Goal: Information Seeking & Learning: Learn about a topic

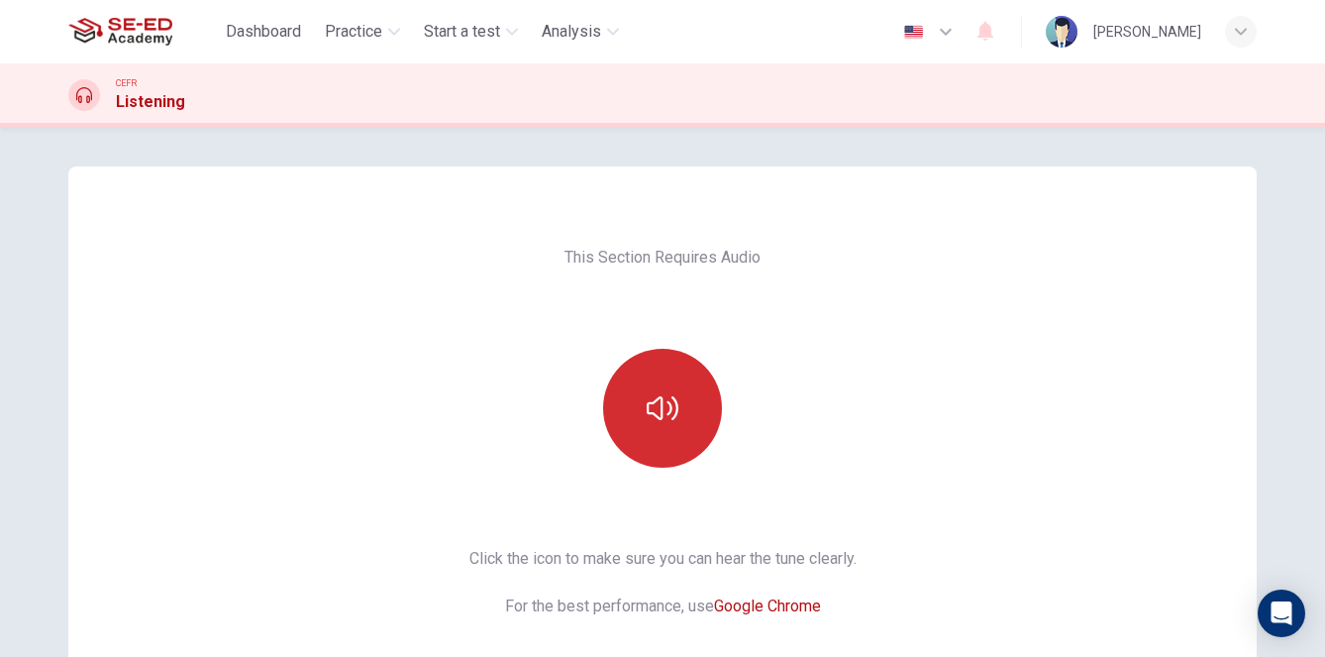
click at [688, 414] on button "button" at bounding box center [662, 408] width 119 height 119
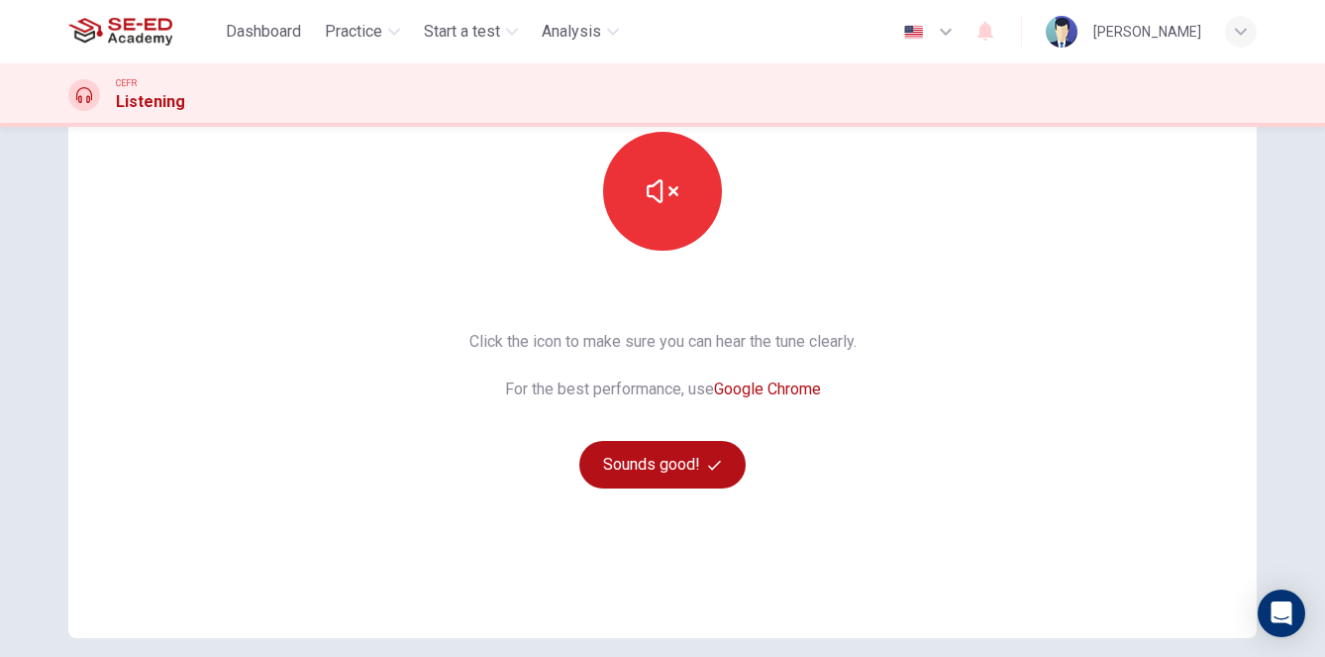
scroll to position [219, 0]
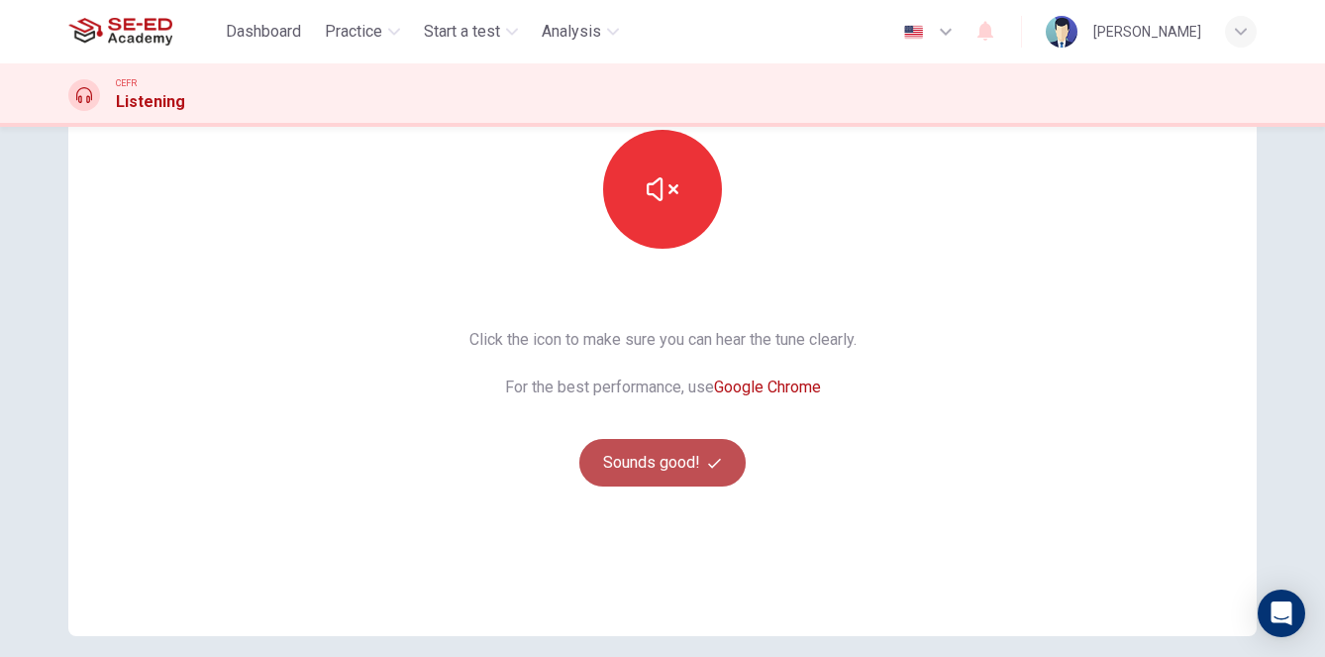
click at [676, 460] on button "Sounds good!" at bounding box center [662, 463] width 166 height 48
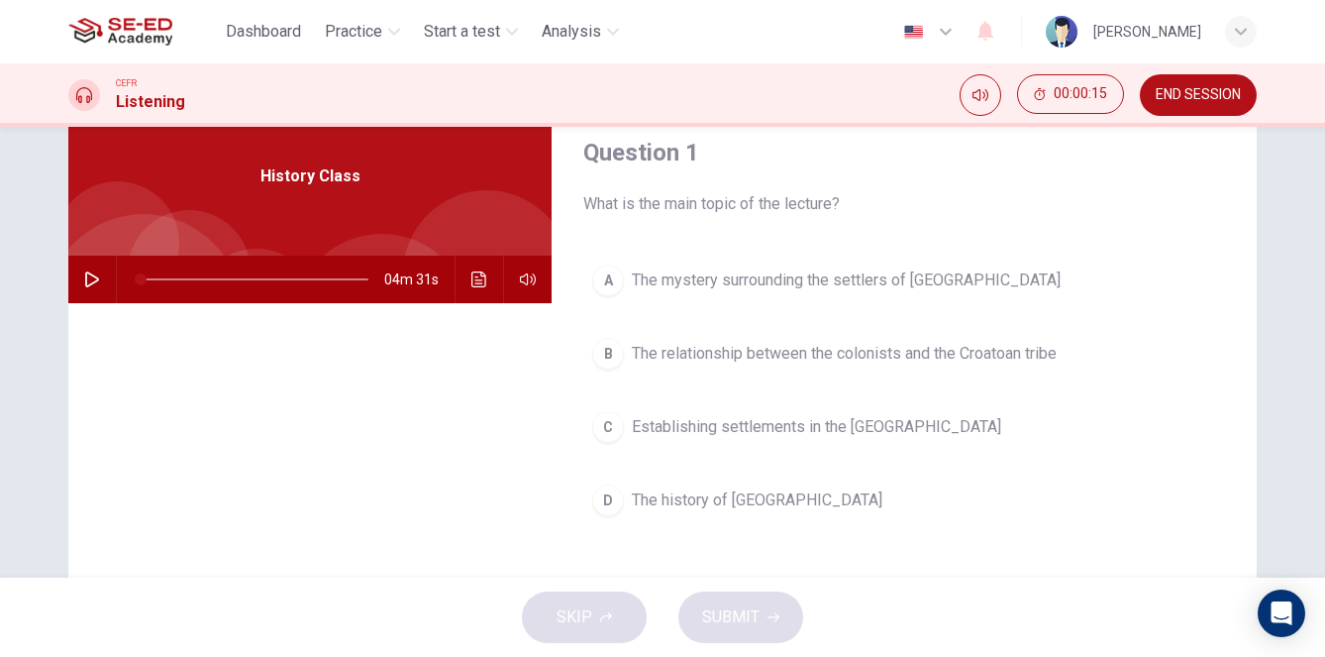
scroll to position [74, 0]
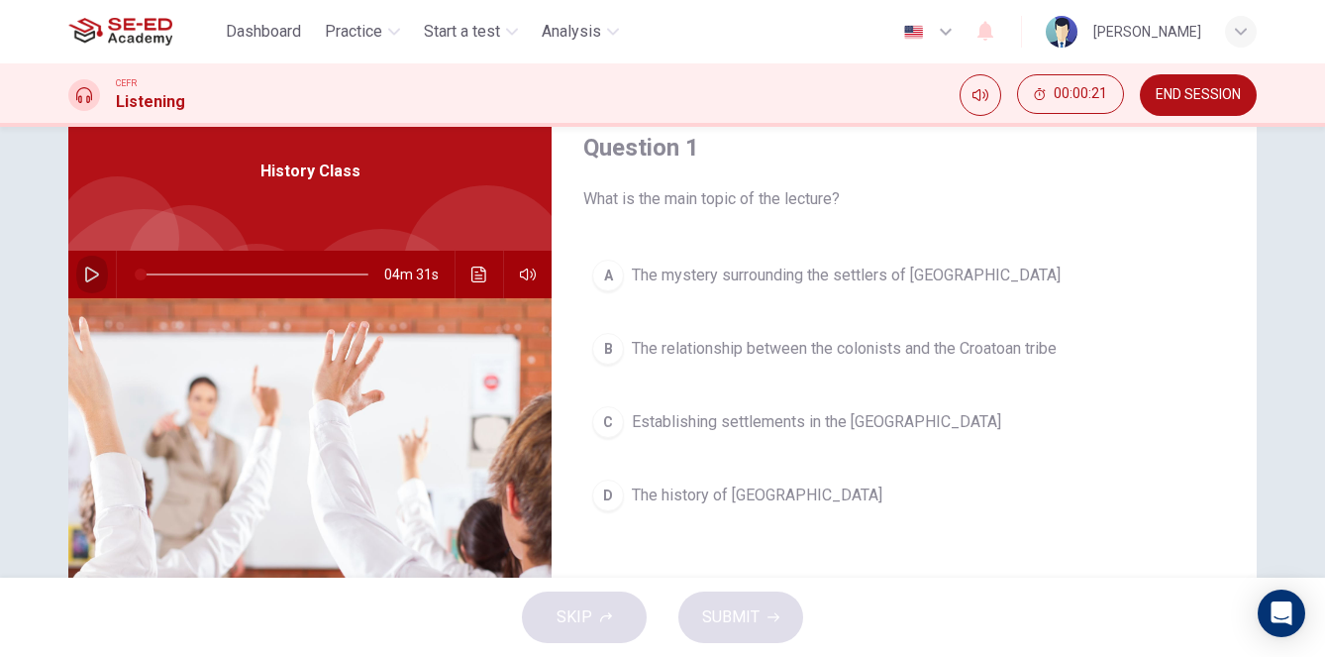
click at [89, 276] on icon "button" at bounding box center [92, 274] width 16 height 16
click at [756, 496] on span "The history of Roanoke Island" at bounding box center [757, 495] width 251 height 24
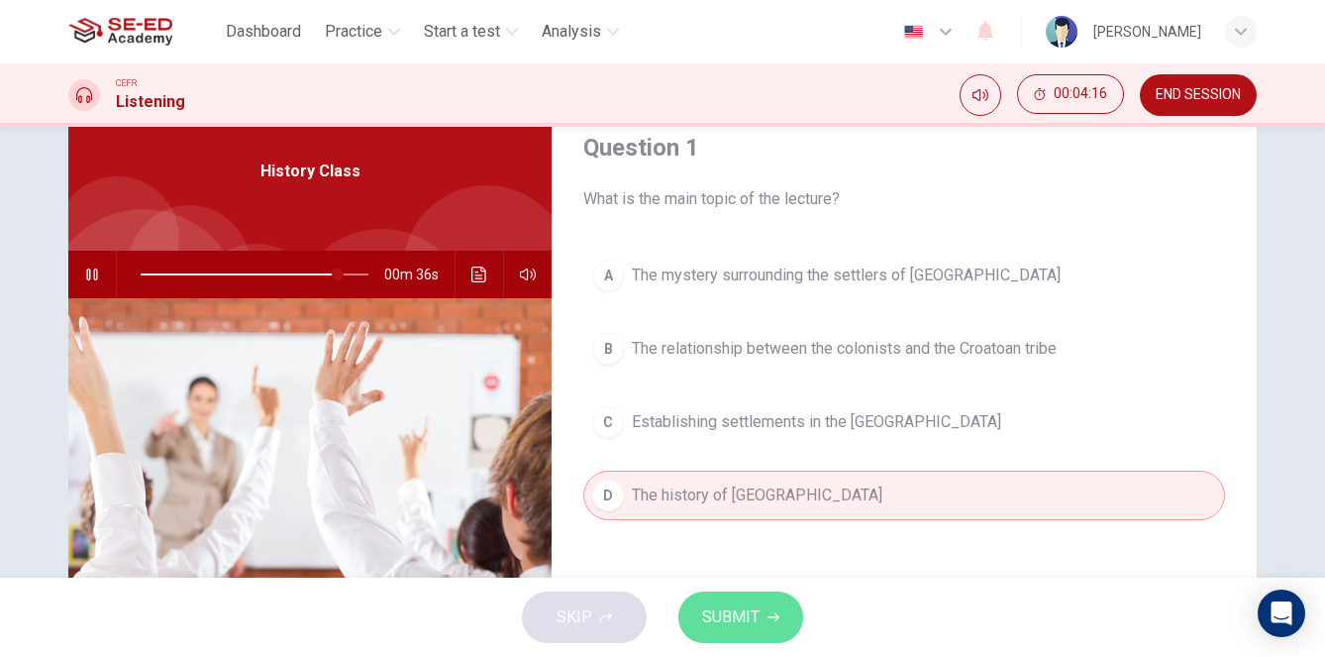
click at [751, 610] on span "SUBMIT" at bounding box center [730, 617] width 57 height 28
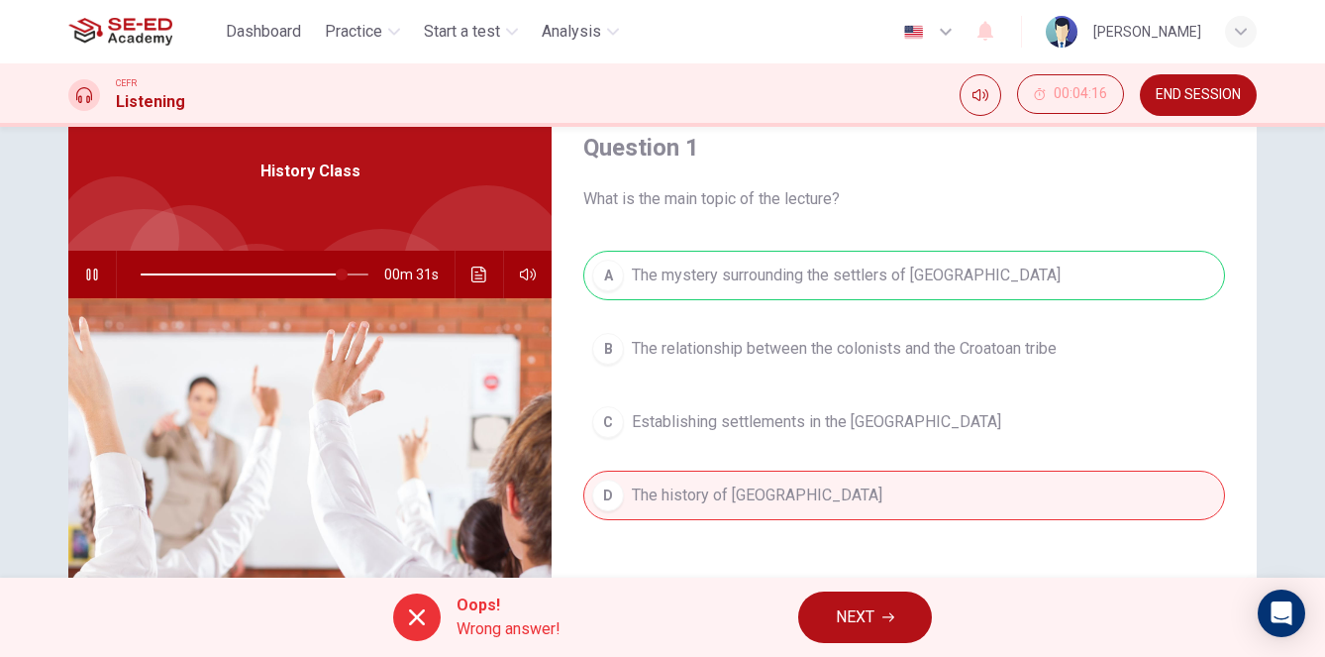
click at [94, 268] on icon "button" at bounding box center [92, 274] width 16 height 16
click at [461, 623] on span "Wrong answer!" at bounding box center [509, 629] width 104 height 24
click at [764, 428] on div "A The mystery surrounding the settlers of Roanoke Island B The relationship bet…" at bounding box center [904, 405] width 642 height 309
click at [861, 625] on span "NEXT" at bounding box center [855, 617] width 39 height 28
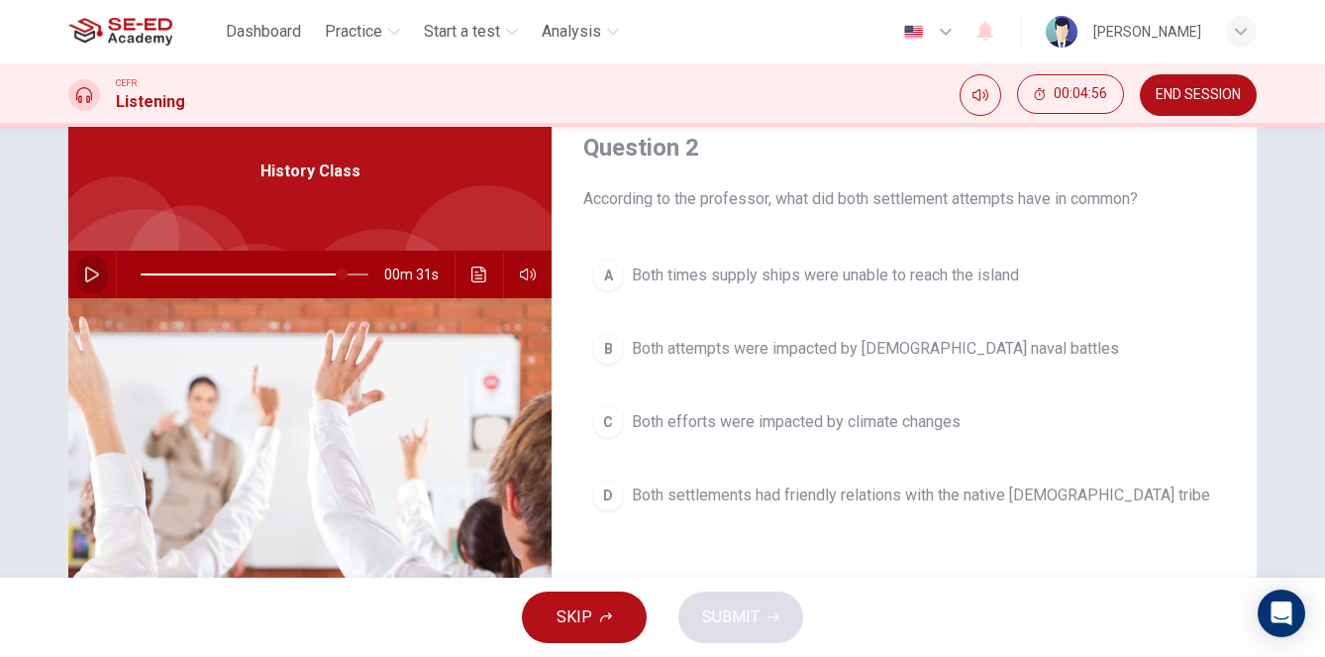
click at [87, 269] on icon "button" at bounding box center [92, 274] width 16 height 16
click at [155, 275] on span at bounding box center [255, 275] width 228 height 28
drag, startPoint x: 154, startPoint y: 275, endPoint x: 138, endPoint y: 276, distance: 15.9
click at [138, 276] on span at bounding box center [143, 274] width 12 height 12
click at [90, 274] on icon "button" at bounding box center [91, 274] width 11 height 12
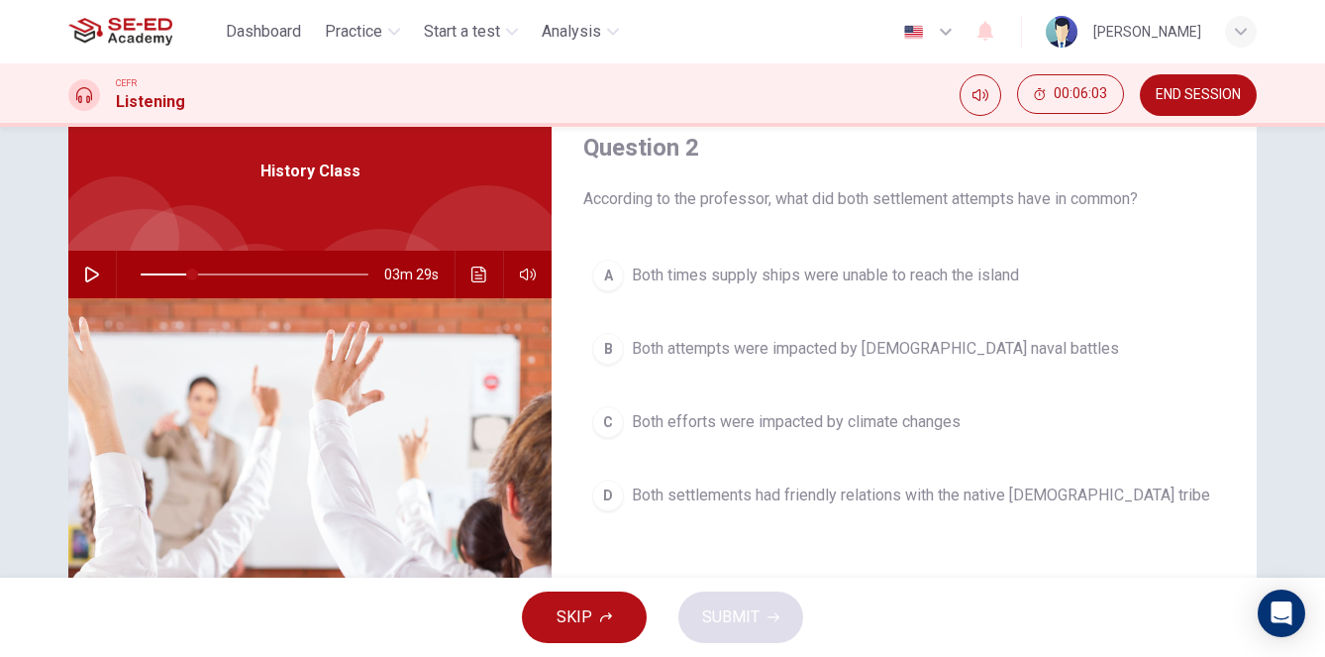
click at [699, 280] on span "Both times supply ships were unable to reach the island" at bounding box center [825, 275] width 387 height 24
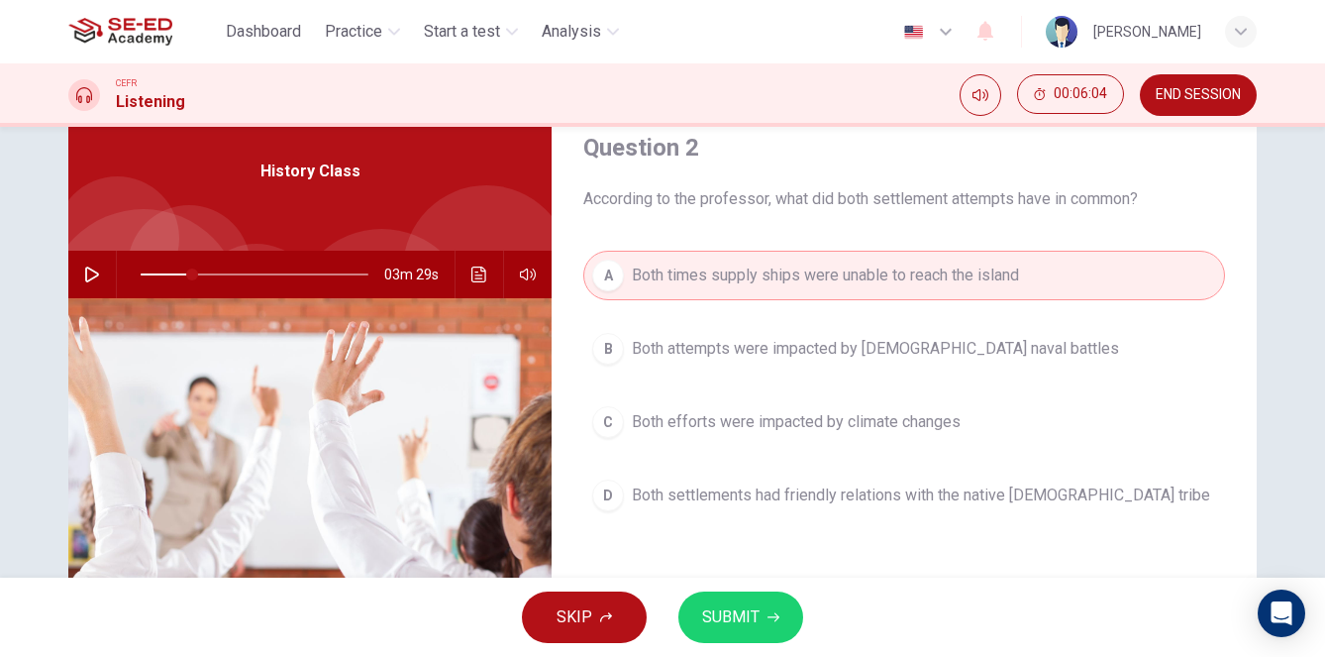
click at [725, 628] on span "SUBMIT" at bounding box center [730, 617] width 57 height 28
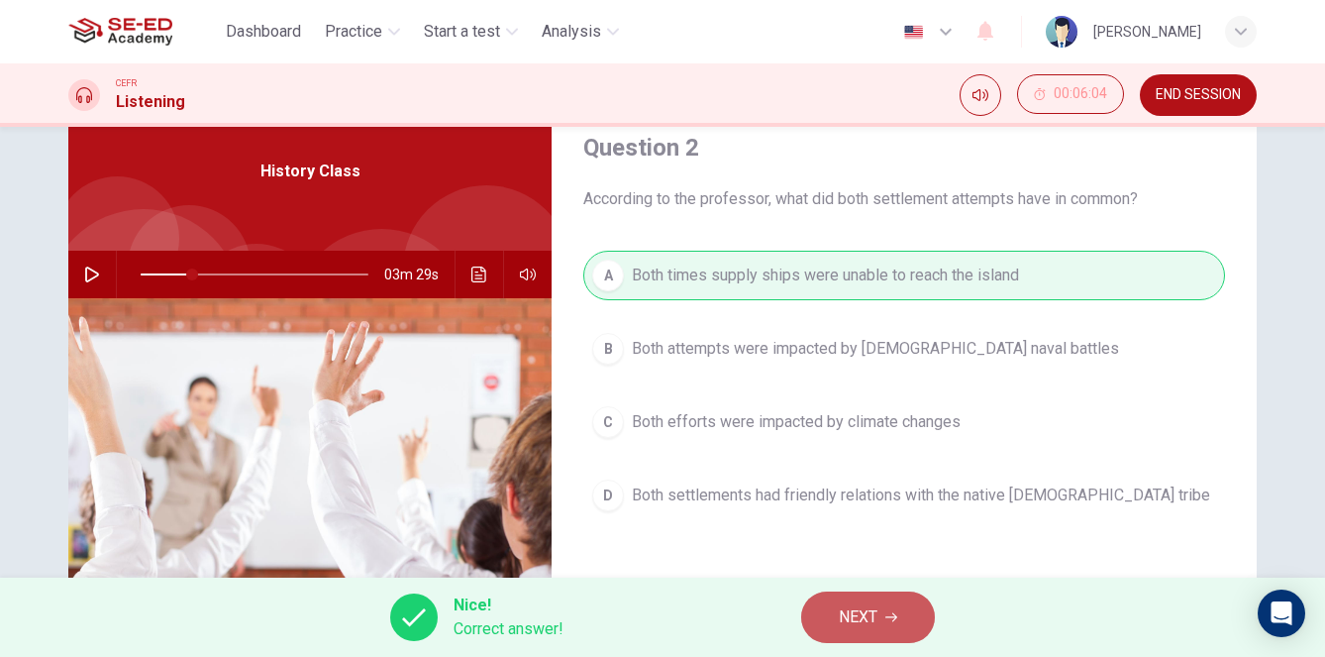
click at [890, 607] on button "NEXT" at bounding box center [868, 617] width 134 height 52
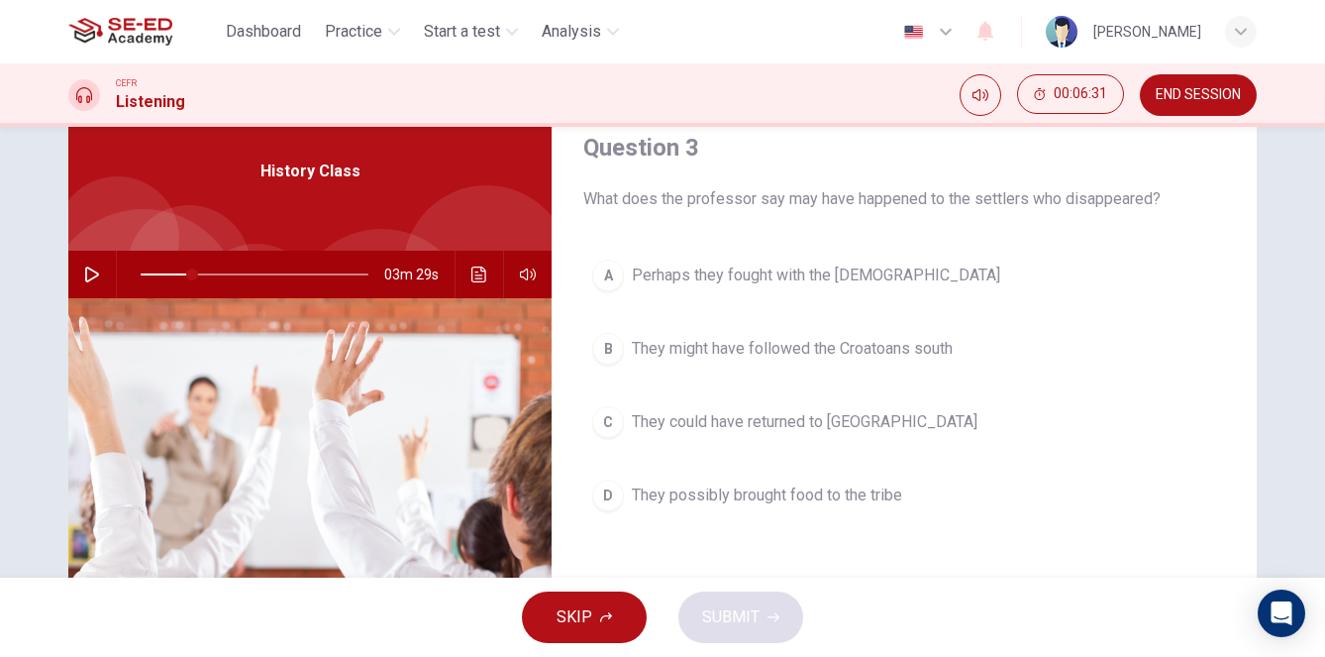
click at [88, 280] on icon "button" at bounding box center [92, 274] width 14 height 16
click at [93, 275] on icon "button" at bounding box center [92, 274] width 16 height 16
click at [101, 278] on button "button" at bounding box center [92, 275] width 32 height 48
click at [99, 277] on icon "button" at bounding box center [92, 274] width 16 height 16
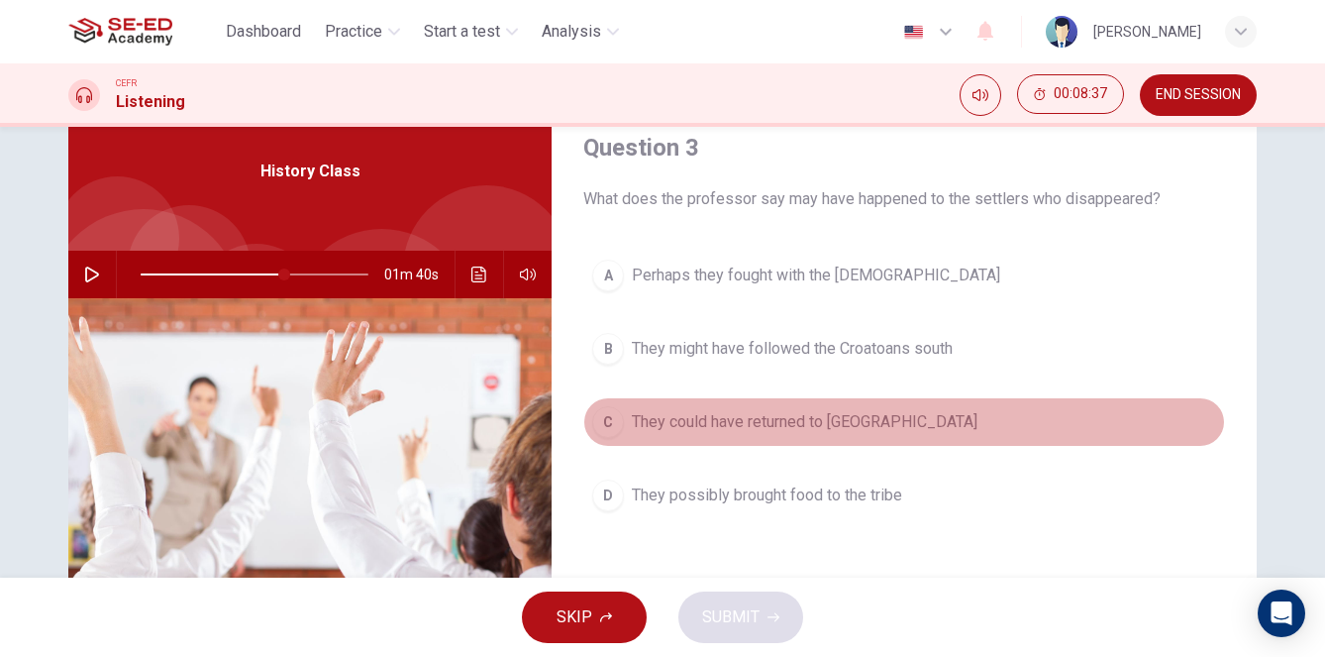
click at [708, 430] on span "They could have returned to England" at bounding box center [805, 422] width 346 height 24
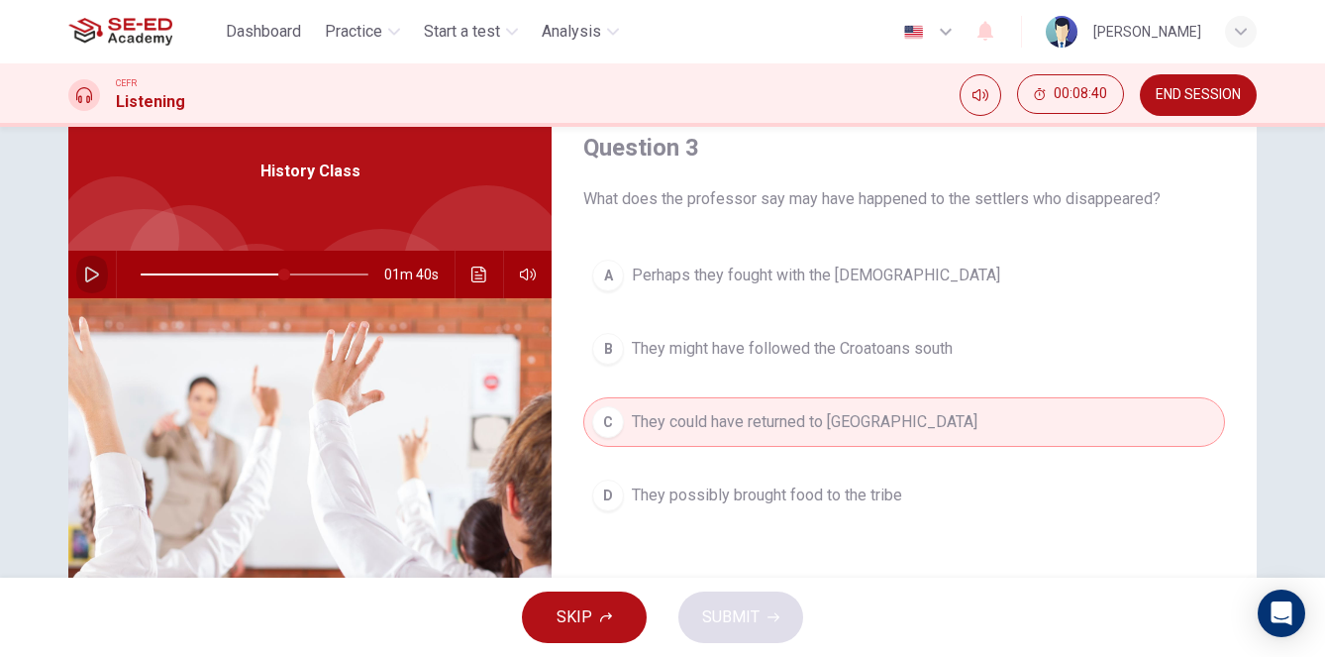
click at [98, 282] on button "button" at bounding box center [92, 275] width 32 height 48
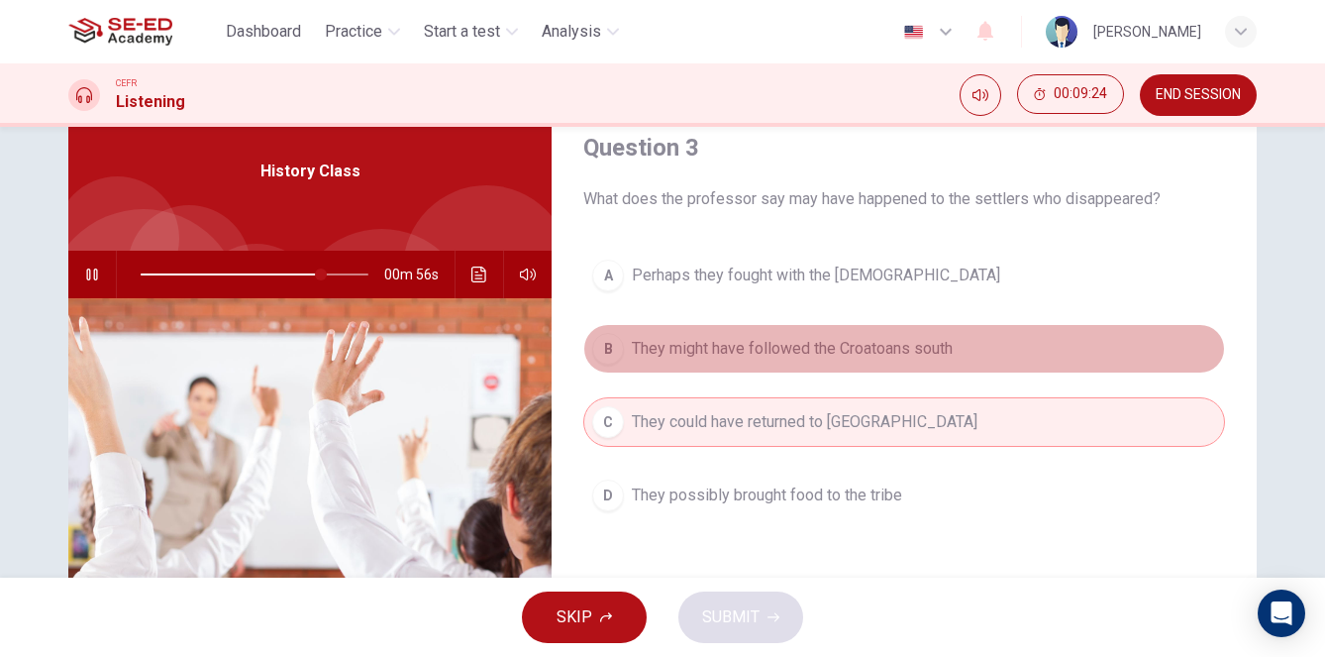
click at [696, 346] on span "They might have followed the Croatoans south" at bounding box center [792, 349] width 321 height 24
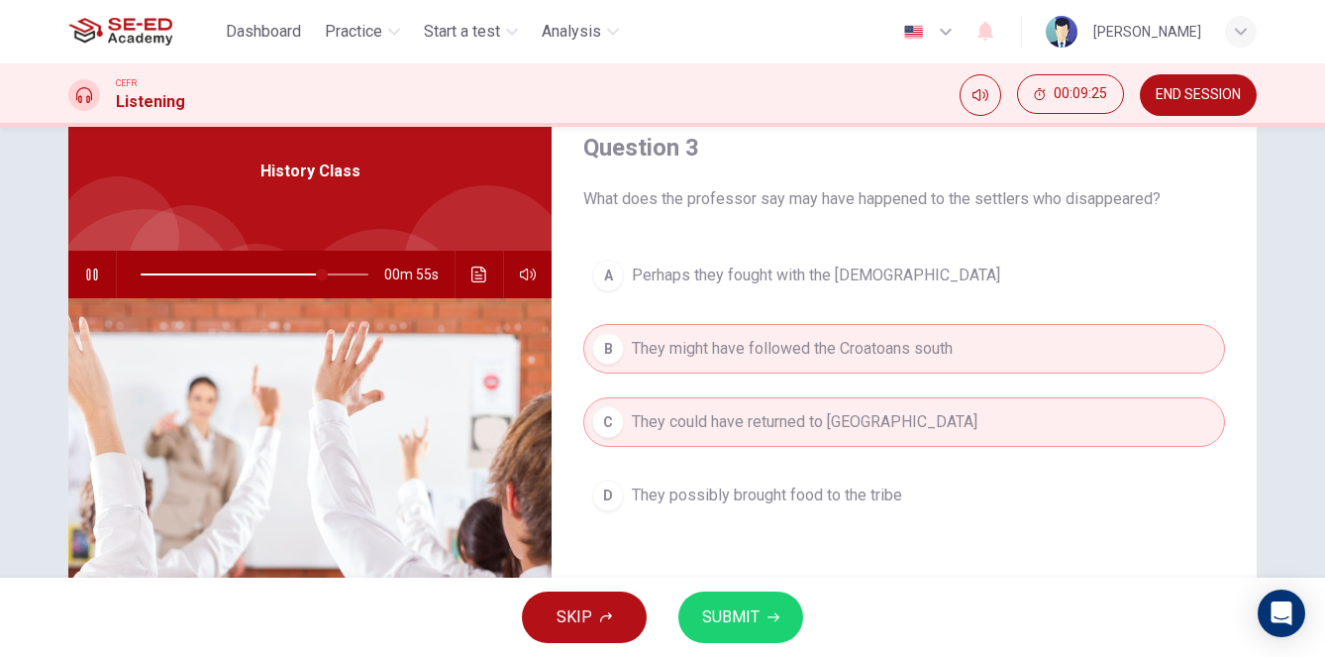
click at [94, 269] on icon "button" at bounding box center [91, 274] width 11 height 12
click at [748, 617] on span "SUBMIT" at bounding box center [730, 617] width 57 height 28
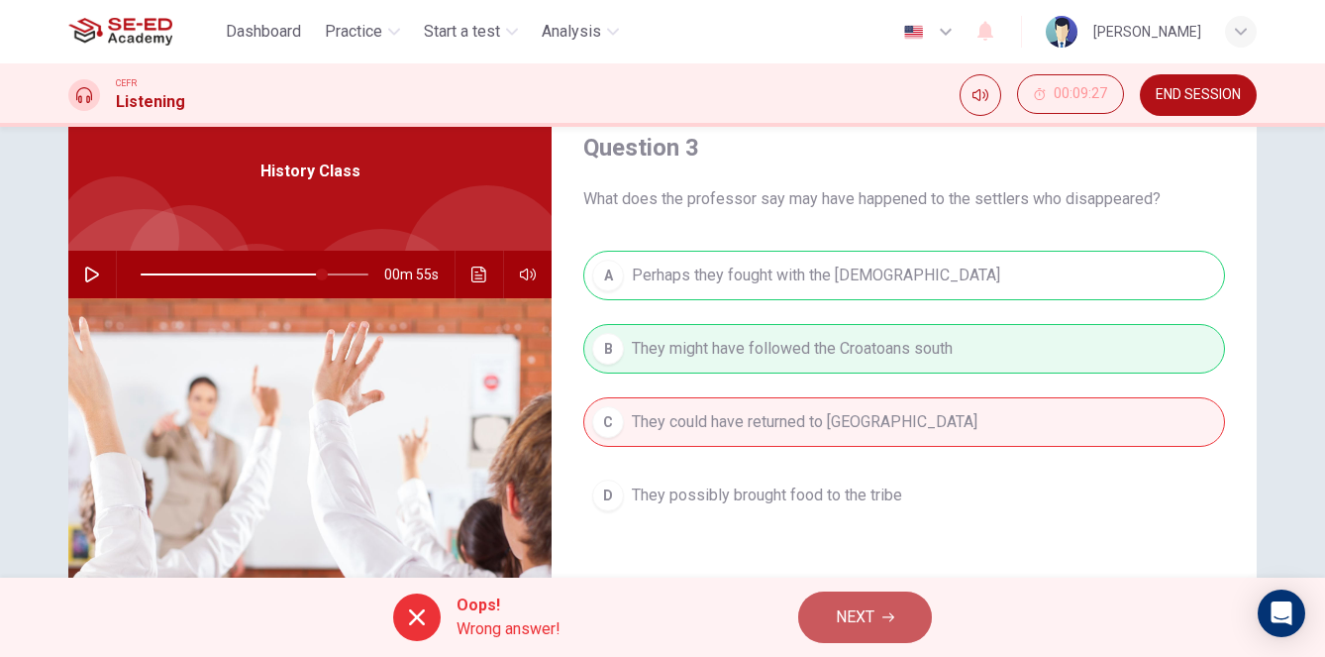
click at [857, 621] on span "NEXT" at bounding box center [855, 617] width 39 height 28
type input "80"
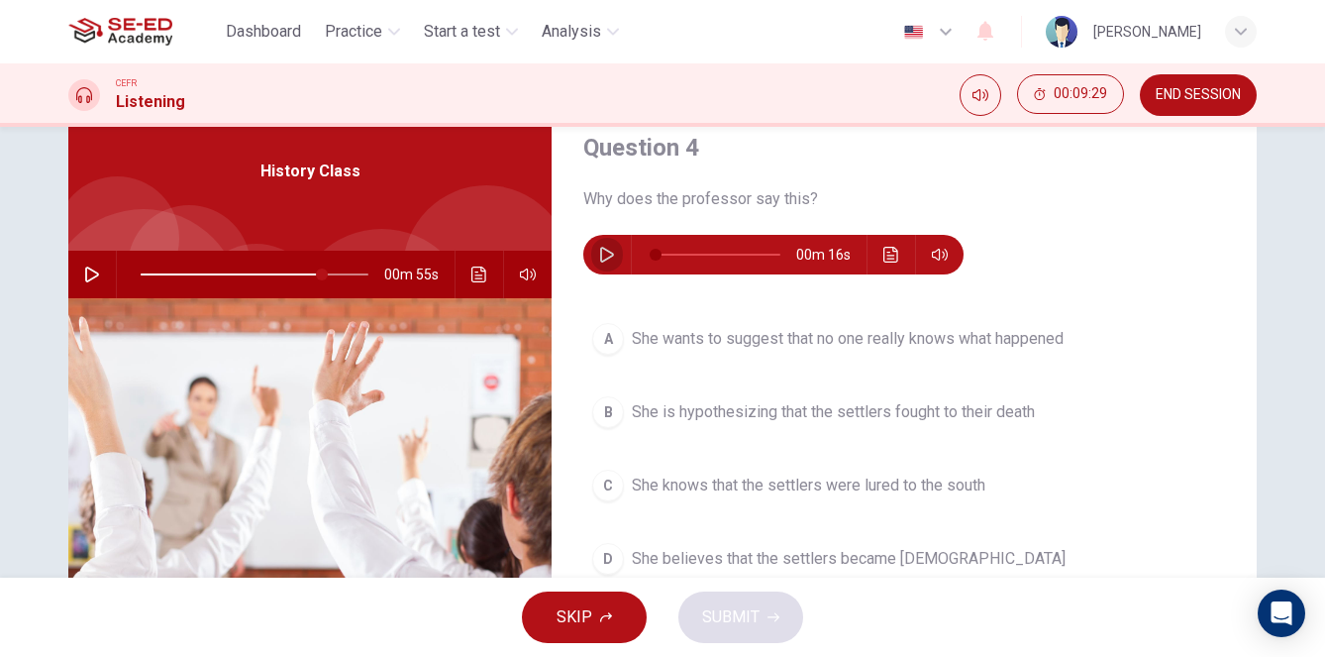
click at [609, 257] on icon "button" at bounding box center [607, 255] width 16 height 16
click at [607, 257] on icon "button" at bounding box center [607, 255] width 16 height 16
type input "86"
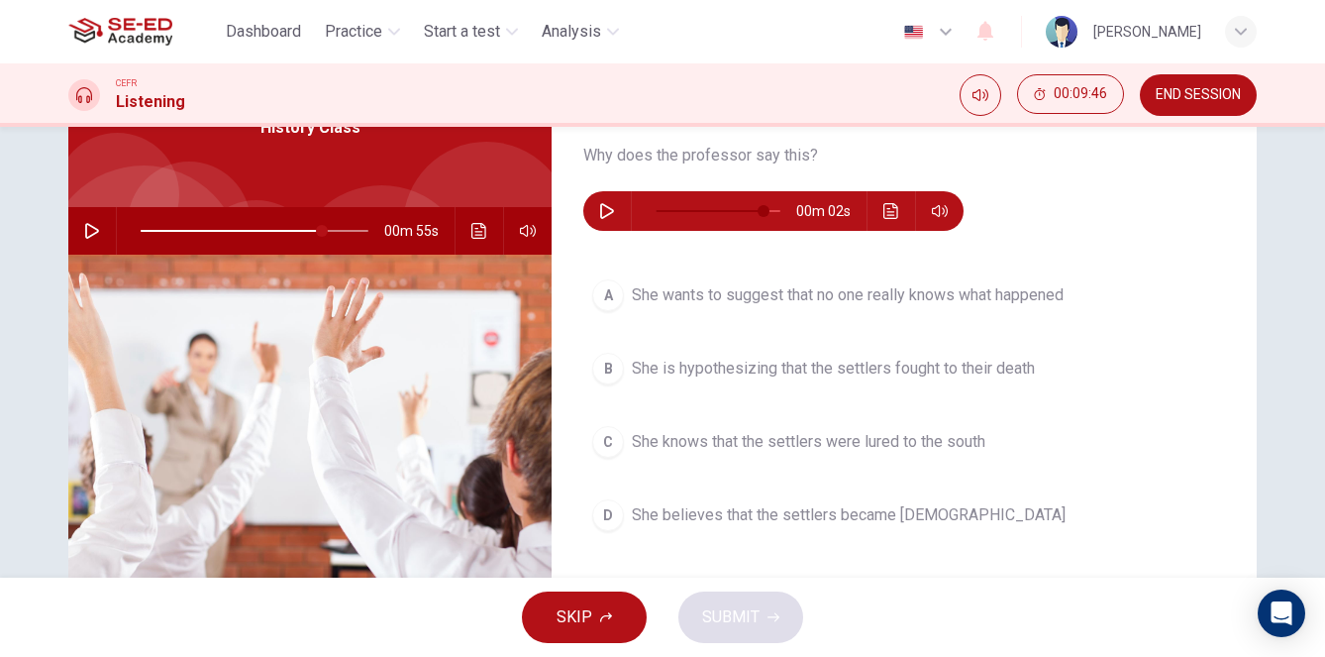
scroll to position [131, 0]
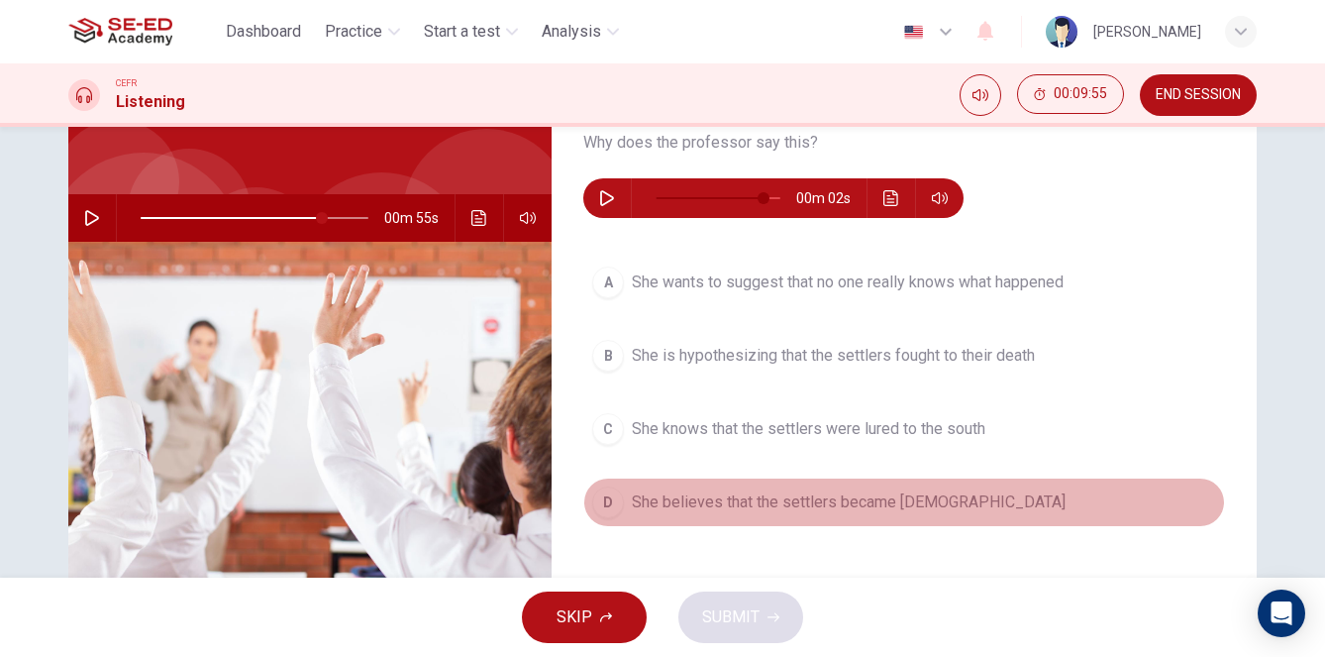
click at [686, 508] on span "She believes that the settlers became Native Americans" at bounding box center [849, 502] width 434 height 24
type input "80"
type input "86"
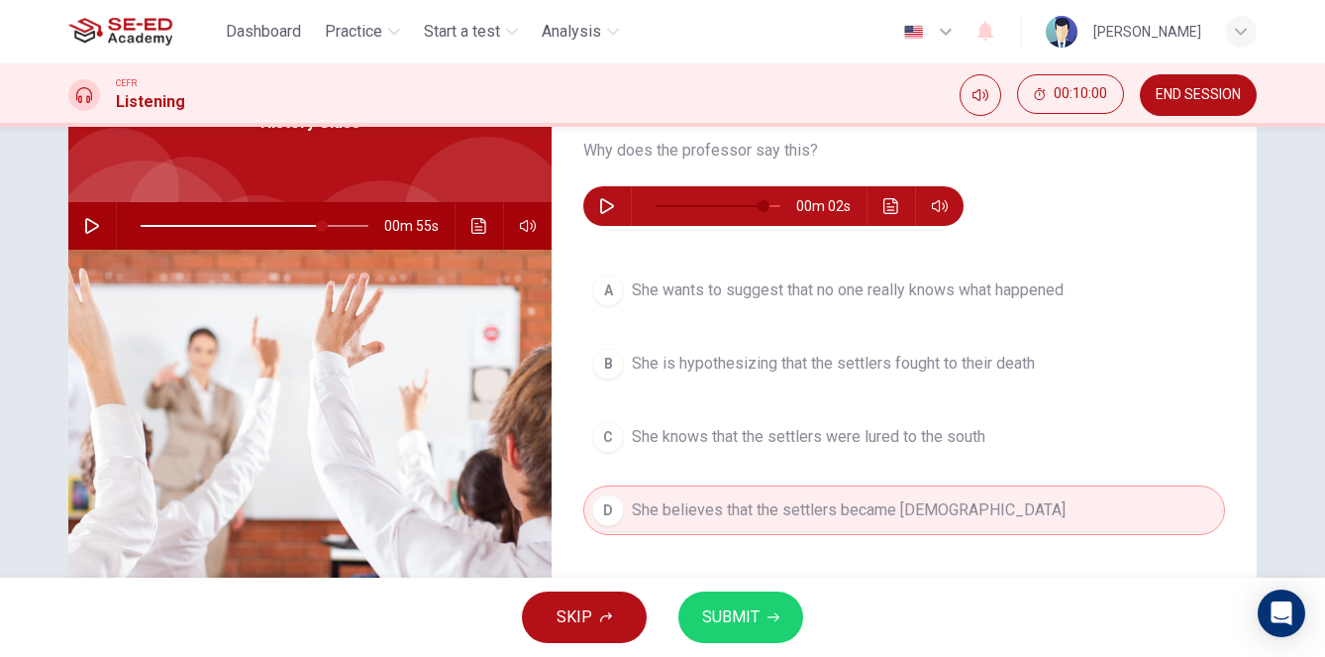
scroll to position [125, 0]
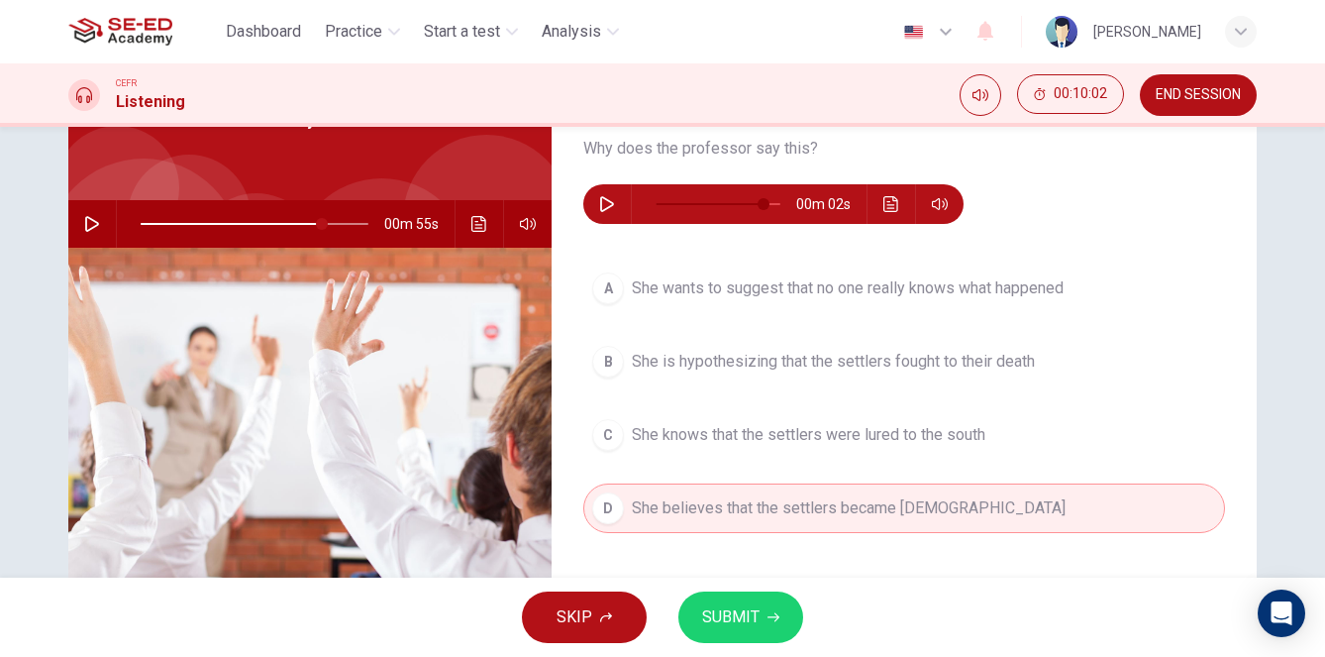
click at [768, 621] on icon "button" at bounding box center [774, 617] width 12 height 12
type input "80"
type input "86"
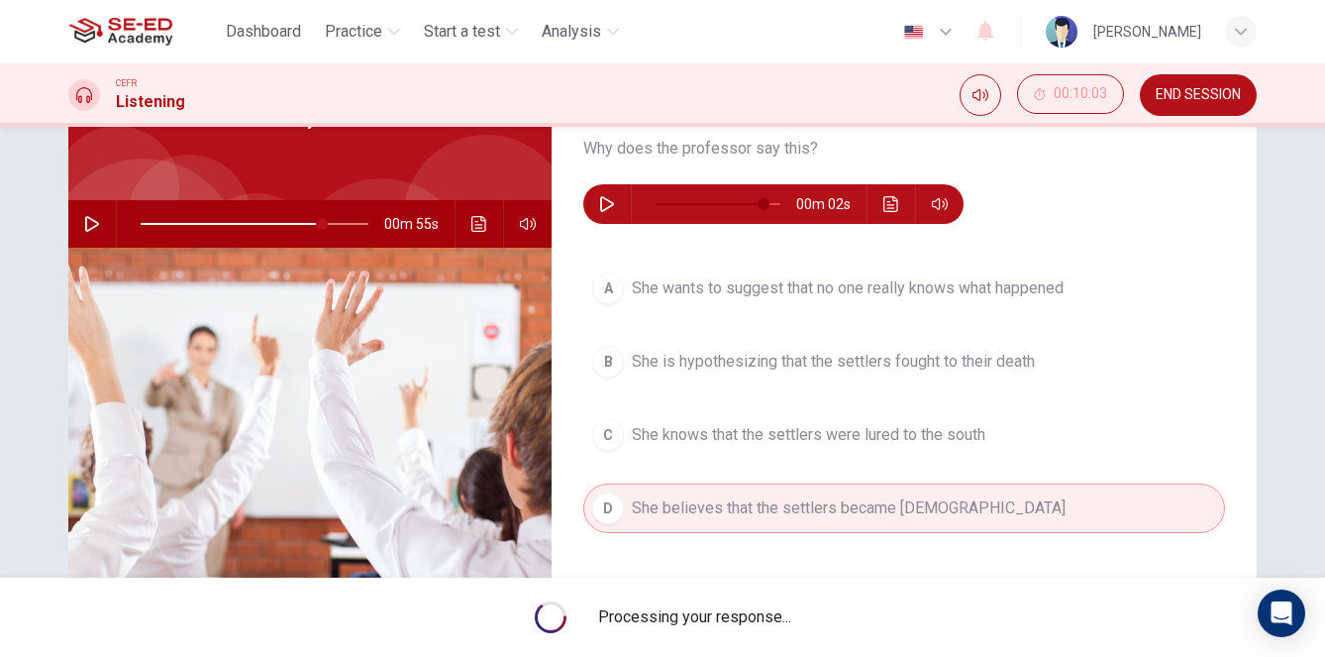
type input "80"
type input "86"
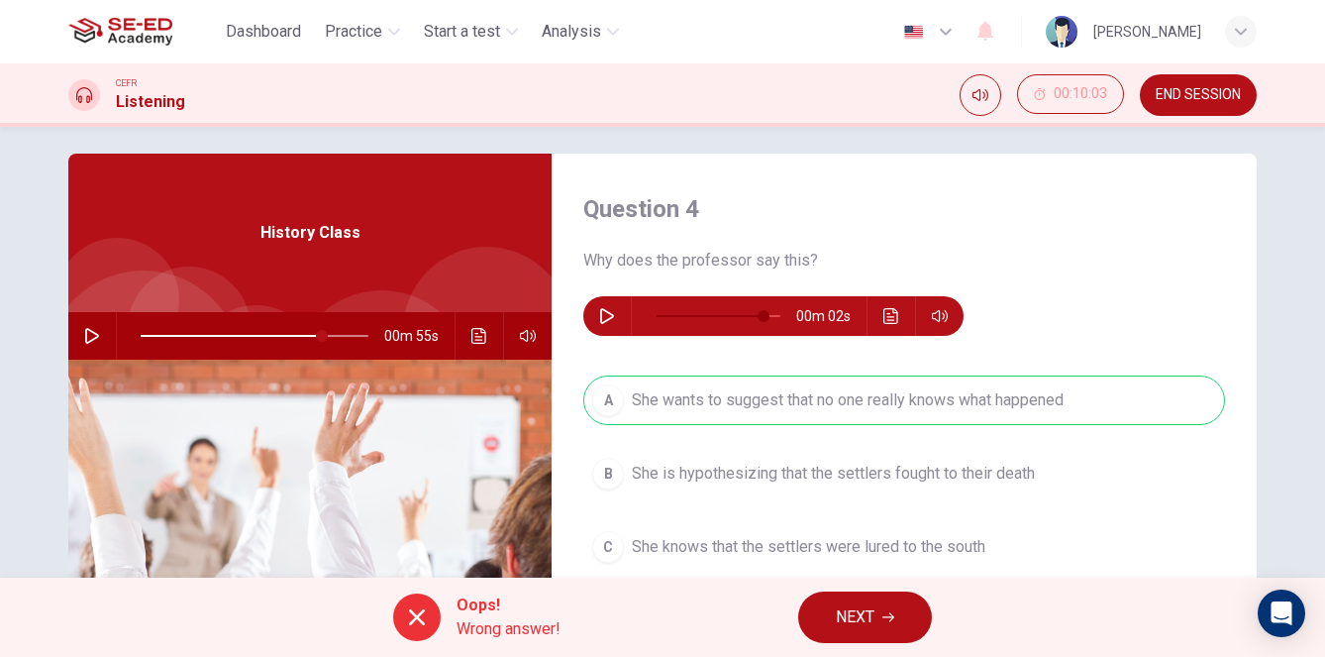
scroll to position [0, 0]
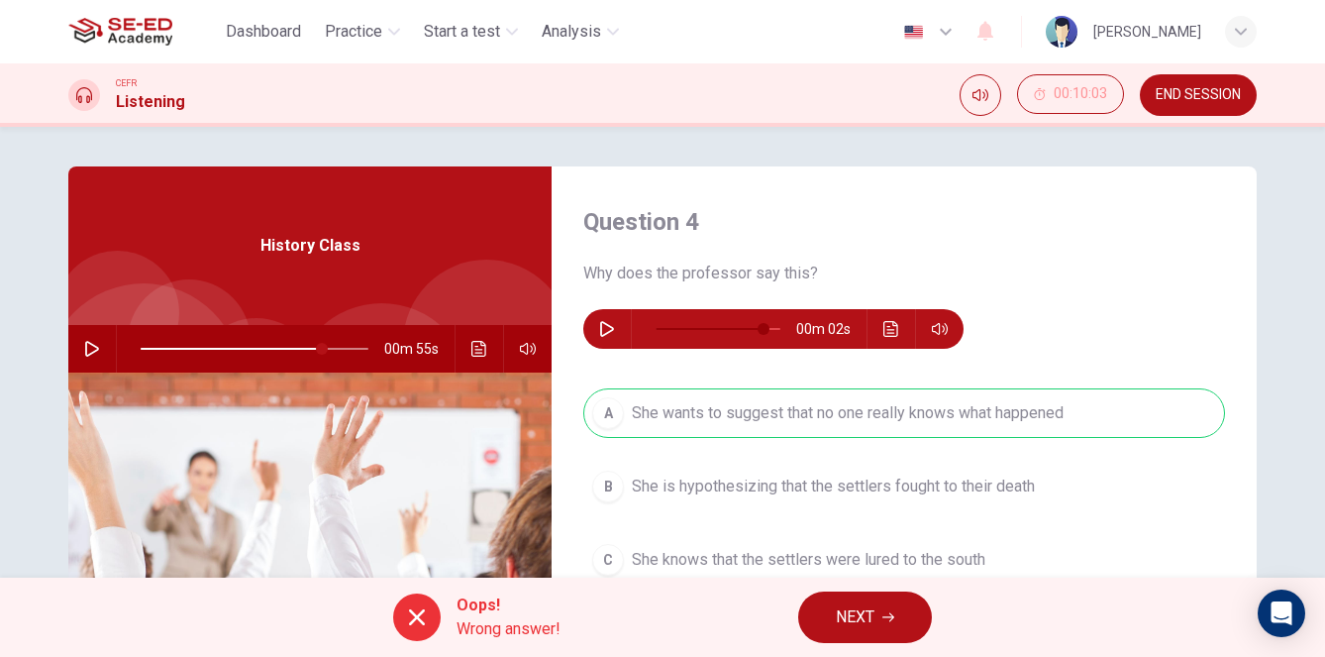
click at [96, 350] on icon "button" at bounding box center [92, 349] width 14 height 16
click at [94, 350] on icon "button" at bounding box center [91, 349] width 11 height 12
click at [94, 350] on icon "button" at bounding box center [92, 349] width 16 height 16
click at [94, 350] on icon "button" at bounding box center [91, 349] width 11 height 12
drag, startPoint x: 334, startPoint y: 353, endPoint x: 320, endPoint y: 353, distance: 13.9
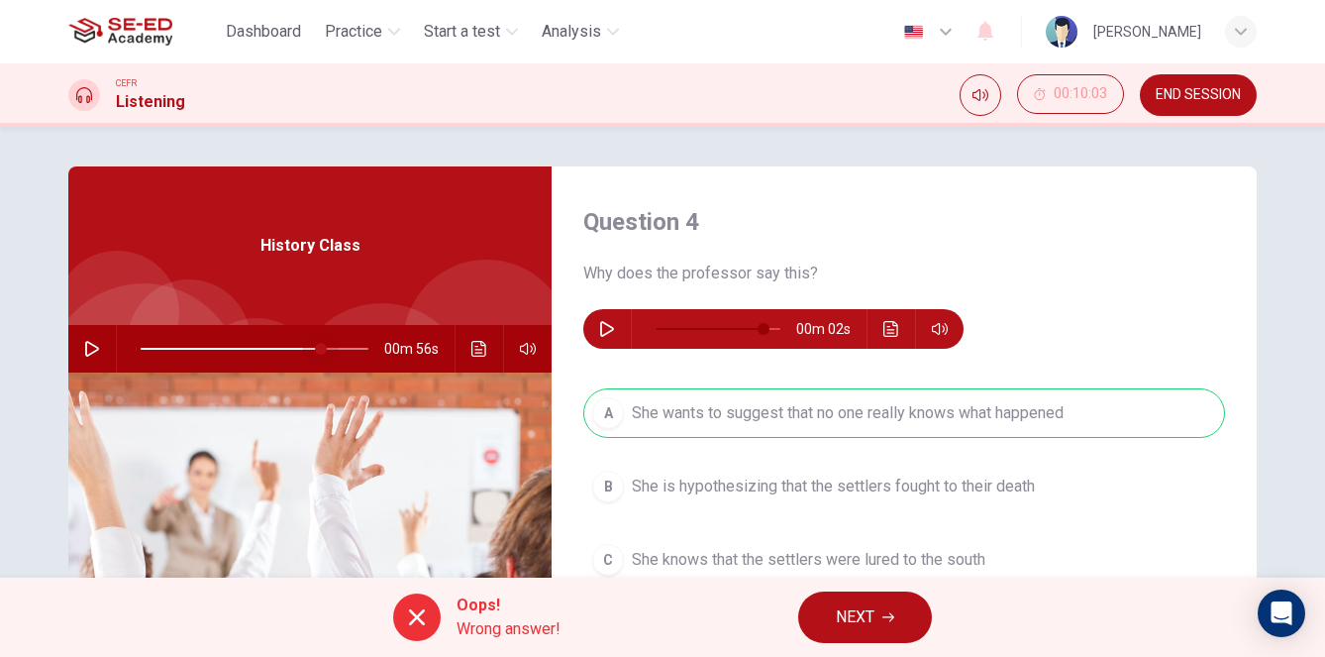
click at [320, 353] on span at bounding box center [321, 349] width 12 height 12
click at [95, 349] on icon "button" at bounding box center [92, 349] width 16 height 16
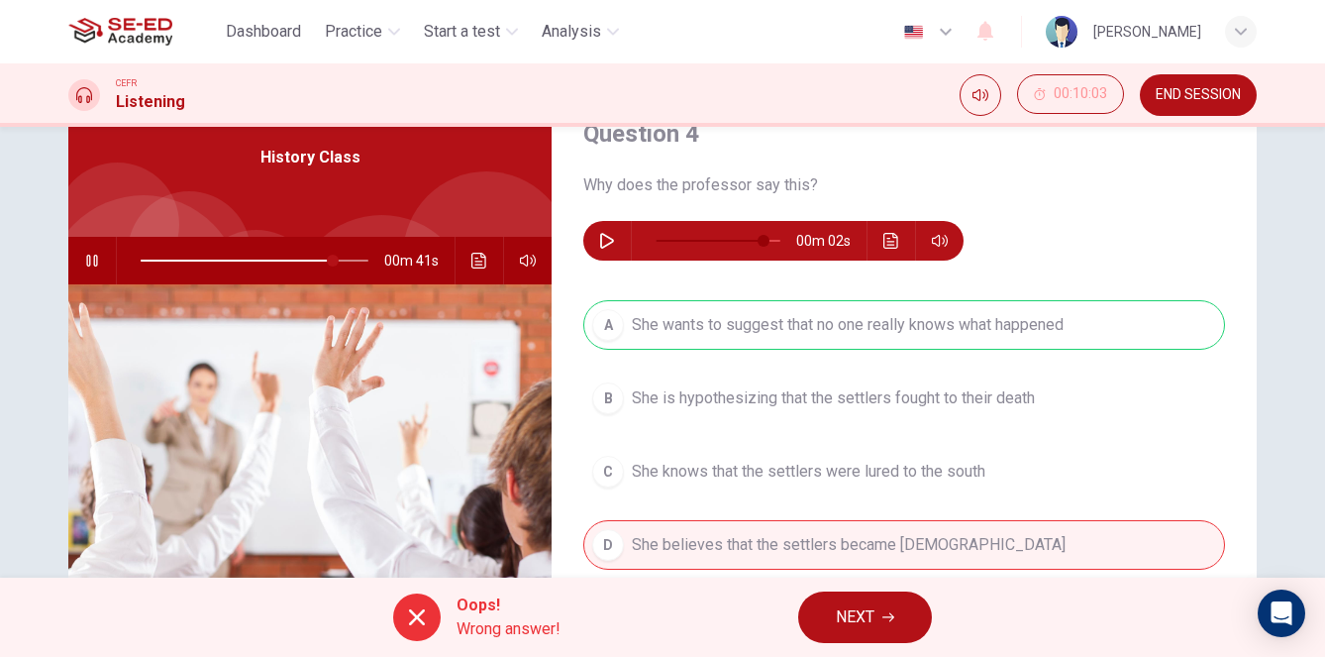
scroll to position [85, 0]
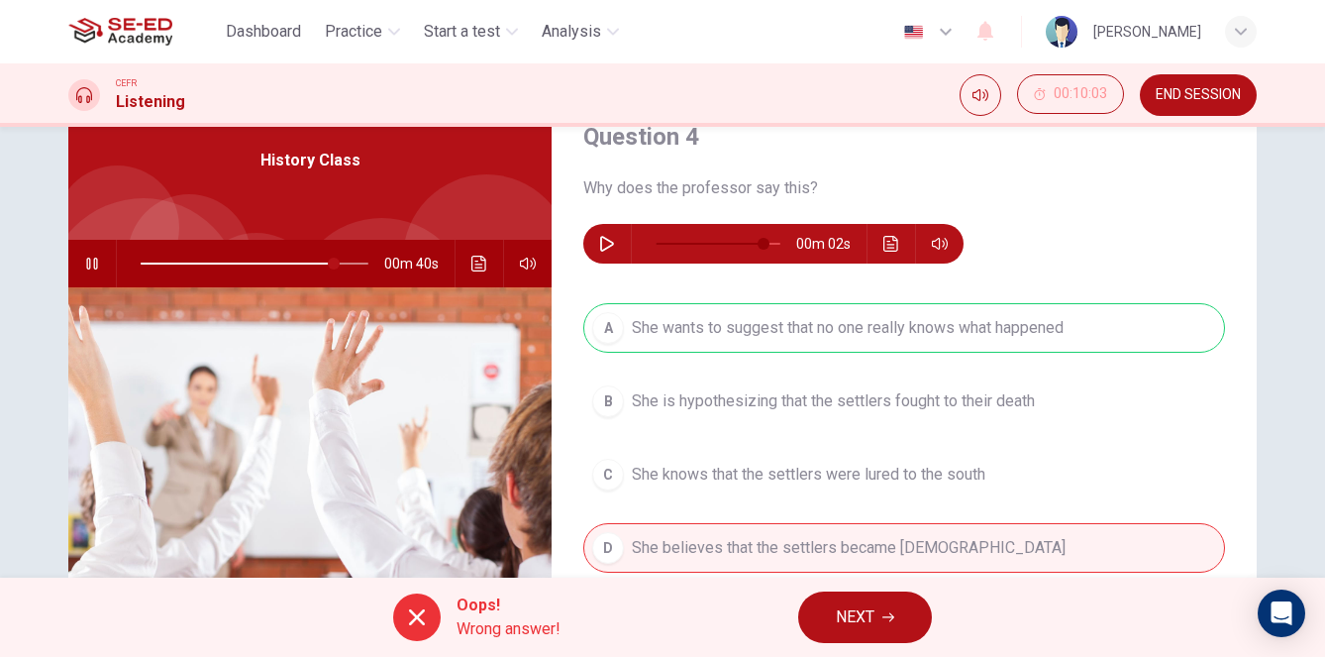
click at [92, 265] on icon "button" at bounding box center [92, 264] width 16 height 16
type input "85"
click at [897, 246] on icon "Click to see the audio transcription" at bounding box center [891, 244] width 15 height 16
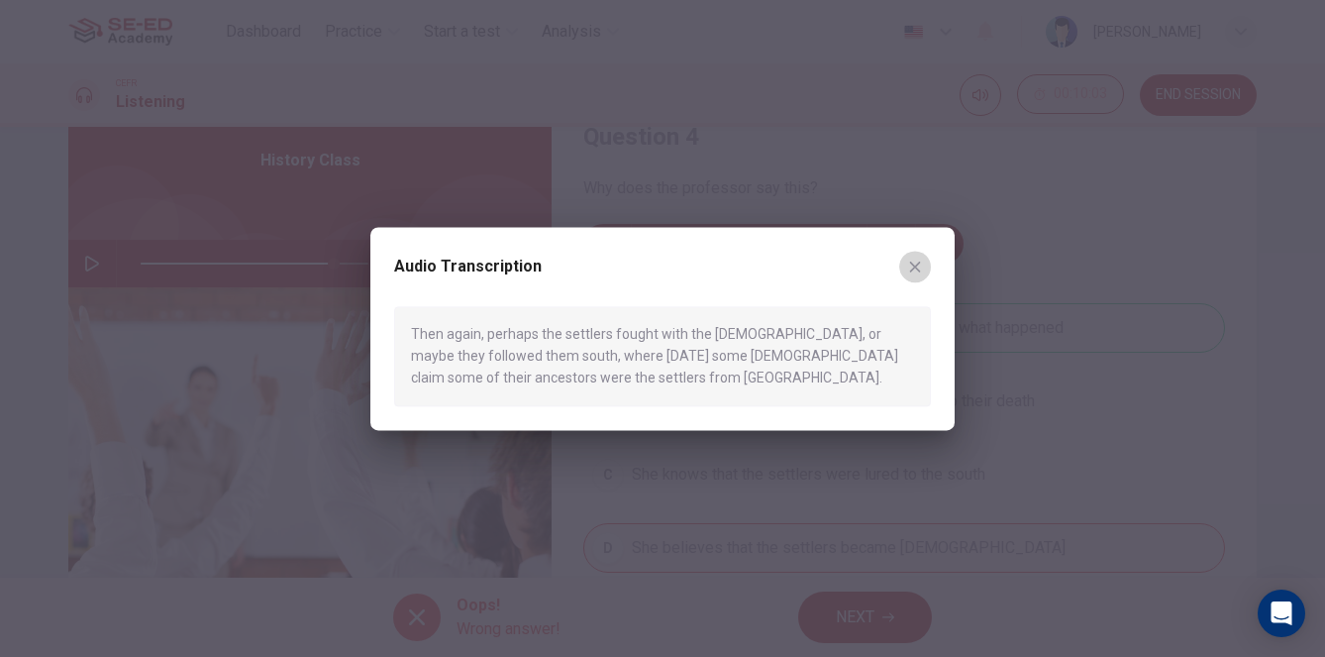
click at [914, 263] on icon "button" at bounding box center [915, 267] width 16 height 16
type input "86"
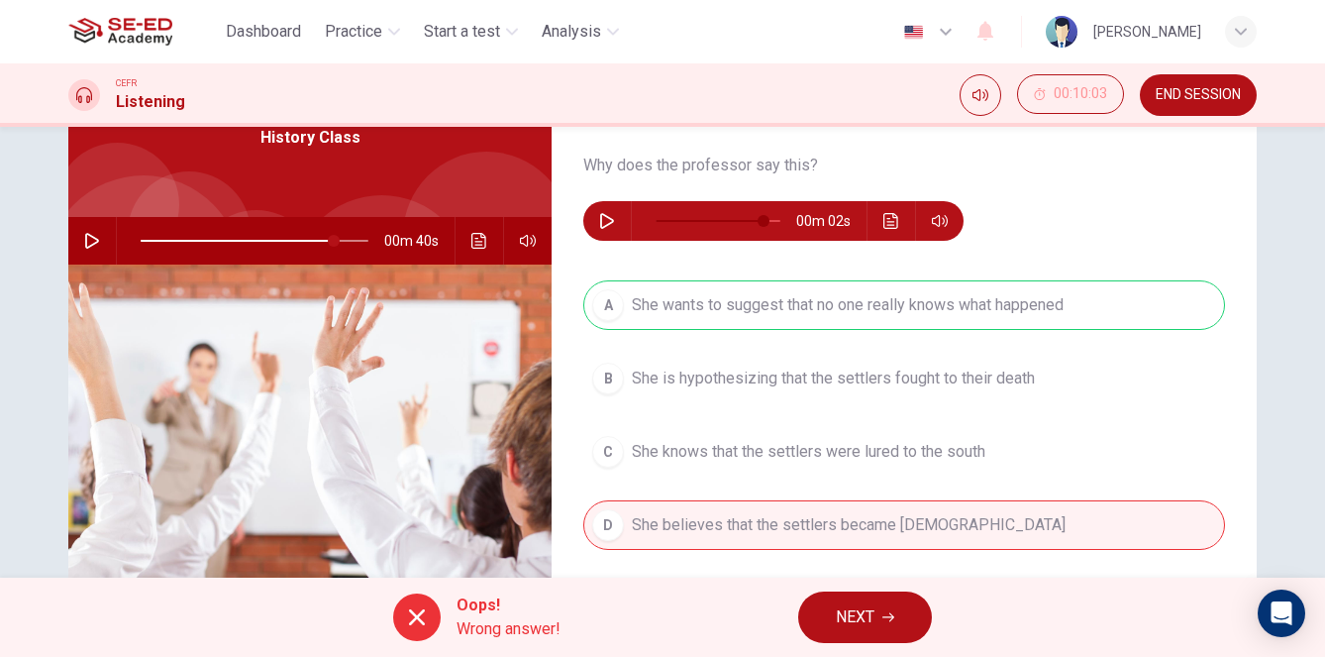
scroll to position [125, 0]
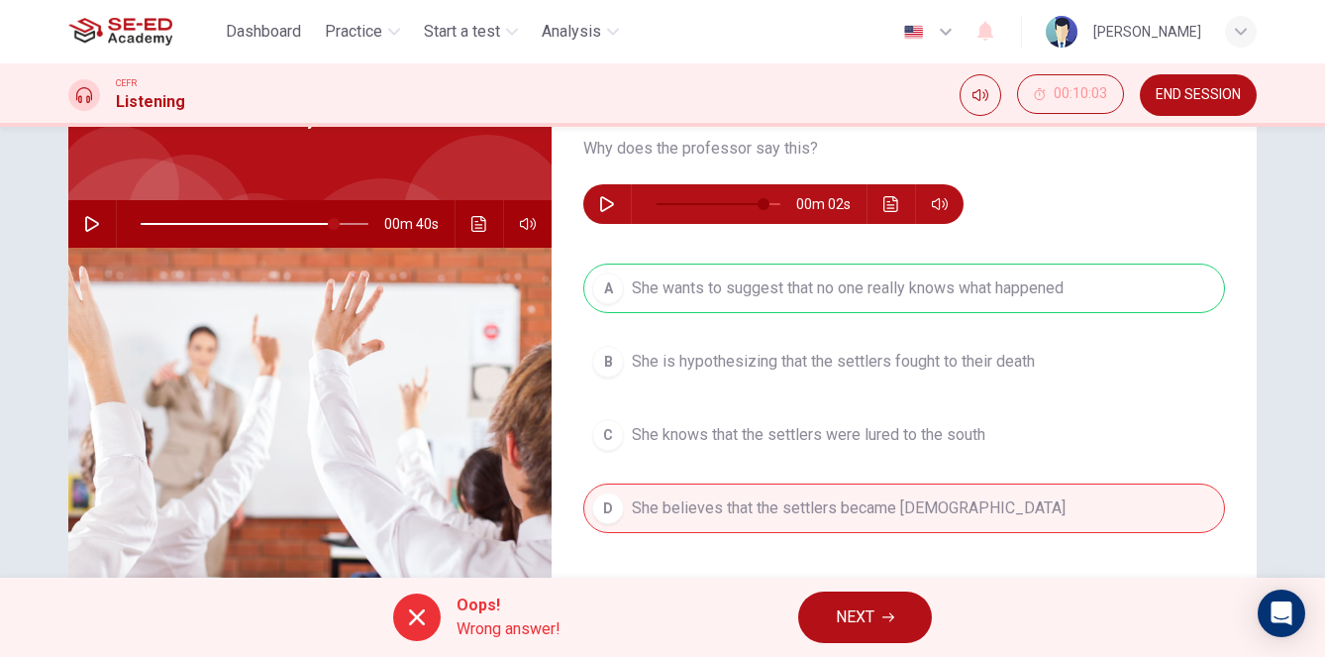
click at [863, 621] on span "NEXT" at bounding box center [855, 617] width 39 height 28
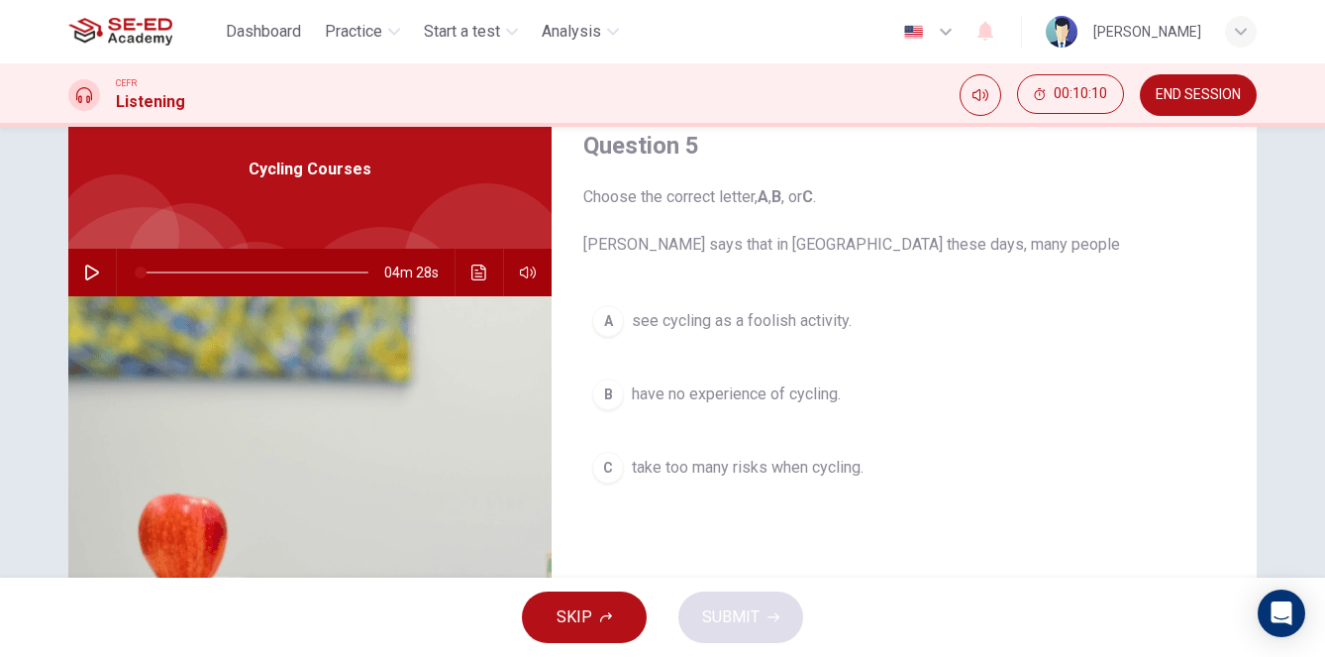
scroll to position [71, 0]
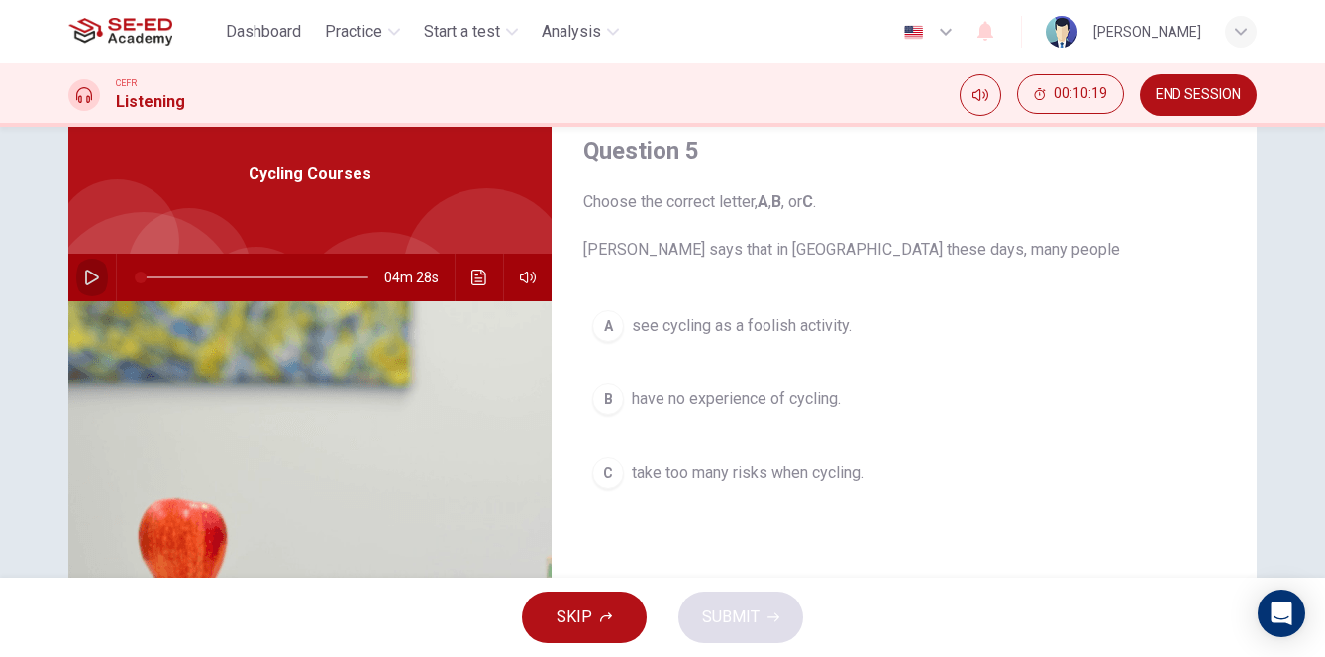
click at [92, 272] on icon "button" at bounding box center [92, 277] width 14 height 16
click at [91, 278] on icon "button" at bounding box center [92, 277] width 16 height 16
click at [688, 400] on span "have no experience of cycling." at bounding box center [736, 399] width 209 height 24
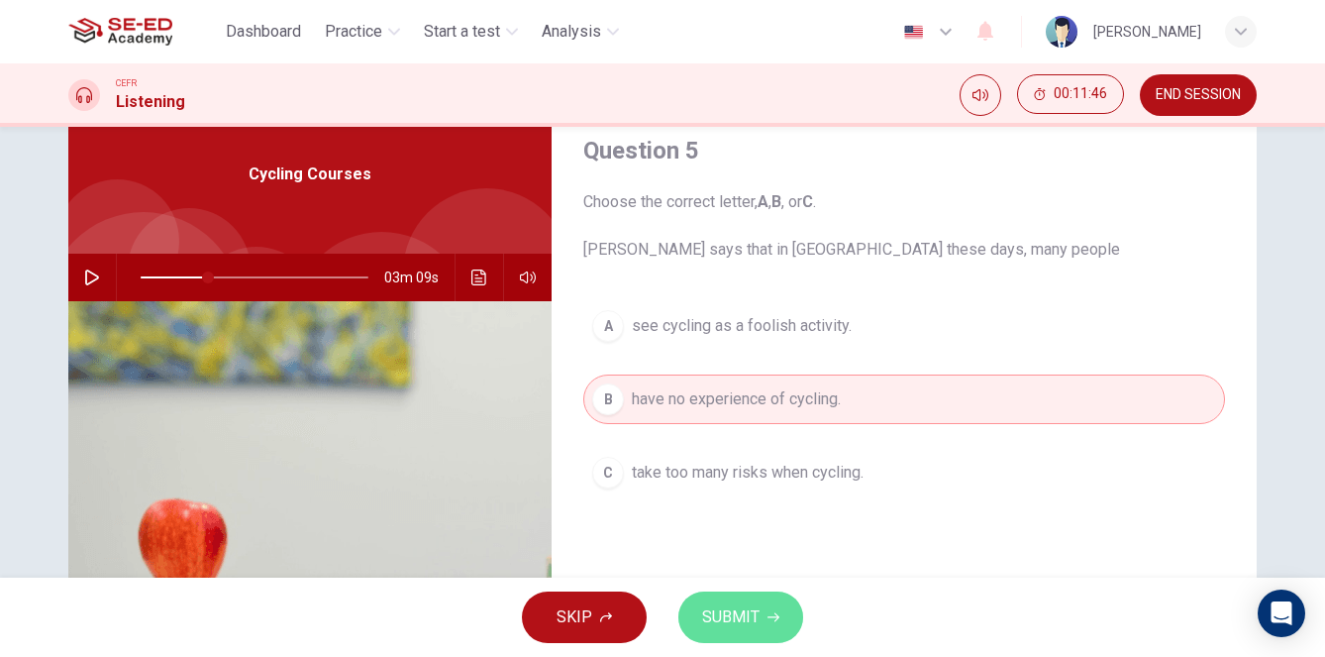
click at [768, 621] on icon "button" at bounding box center [774, 617] width 12 height 12
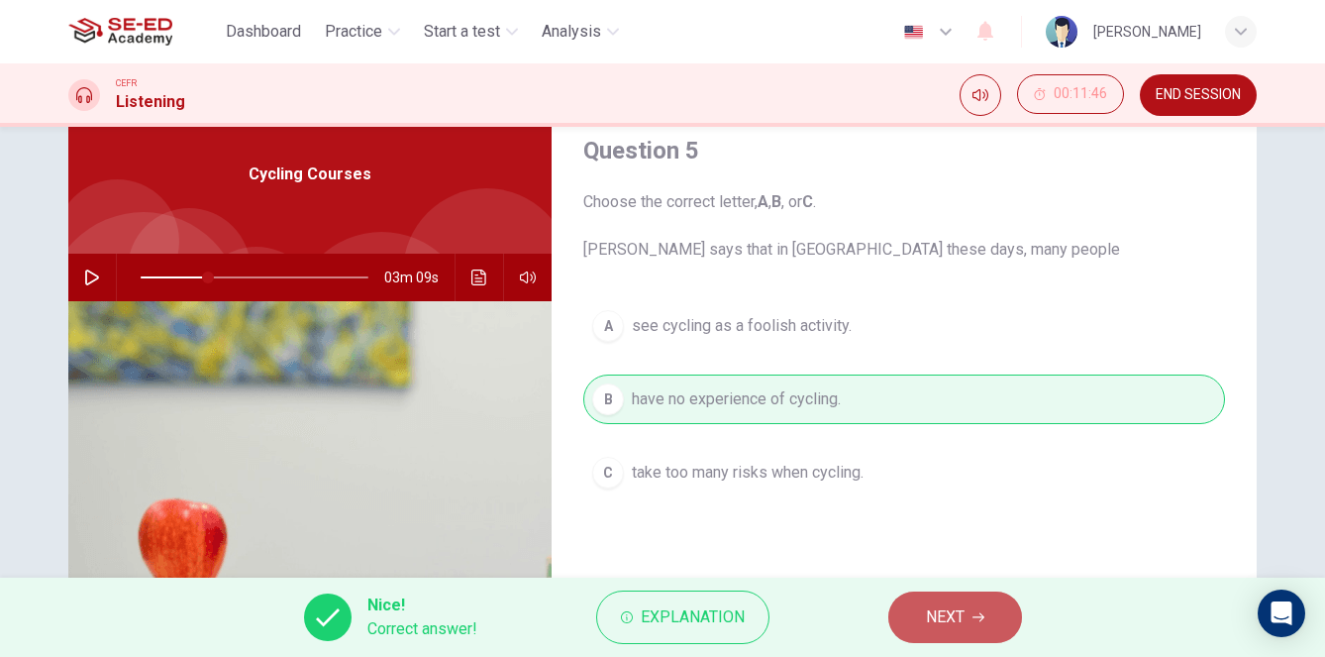
click at [977, 627] on button "NEXT" at bounding box center [956, 617] width 134 height 52
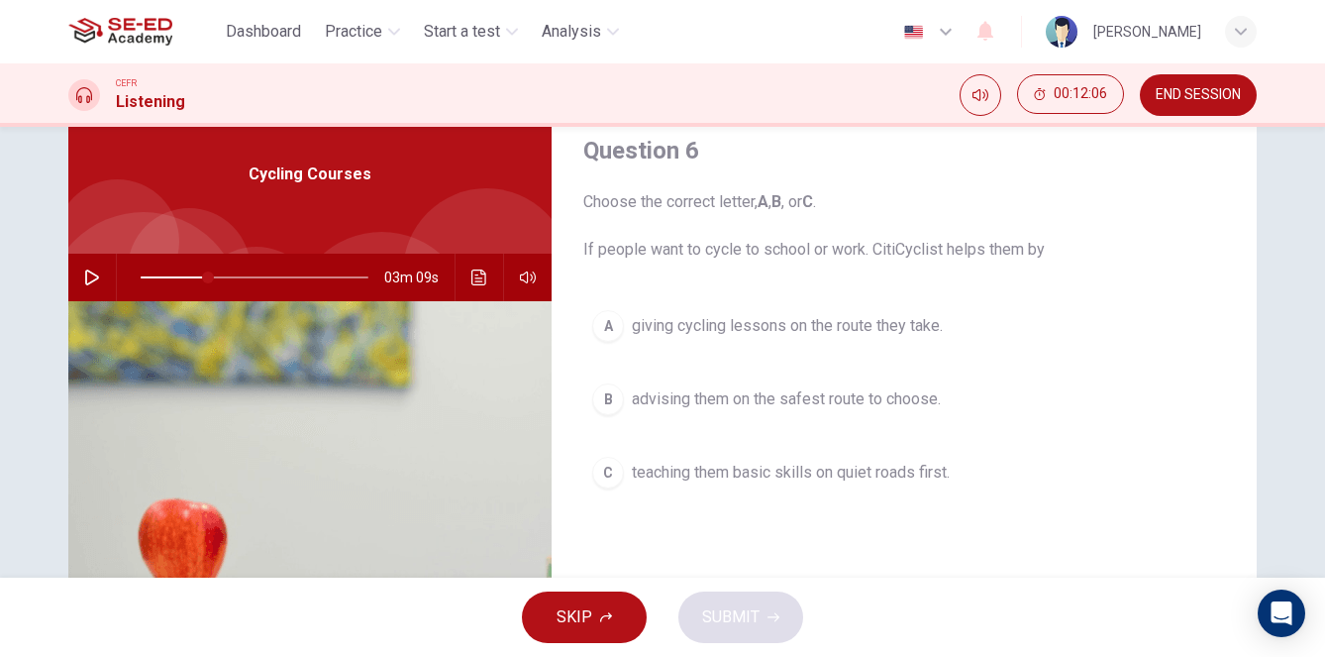
click at [95, 274] on icon "button" at bounding box center [92, 277] width 14 height 16
click at [92, 275] on icon "button" at bounding box center [92, 277] width 16 height 16
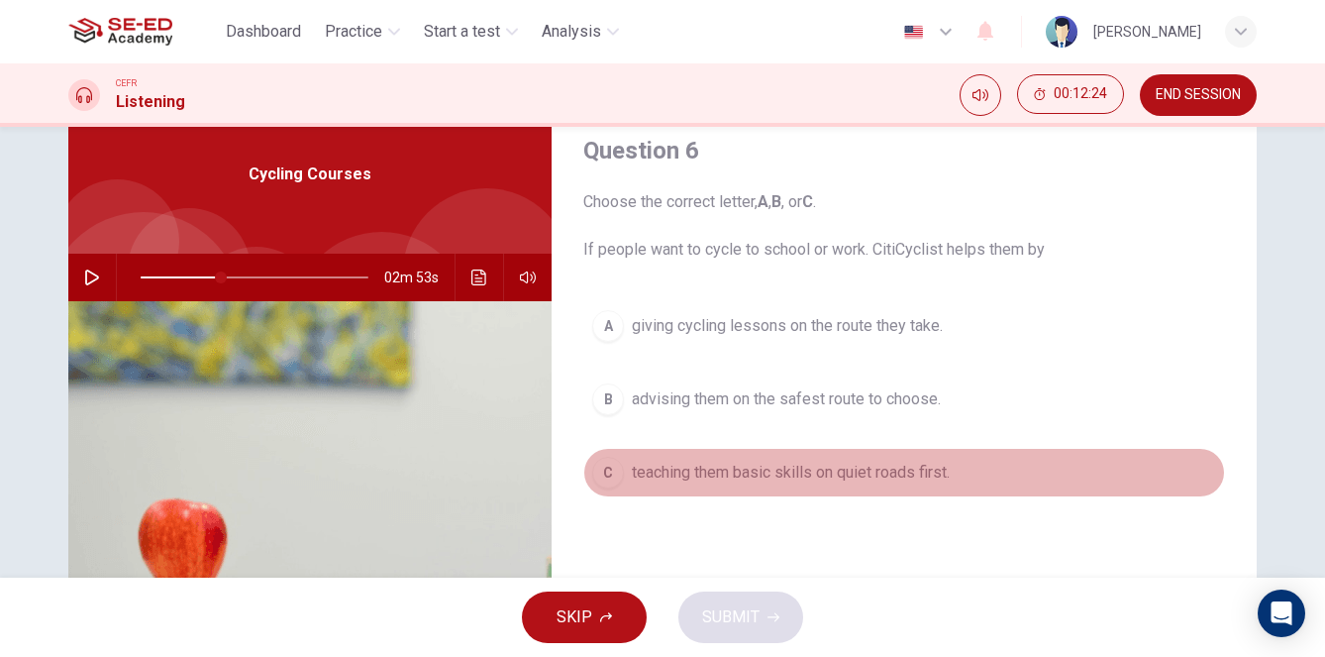
click at [716, 484] on button "C teaching them basic skills on quiet roads first." at bounding box center [904, 473] width 642 height 50
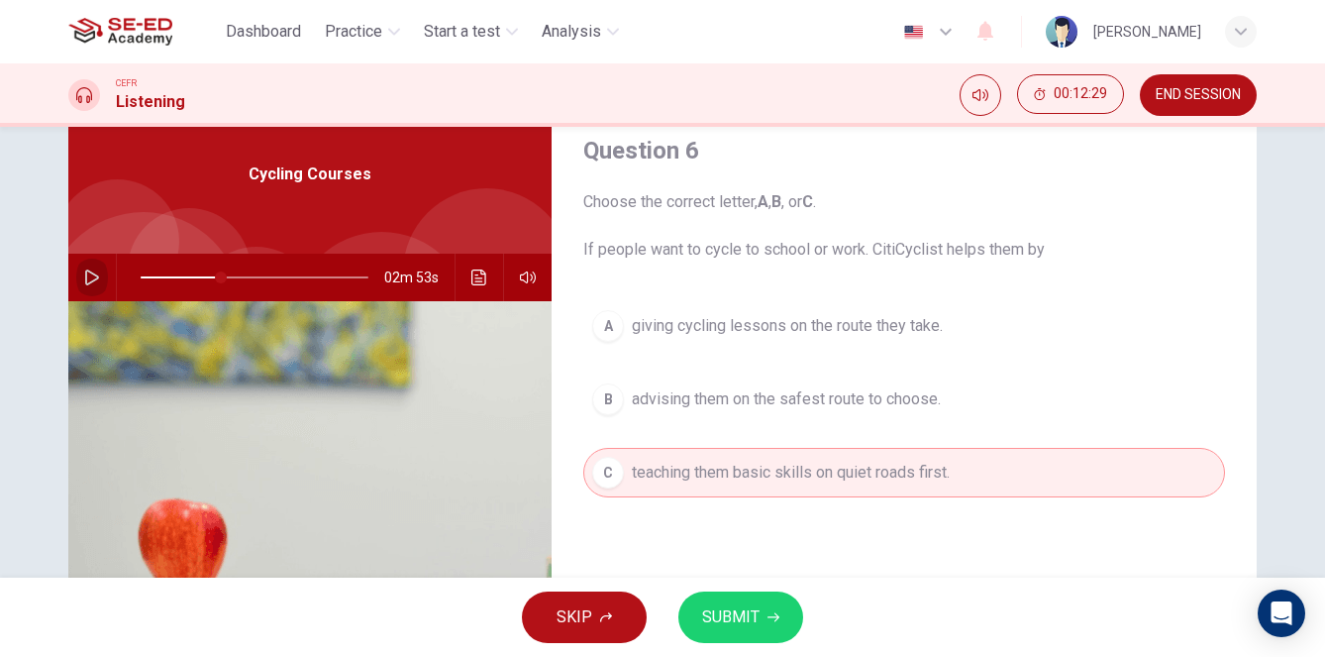
click at [91, 272] on icon "button" at bounding box center [92, 277] width 14 height 16
click at [90, 274] on icon "button" at bounding box center [91, 277] width 11 height 12
click at [769, 614] on icon "button" at bounding box center [774, 617] width 12 height 12
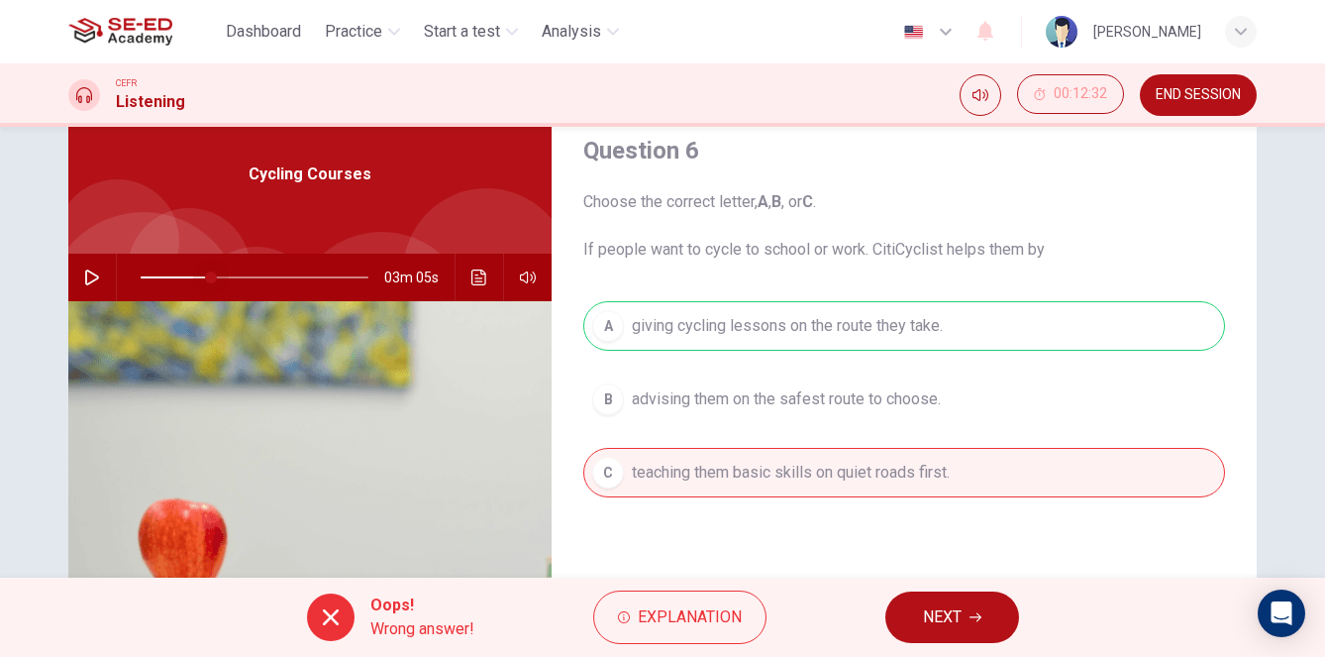
click at [211, 277] on span at bounding box center [211, 277] width 12 height 12
click at [204, 277] on span at bounding box center [204, 277] width 12 height 12
click at [91, 276] on icon "button" at bounding box center [92, 277] width 16 height 16
click at [948, 628] on span "NEXT" at bounding box center [942, 617] width 39 height 28
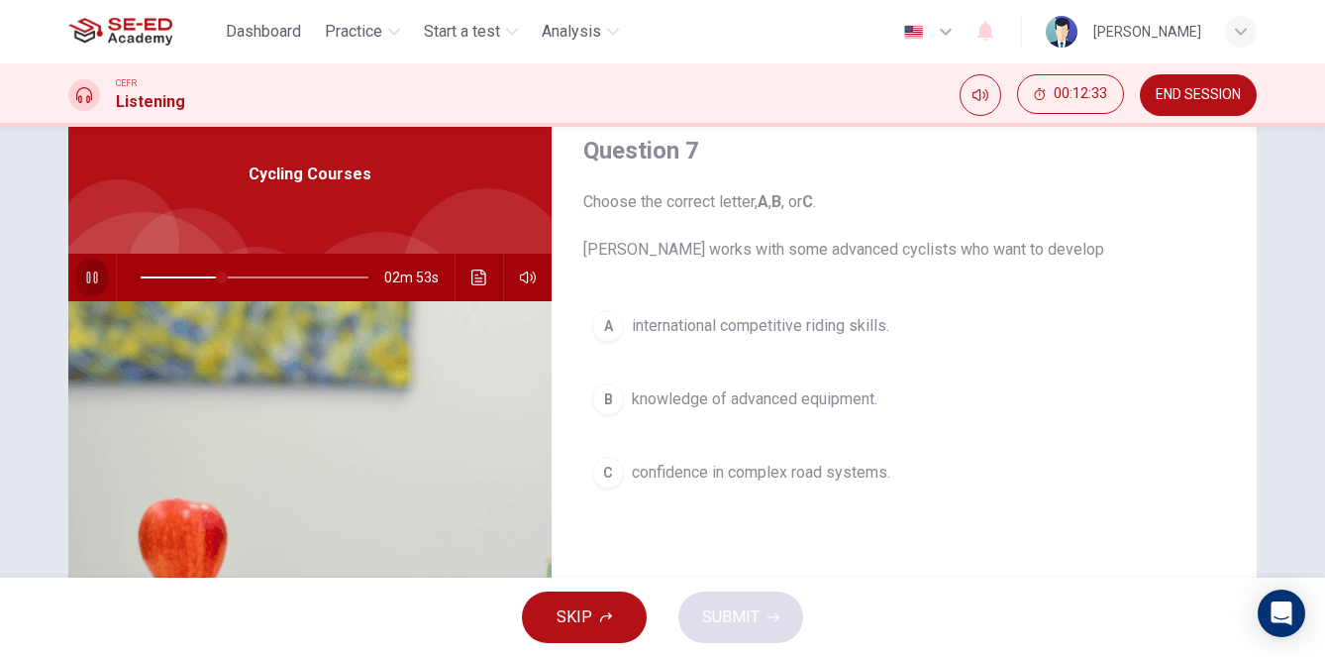
click at [86, 278] on icon "button" at bounding box center [92, 277] width 16 height 16
click at [86, 279] on icon "button" at bounding box center [92, 277] width 14 height 16
click at [86, 279] on icon "button" at bounding box center [92, 277] width 16 height 16
click at [86, 279] on icon "button" at bounding box center [92, 277] width 14 height 16
click at [86, 279] on icon "button" at bounding box center [92, 277] width 16 height 16
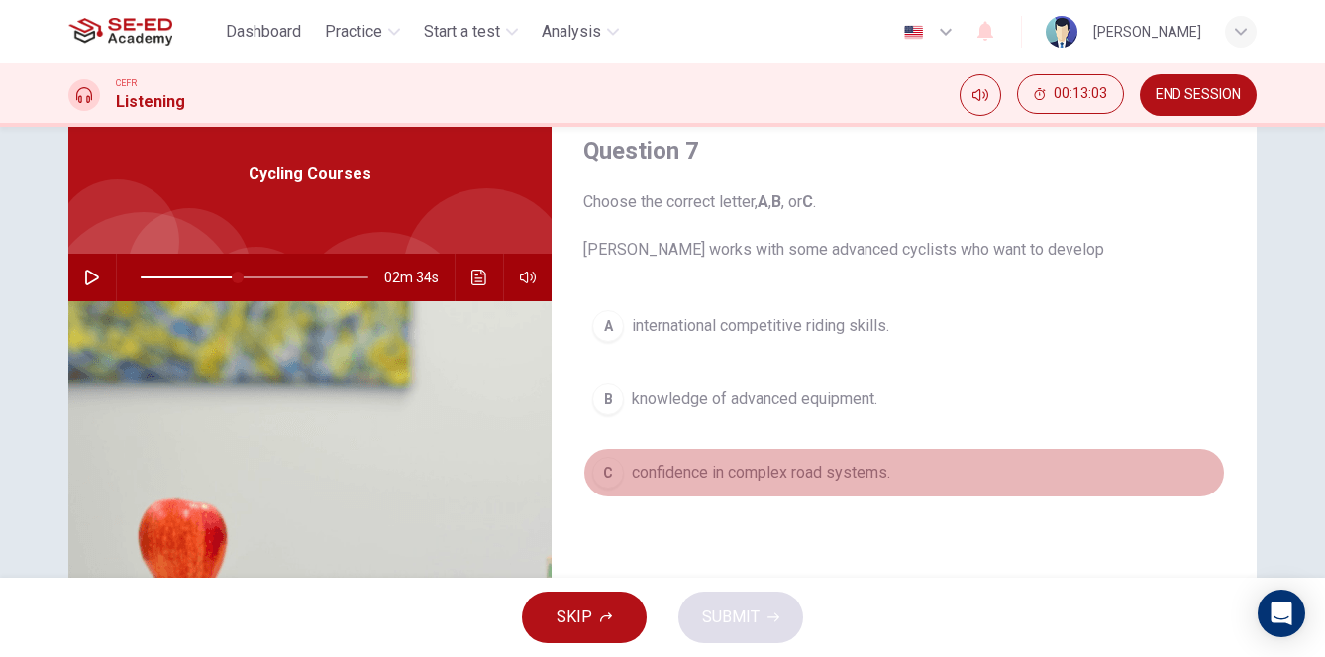
click at [777, 474] on span "confidence in complex road systems." at bounding box center [761, 473] width 259 height 24
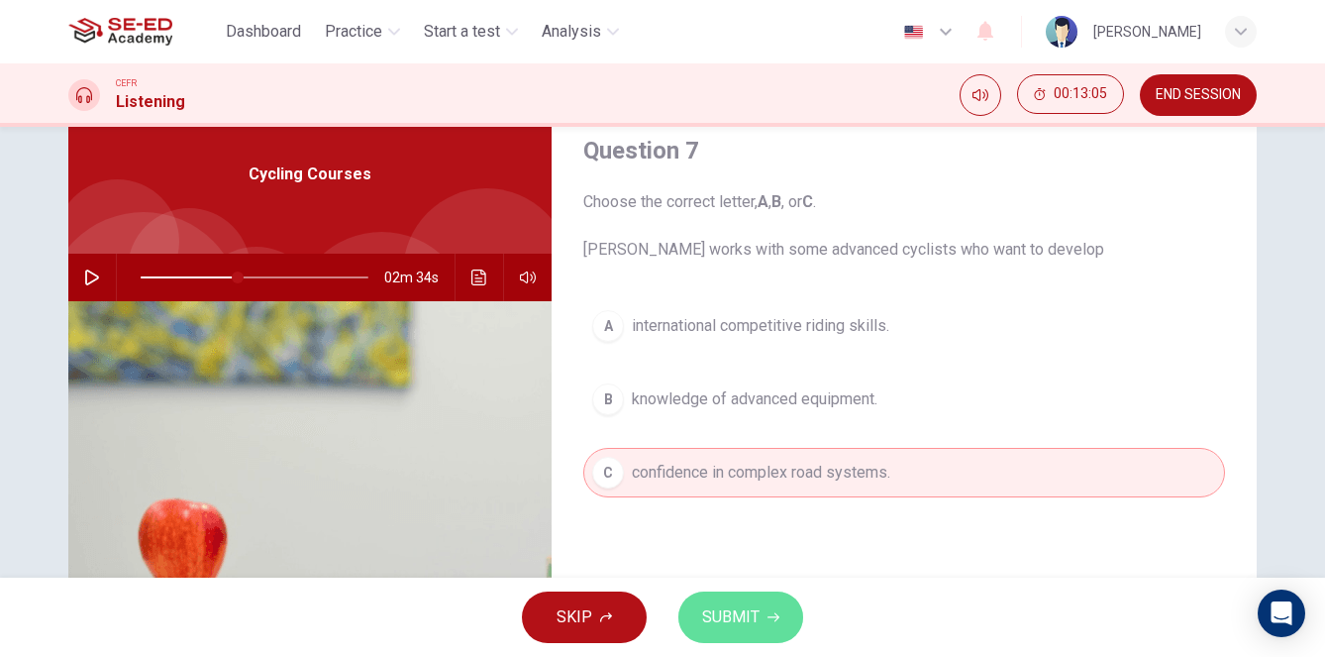
click at [755, 624] on span "SUBMIT" at bounding box center [730, 617] width 57 height 28
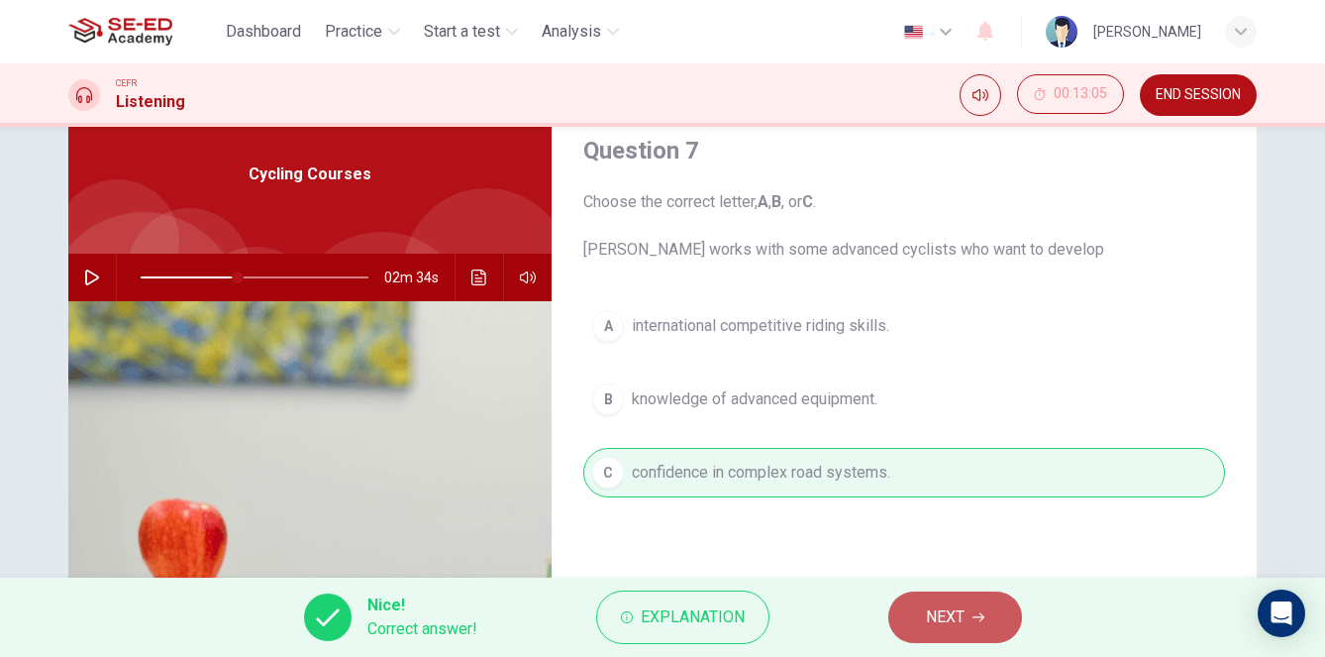
click at [954, 623] on span "NEXT" at bounding box center [945, 617] width 39 height 28
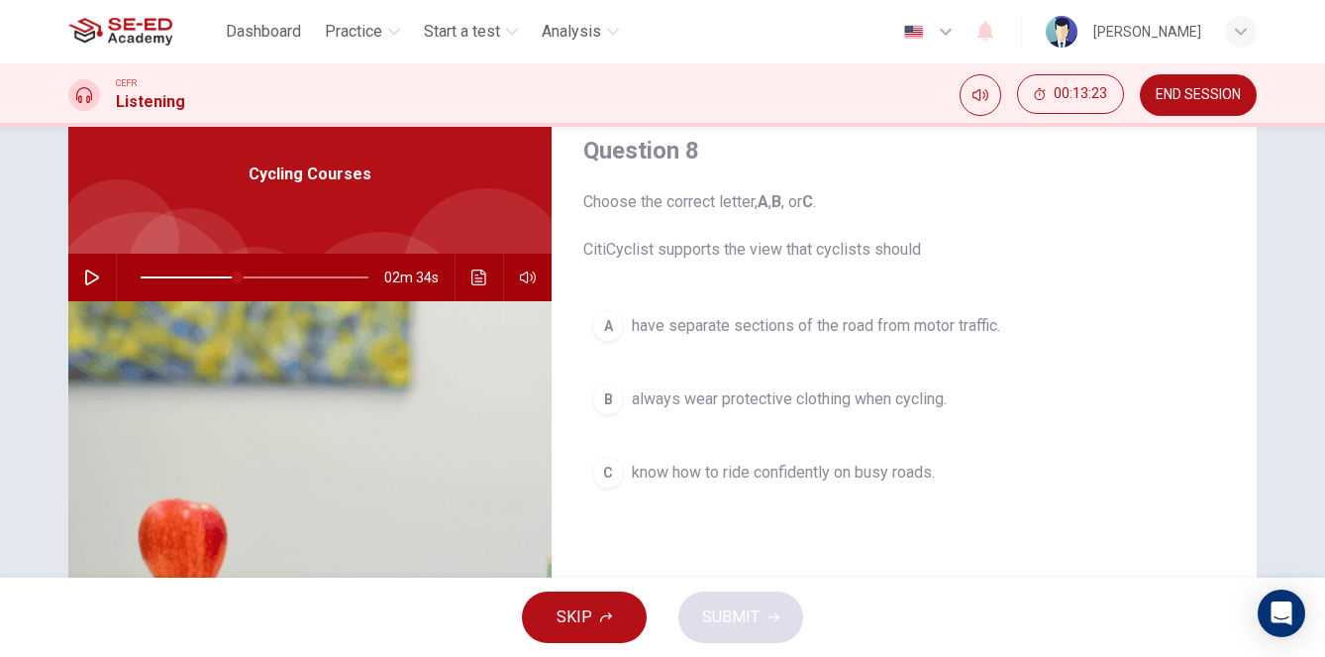
click at [88, 278] on icon "button" at bounding box center [92, 277] width 16 height 16
click at [95, 276] on icon "button" at bounding box center [92, 277] width 16 height 16
click at [274, 275] on span at bounding box center [280, 277] width 12 height 12
click at [256, 277] on span at bounding box center [255, 277] width 12 height 12
click at [97, 272] on icon "button" at bounding box center [92, 277] width 16 height 16
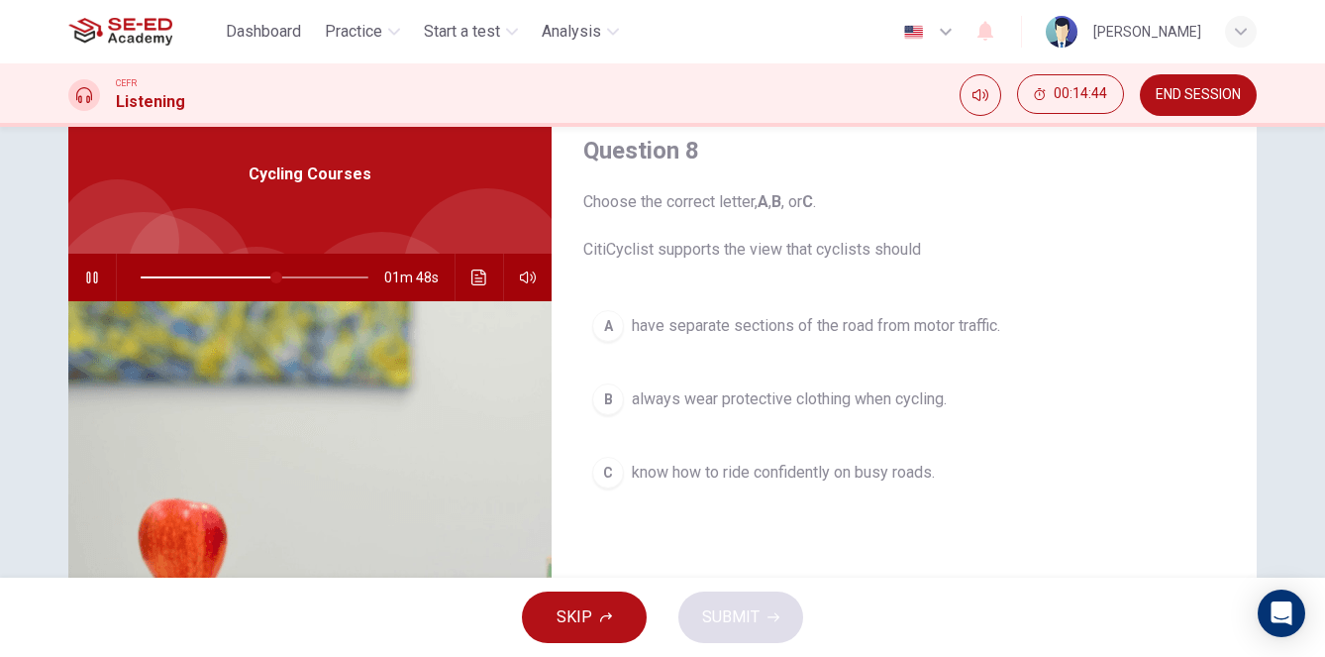
click at [94, 275] on icon "button" at bounding box center [91, 277] width 11 height 12
click at [94, 275] on icon "button" at bounding box center [92, 277] width 14 height 16
click at [94, 275] on icon "button" at bounding box center [91, 277] width 11 height 12
click at [94, 275] on icon "button" at bounding box center [92, 277] width 14 height 16
click at [94, 275] on icon "button" at bounding box center [91, 277] width 11 height 12
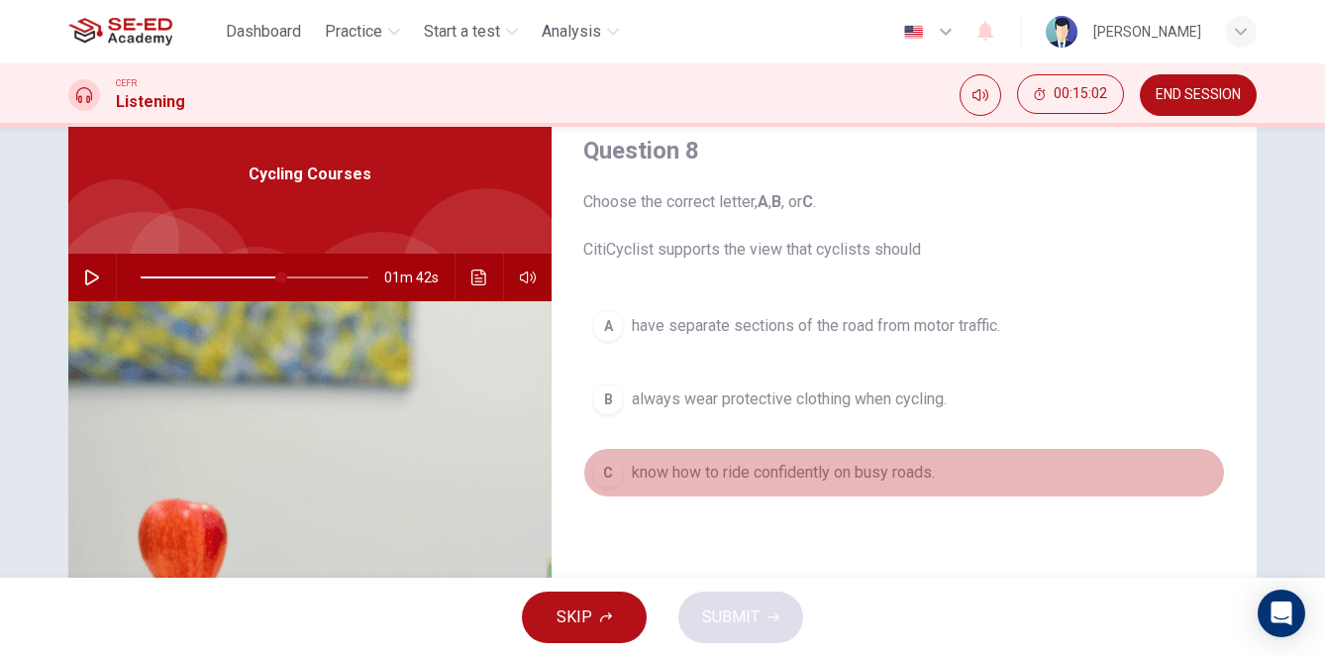
click at [705, 452] on button "C know how to ride confidently on busy roads." at bounding box center [904, 473] width 642 height 50
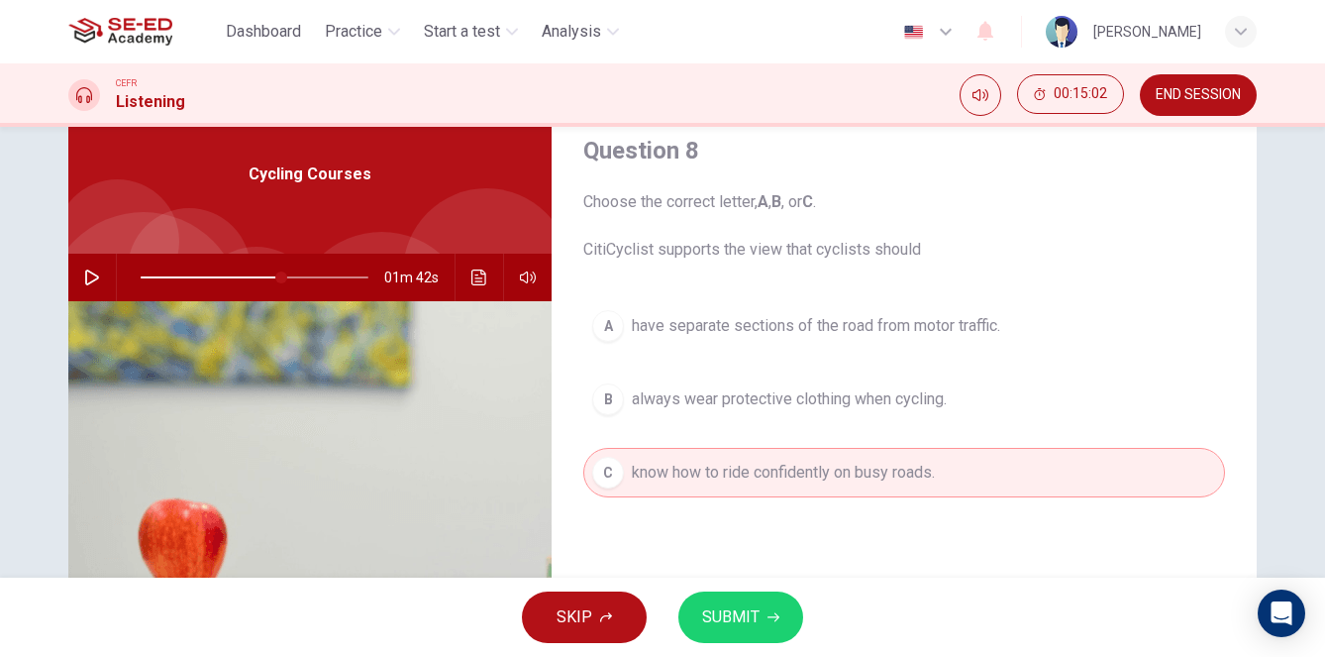
click at [743, 624] on span "SUBMIT" at bounding box center [730, 617] width 57 height 28
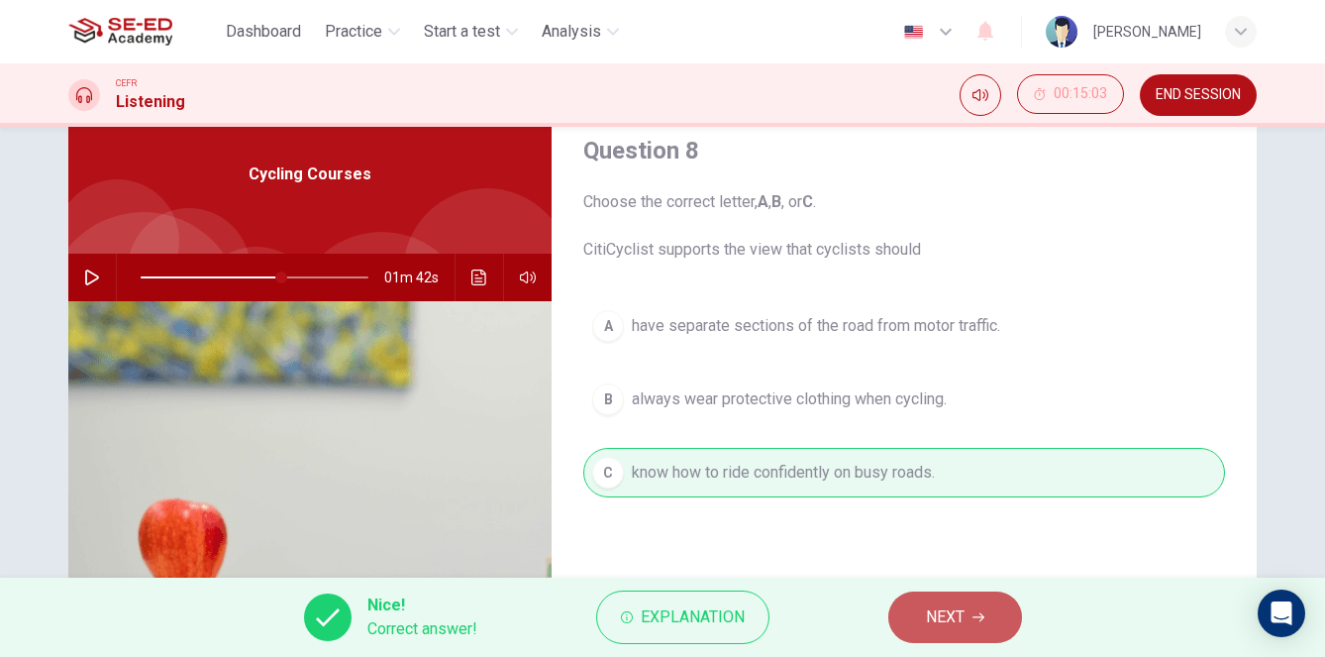
click at [930, 610] on span "NEXT" at bounding box center [945, 617] width 39 height 28
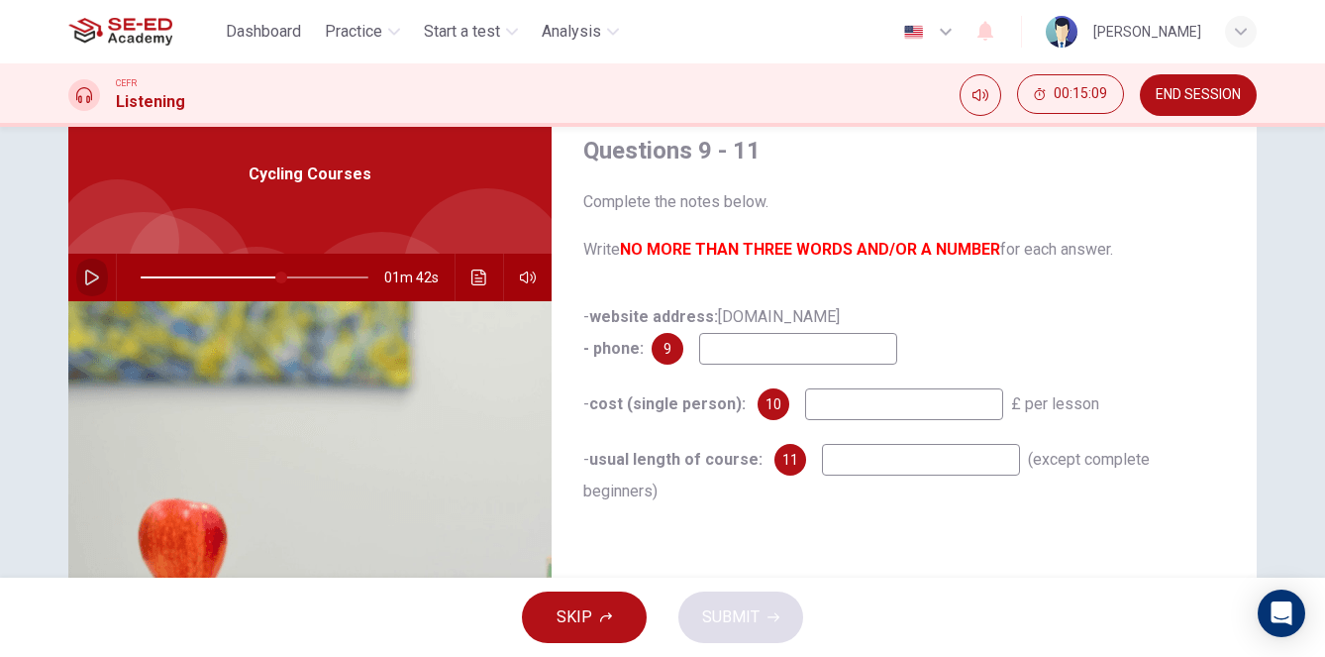
click at [93, 274] on icon "button" at bounding box center [92, 277] width 14 height 16
click at [788, 353] on input at bounding box center [798, 349] width 198 height 32
type input "84"
type input "020"
type input "85"
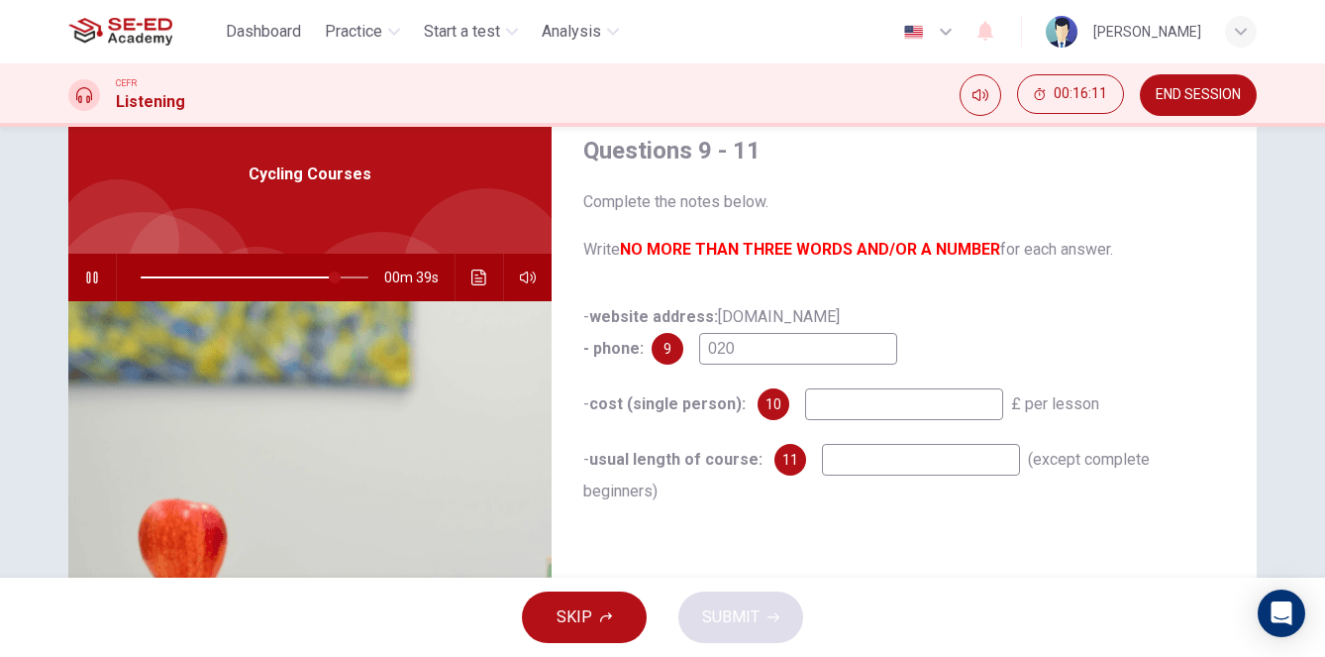
type input "020"
click at [93, 282] on icon "button" at bounding box center [92, 277] width 16 height 16
click at [315, 279] on span at bounding box center [314, 277] width 12 height 12
click at [96, 277] on icon "button" at bounding box center [92, 277] width 16 height 16
type input "78"
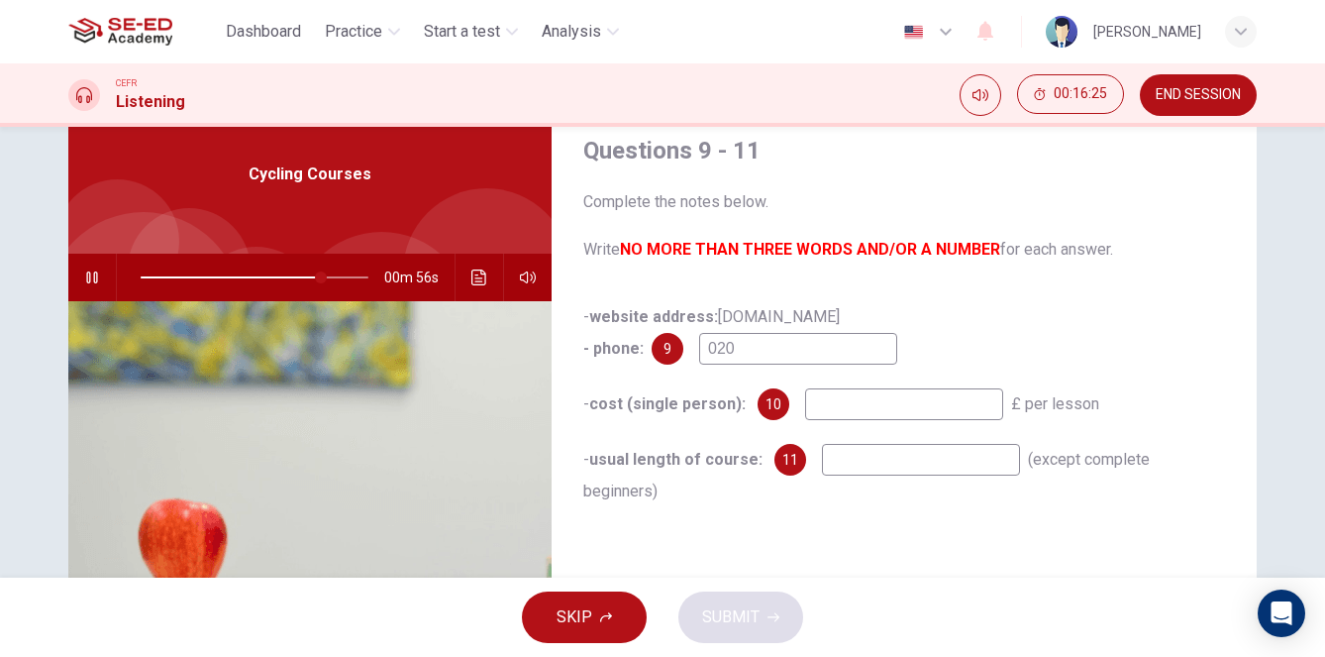
type input "79"
click at [789, 345] on input "020" at bounding box center [798, 349] width 198 height 32
type input "0207"
type input "80"
type input "02075"
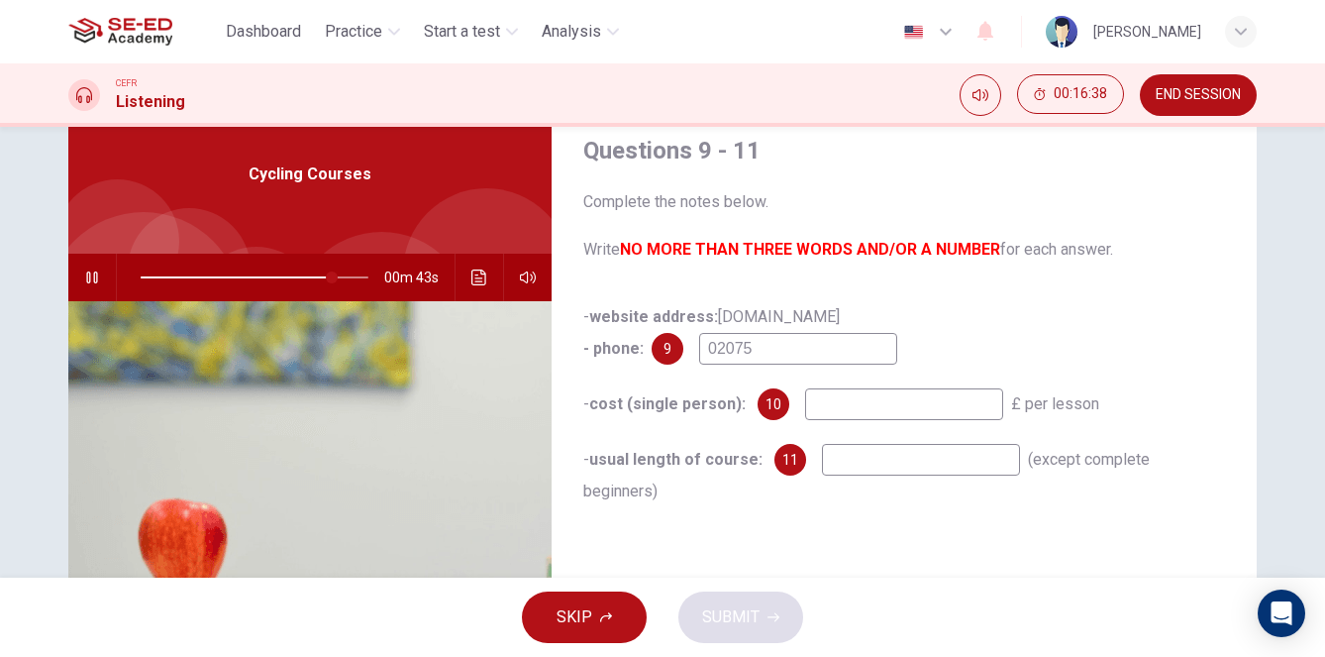
type input "84"
type input "0207562"
type input "85"
type input "020756240"
type input "85"
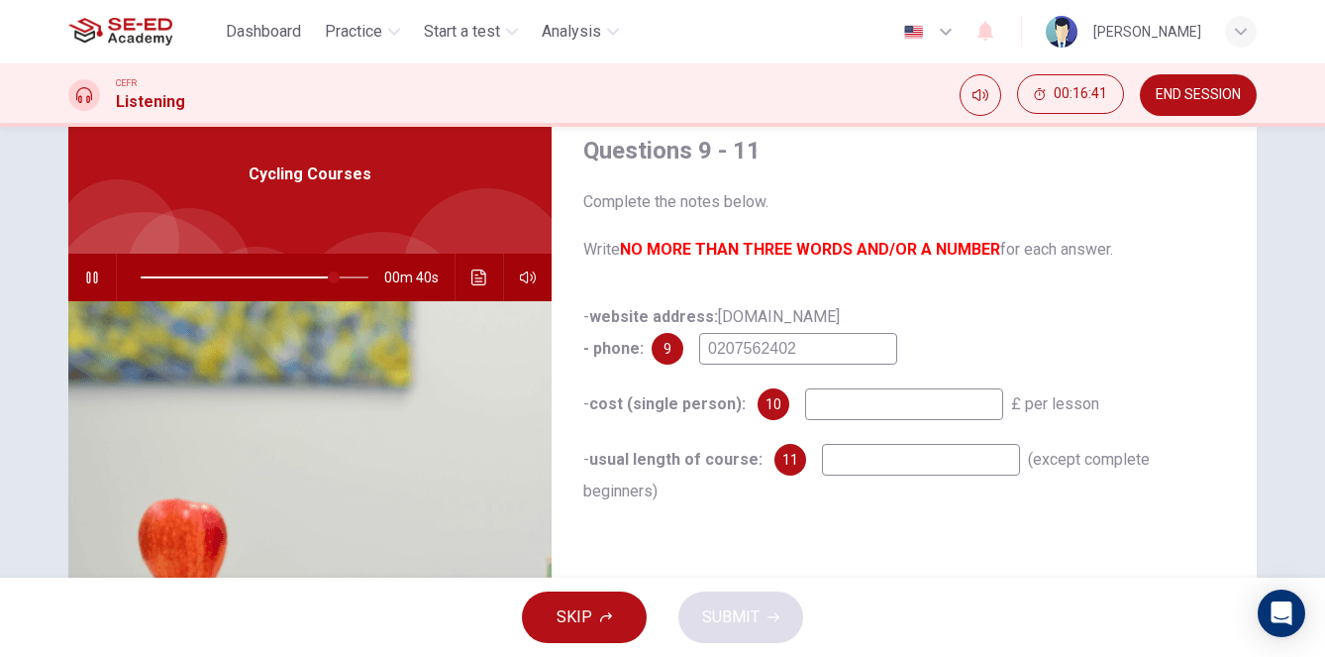
type input "02075624028"
type input "86"
type input "02075624028"
click at [888, 410] on input at bounding box center [904, 404] width 198 height 32
type input "89"
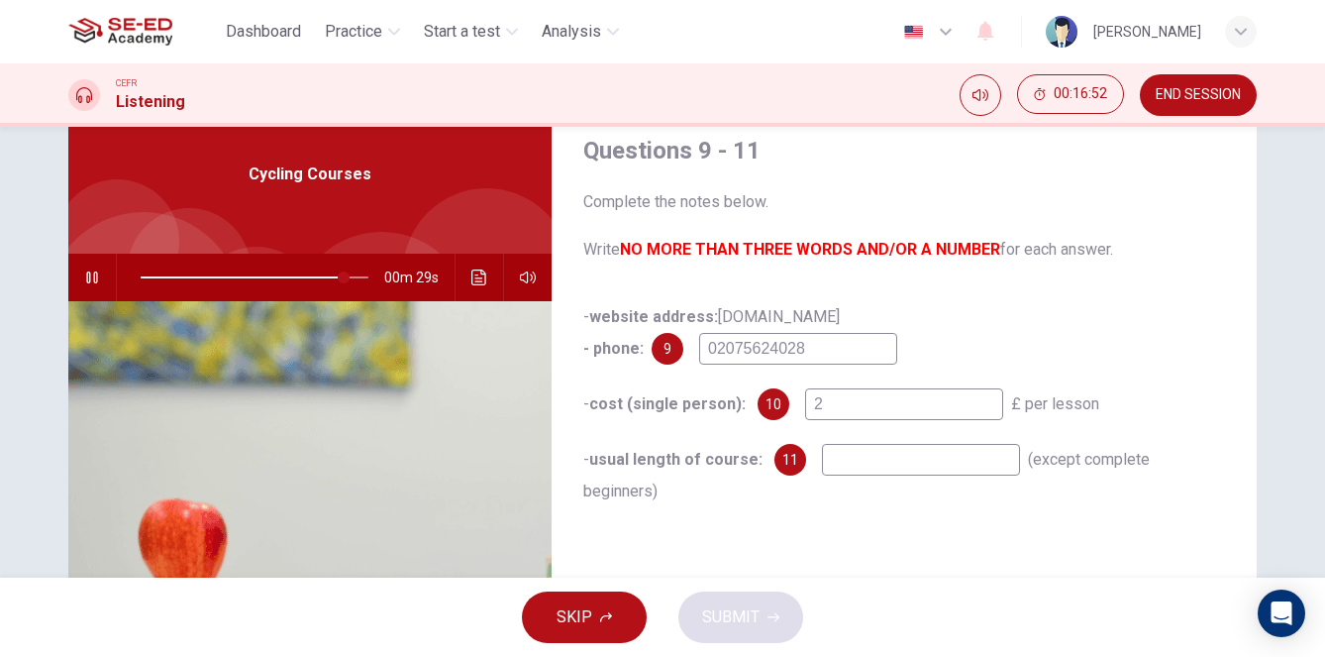
type input "27"
type input "90"
type input "27"
click at [894, 461] on input at bounding box center [921, 460] width 198 height 32
click at [320, 275] on span at bounding box center [255, 277] width 228 height 28
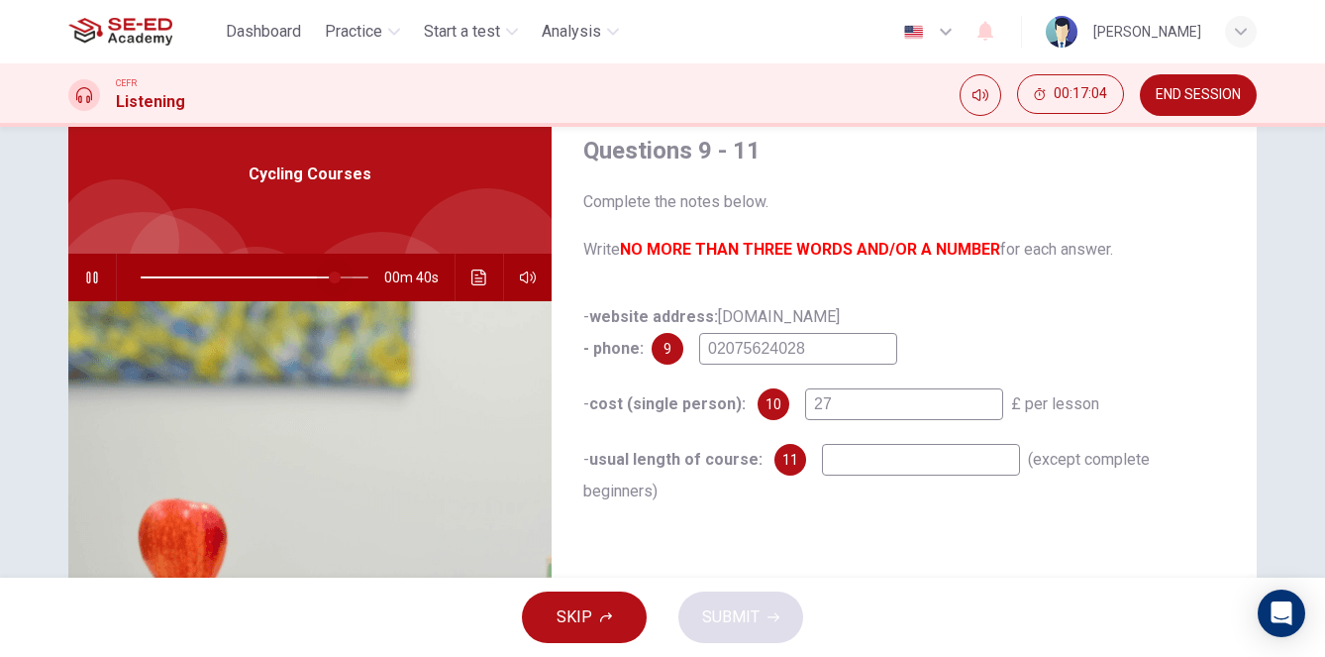
click at [334, 278] on span at bounding box center [335, 277] width 12 height 12
drag, startPoint x: 838, startPoint y: 403, endPoint x: 768, endPoint y: 398, distance: 70.5
click at [768, 398] on div "10 27" at bounding box center [881, 404] width 246 height 32
type input "91"
type input "16"
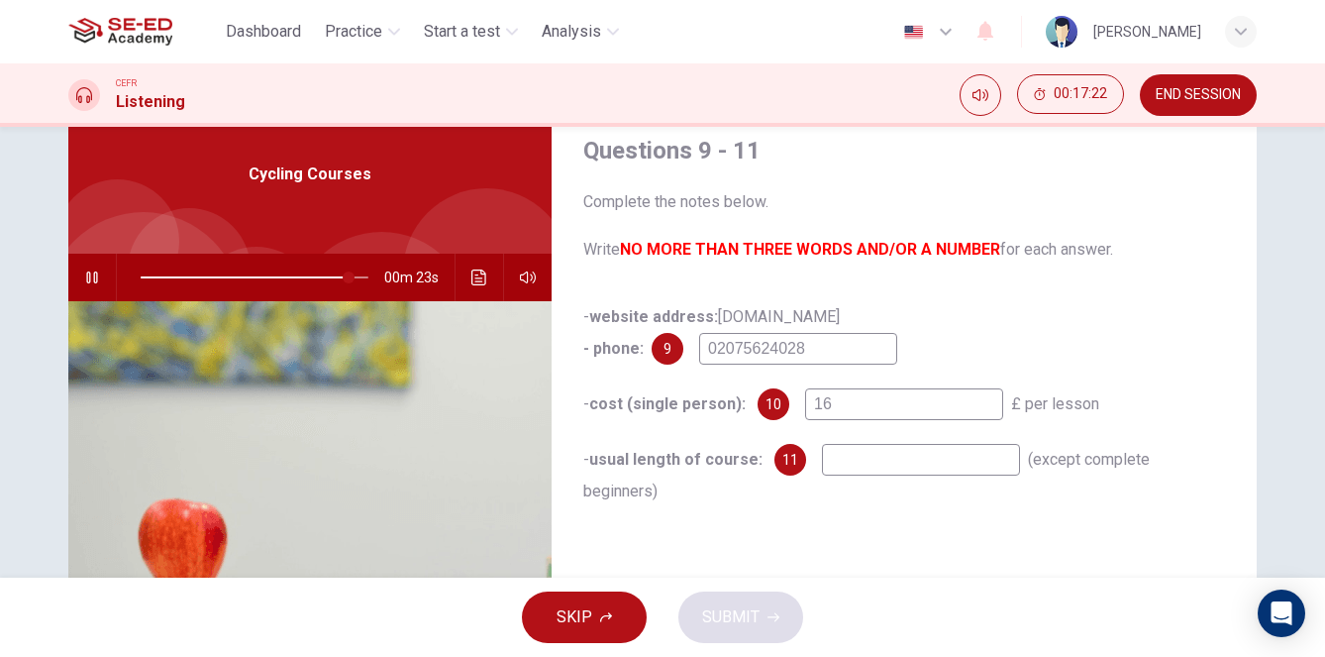
type input "92"
type input "16"
click at [838, 470] on input at bounding box center [921, 460] width 198 height 32
type input "95"
type input "5"
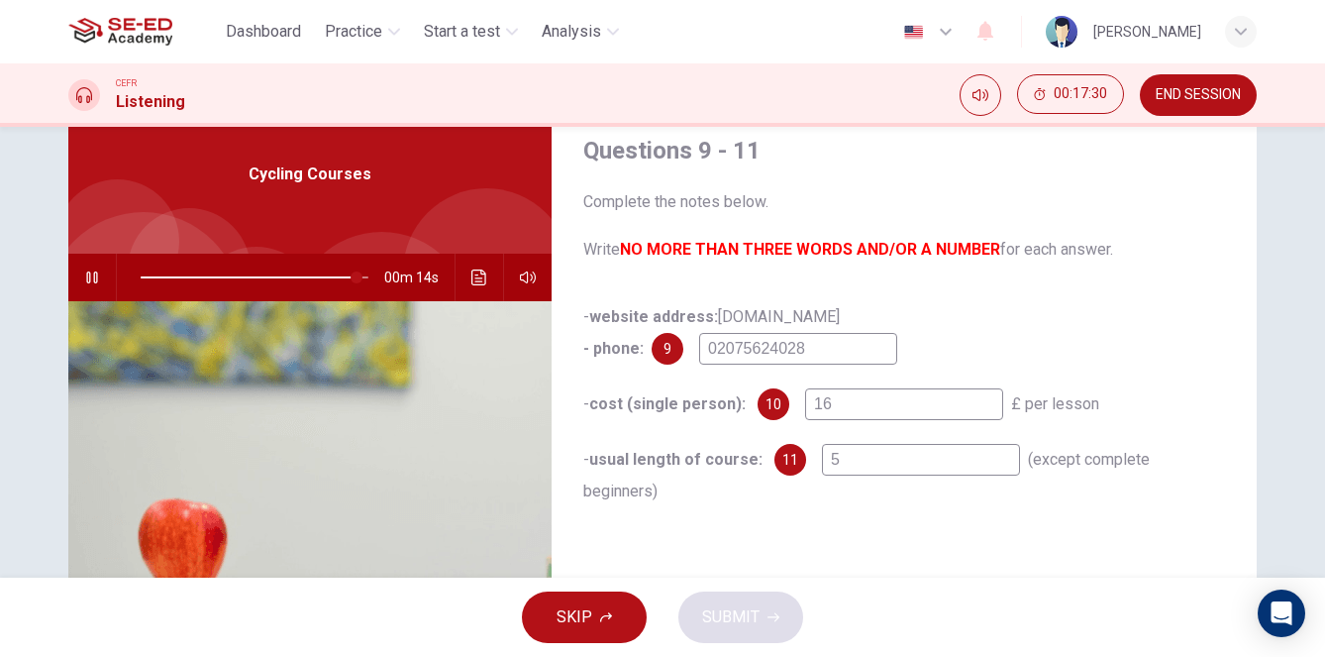
type input "95"
type input "50"
type input "95"
type input "50m"
type input "95"
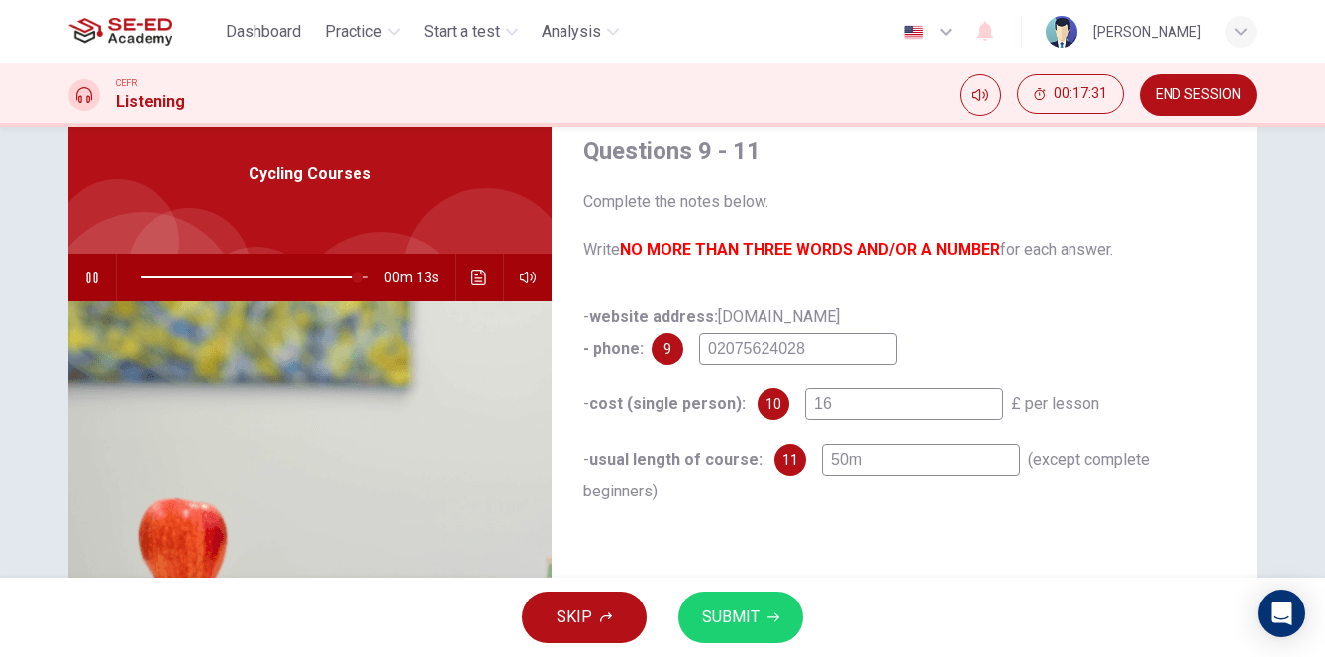
type input "50mi"
type input "95"
type input "50min"
type input "95"
type input "50mins"
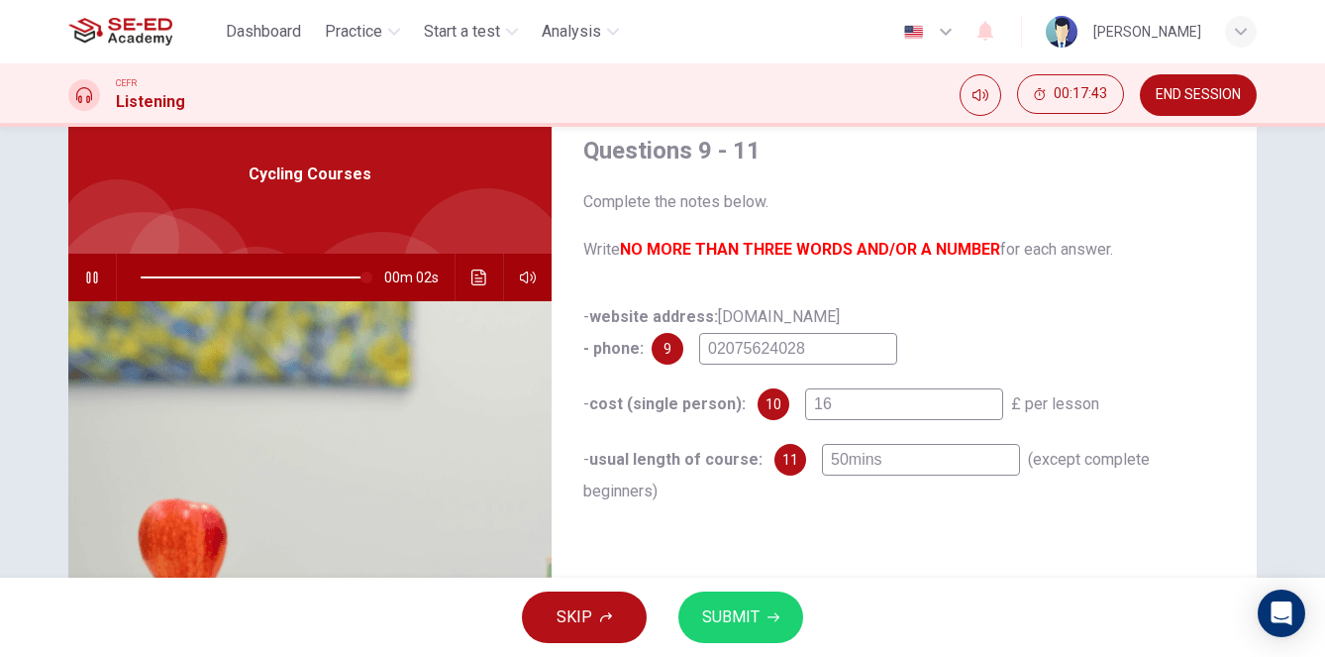
type input "100"
type input "50mins"
click at [768, 613] on icon "button" at bounding box center [774, 617] width 12 height 12
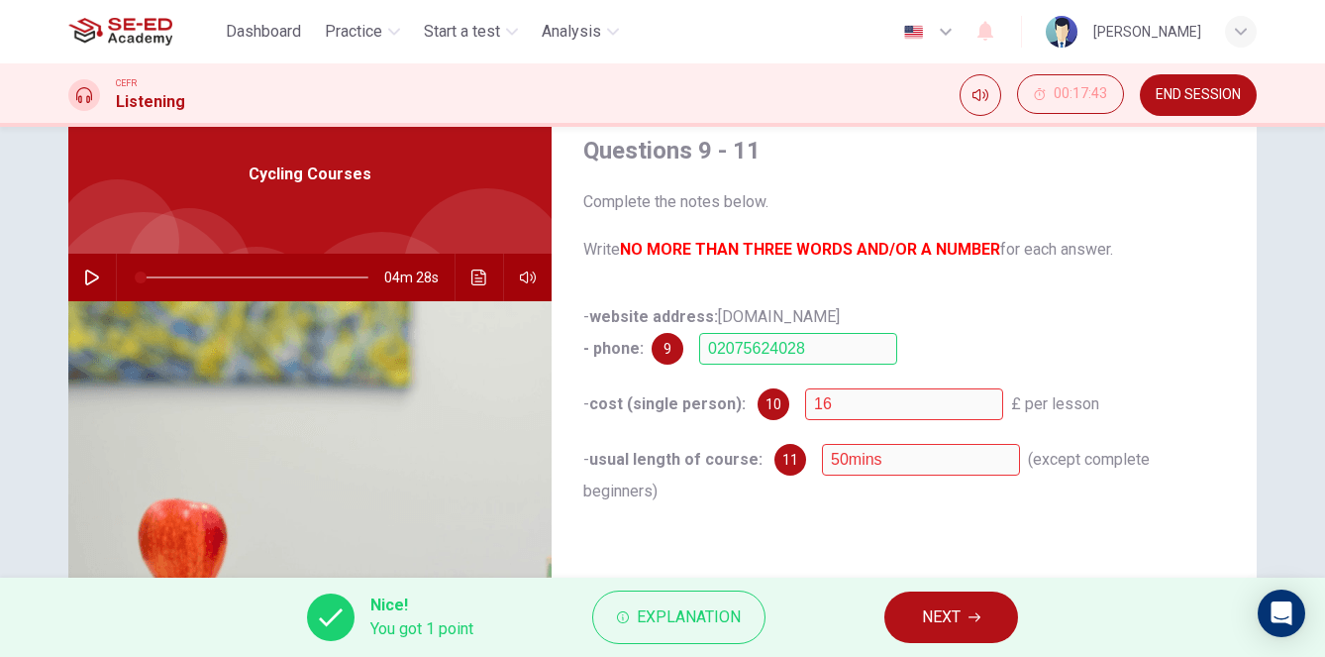
click at [351, 275] on span at bounding box center [255, 277] width 228 height 28
click at [345, 275] on span at bounding box center [351, 277] width 12 height 12
click at [91, 280] on icon "button" at bounding box center [92, 277] width 16 height 16
click at [101, 274] on button "button" at bounding box center [92, 278] width 32 height 48
click at [488, 278] on button "Click to see the audio transcription" at bounding box center [480, 278] width 32 height 48
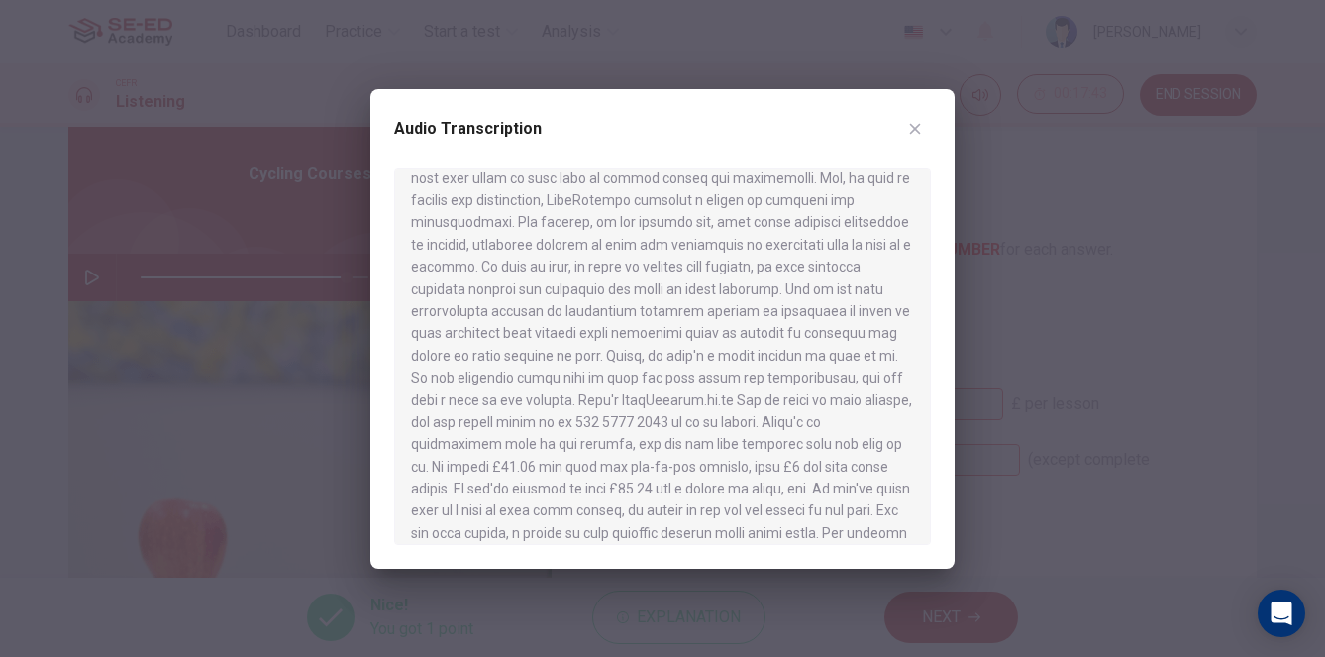
scroll to position [703, 0]
click at [1085, 406] on div at bounding box center [662, 328] width 1325 height 657
type input "91"
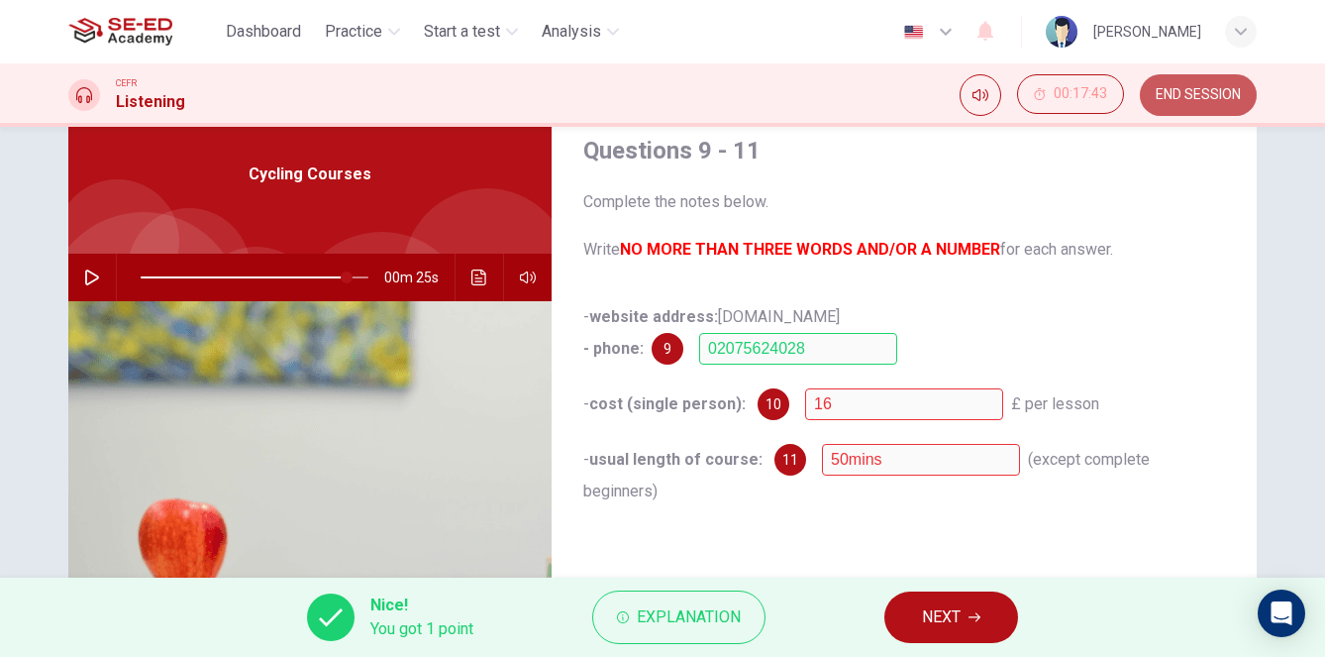
click at [1219, 97] on span "END SESSION" at bounding box center [1198, 95] width 85 height 16
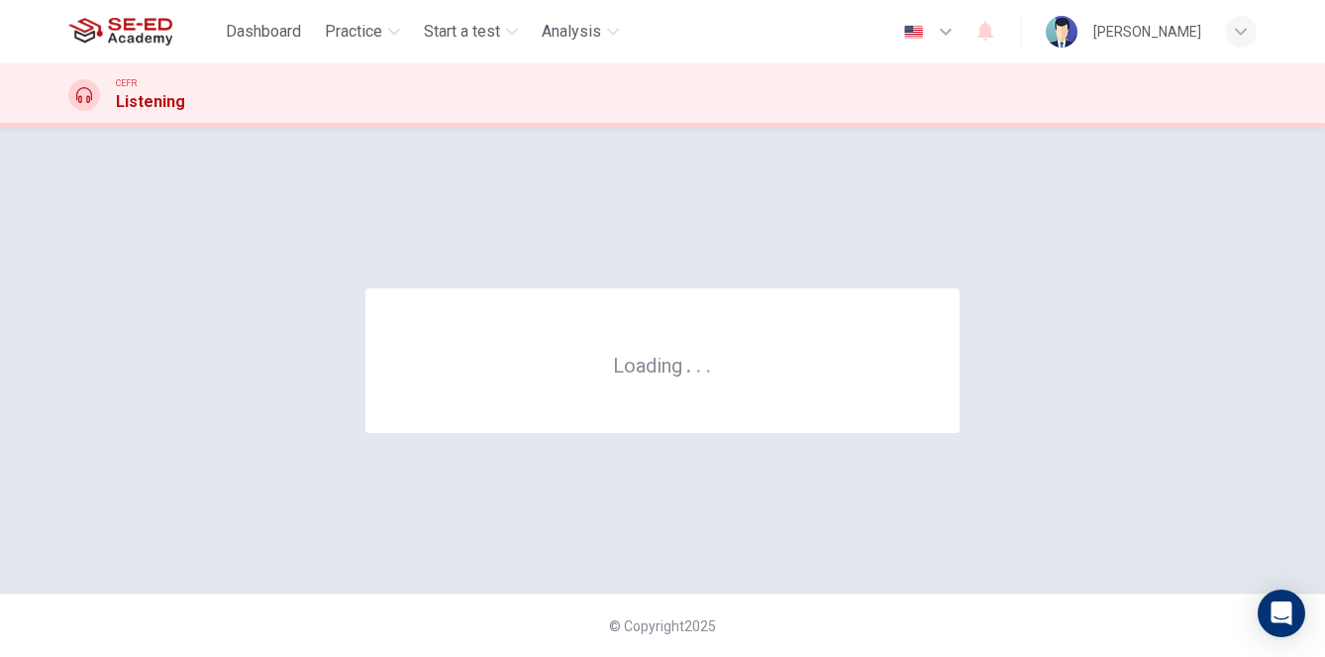
scroll to position [0, 0]
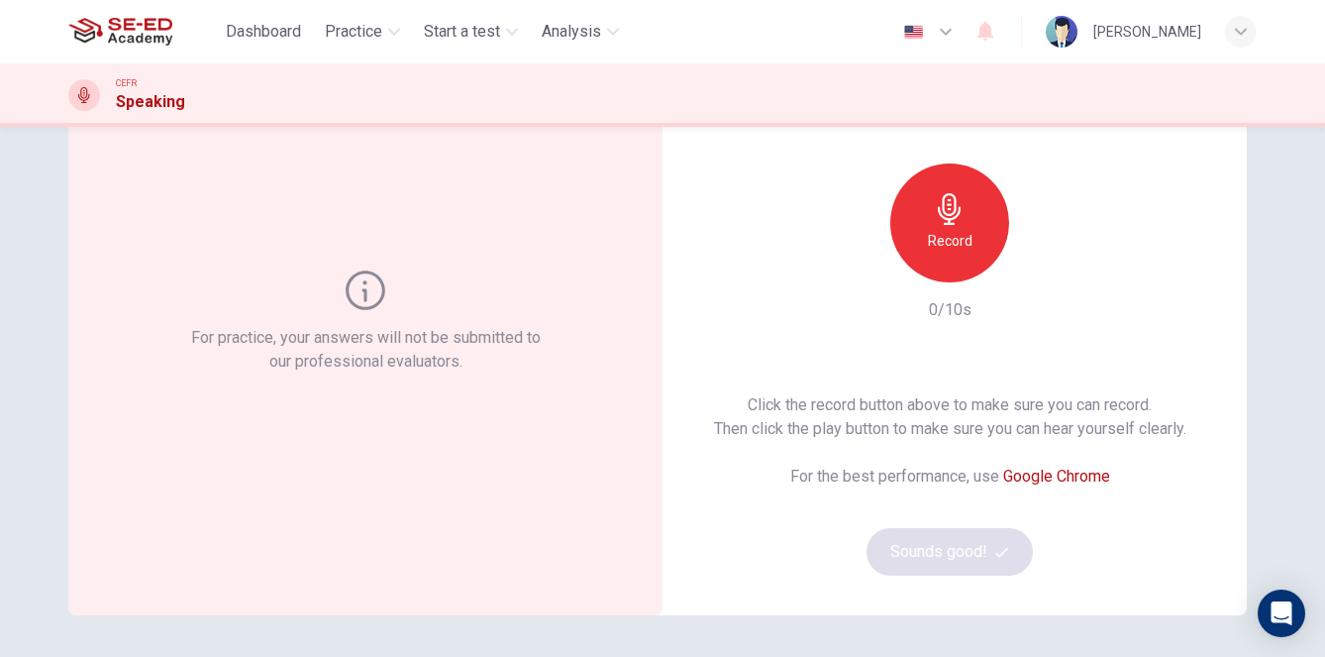
scroll to position [139, 0]
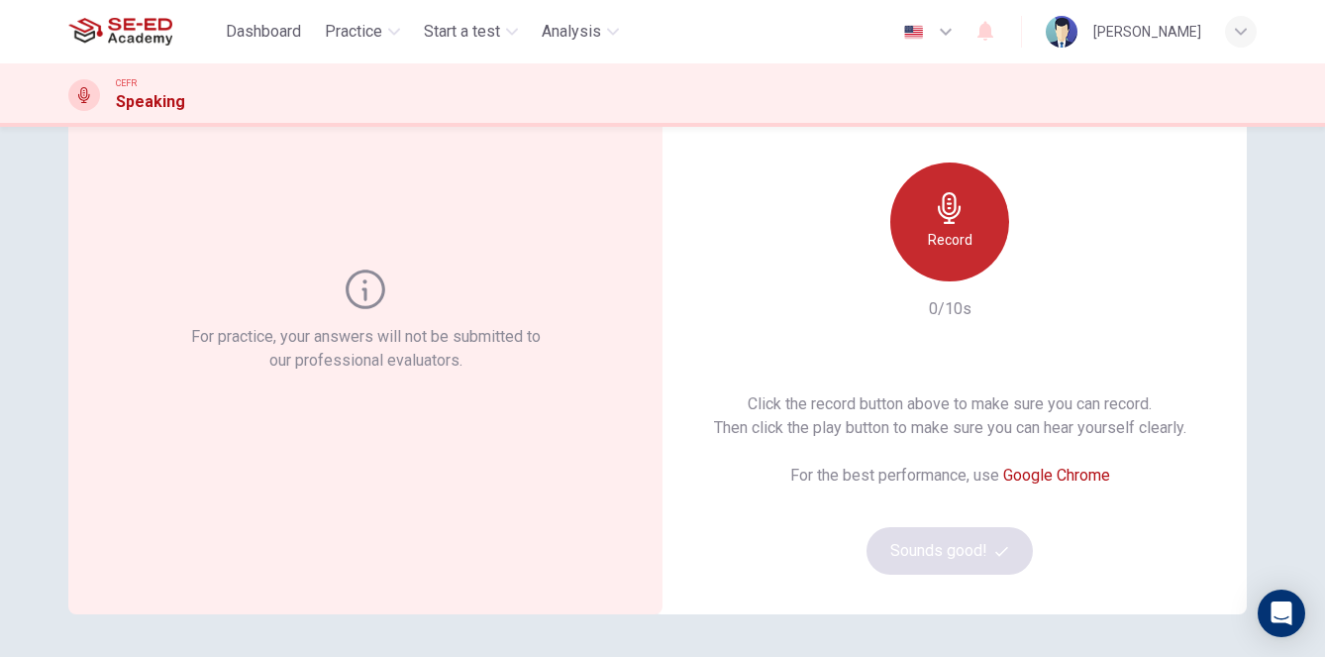
click at [940, 241] on h6 "Record" at bounding box center [950, 240] width 45 height 24
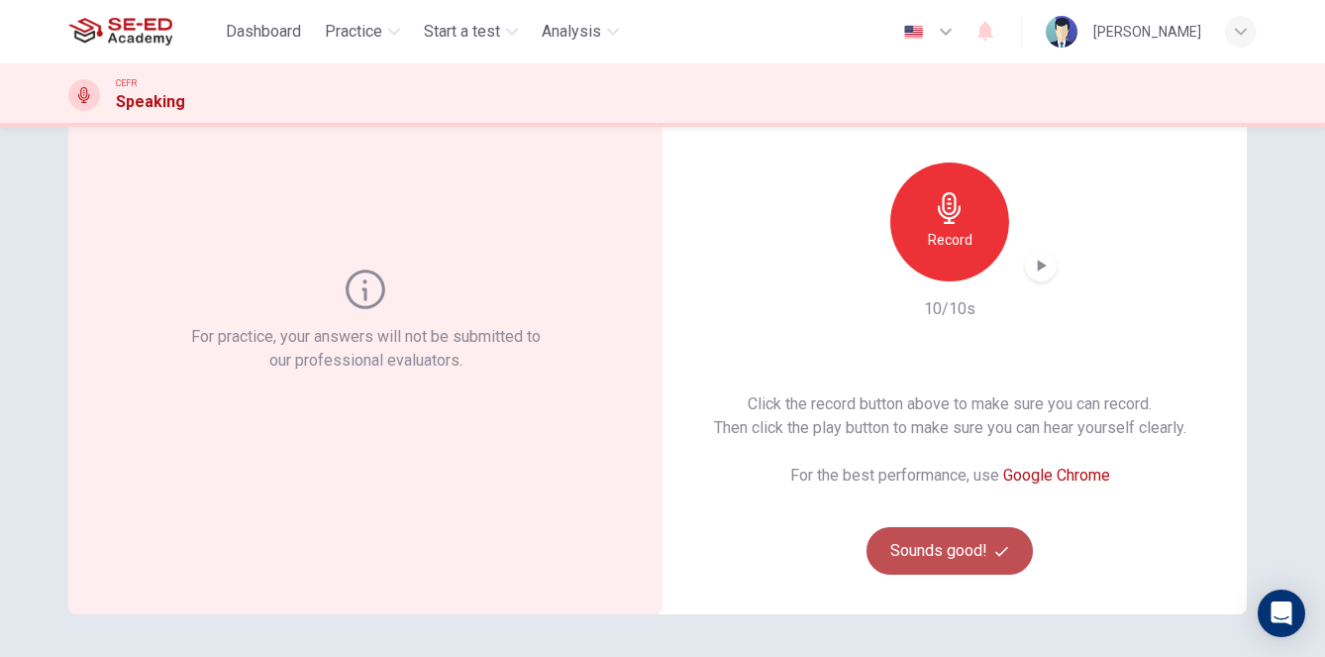
click at [941, 551] on button "Sounds good!" at bounding box center [950, 551] width 166 height 48
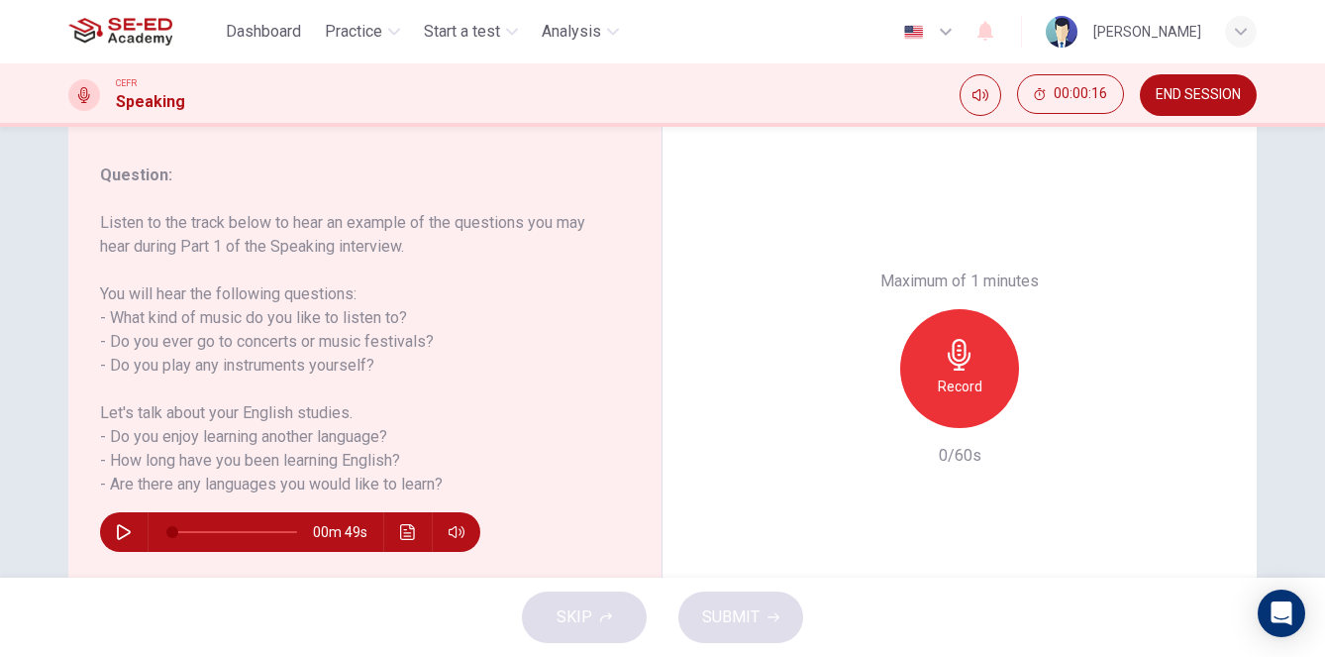
scroll to position [243, 0]
click at [128, 537] on icon "button" at bounding box center [124, 531] width 16 height 16
click at [126, 533] on icon "button" at bounding box center [123, 531] width 11 height 12
click at [969, 373] on h6 "Record" at bounding box center [960, 385] width 45 height 24
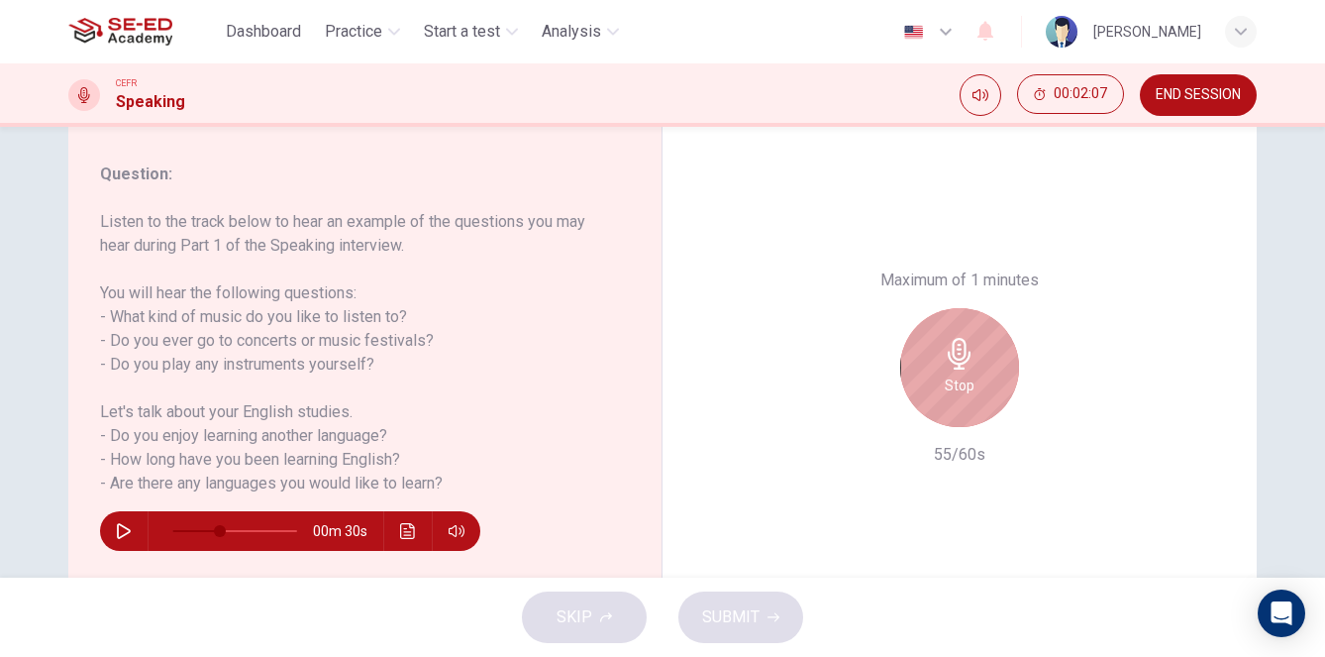
click at [965, 373] on h6 "Stop" at bounding box center [960, 385] width 30 height 24
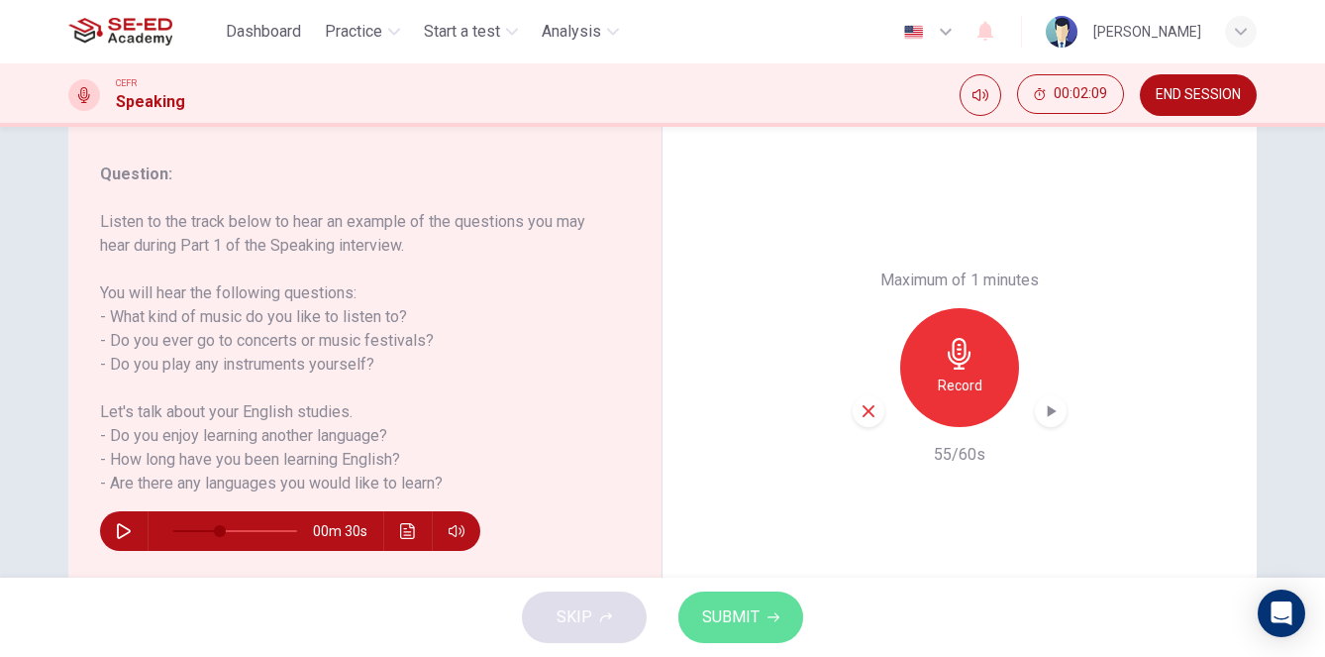
click at [739, 627] on span "SUBMIT" at bounding box center [730, 617] width 57 height 28
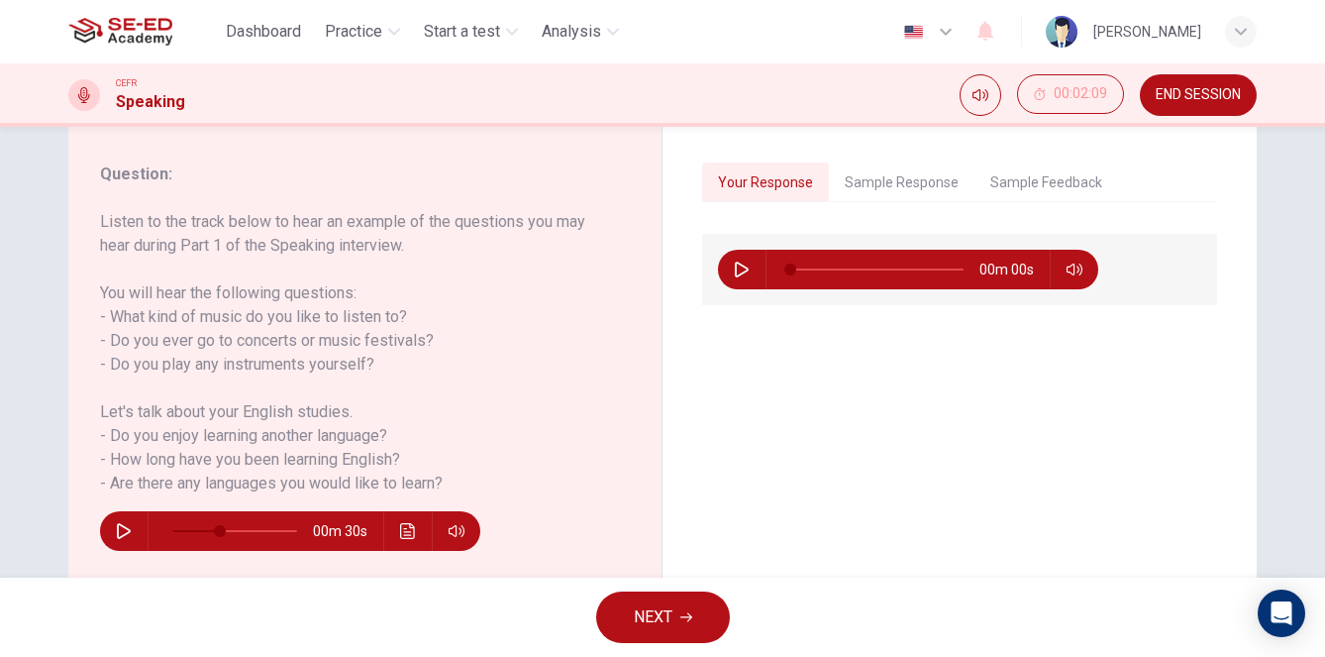
type input "0"
click at [921, 187] on button "Sample Response" at bounding box center [902, 183] width 146 height 42
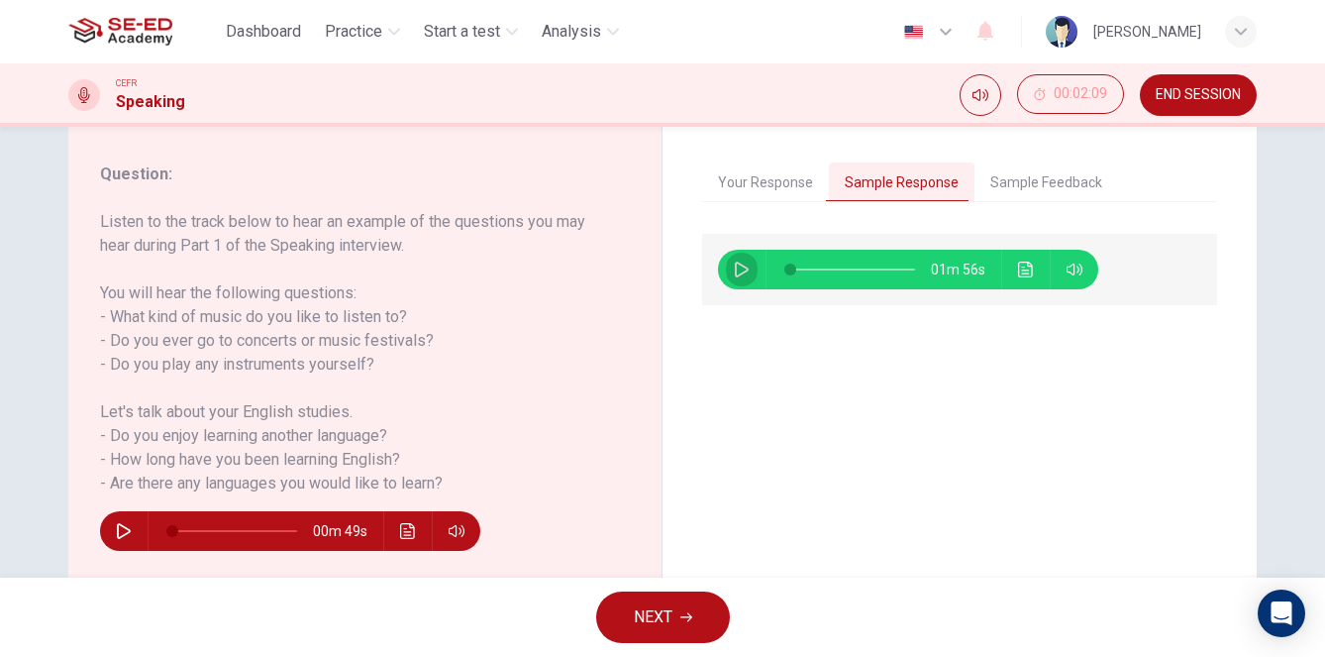
click at [743, 274] on icon "button" at bounding box center [742, 270] width 14 height 16
drag, startPoint x: 98, startPoint y: 408, endPoint x: 402, endPoint y: 467, distance: 309.7
click at [402, 468] on div "Question : Listen to the track below to hear an example of the questions you ma…" at bounding box center [365, 367] width 594 height 489
click at [744, 273] on icon "button" at bounding box center [741, 269] width 11 height 12
click at [1039, 183] on button "Sample Feedback" at bounding box center [1047, 183] width 144 height 42
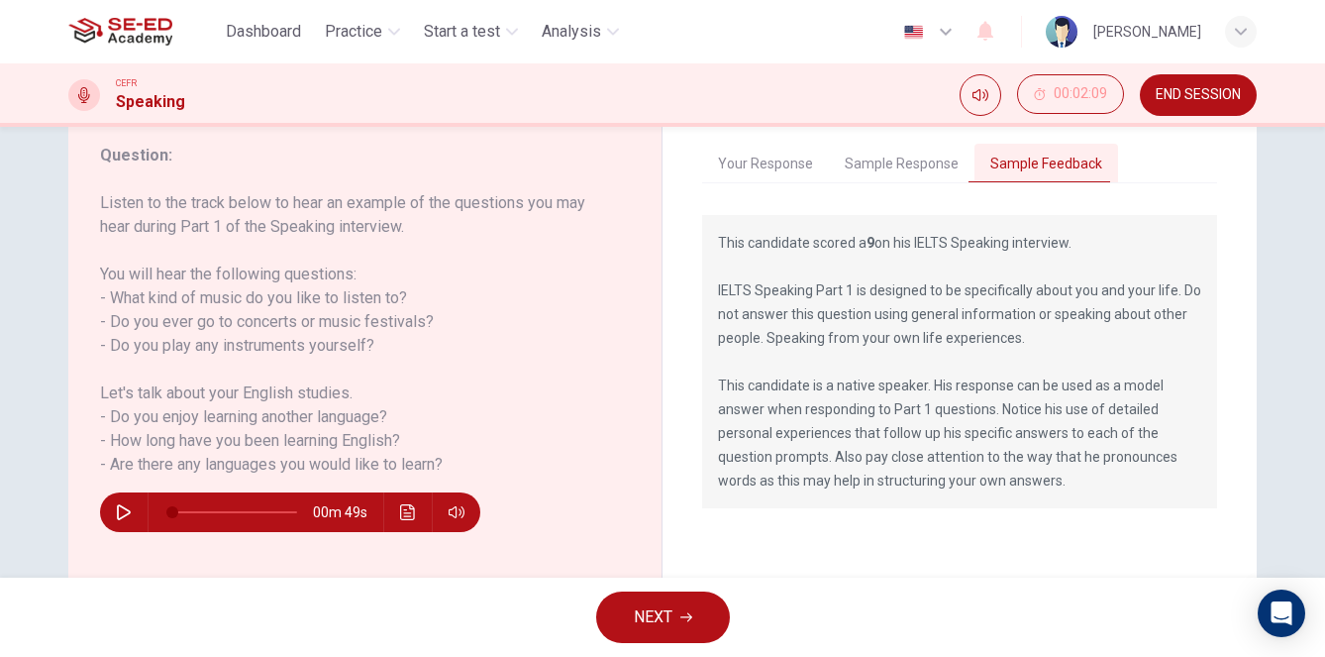
scroll to position [261, 0]
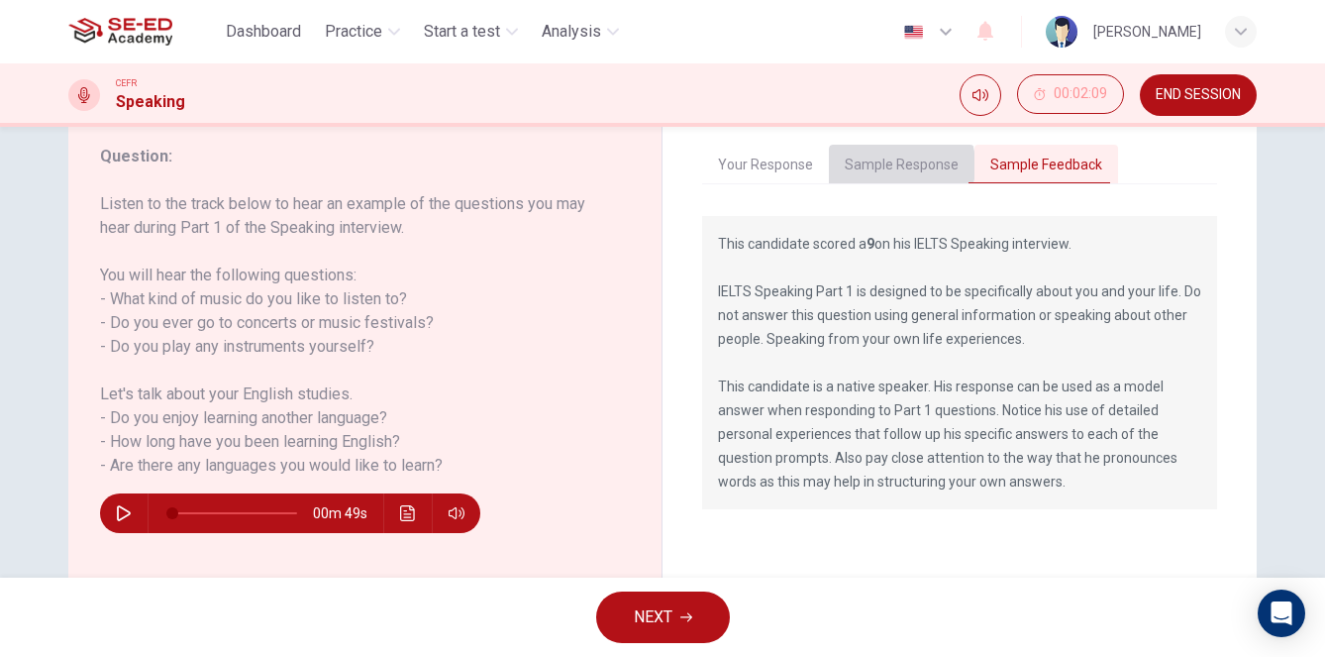
click at [885, 165] on button "Sample Response" at bounding box center [902, 166] width 146 height 42
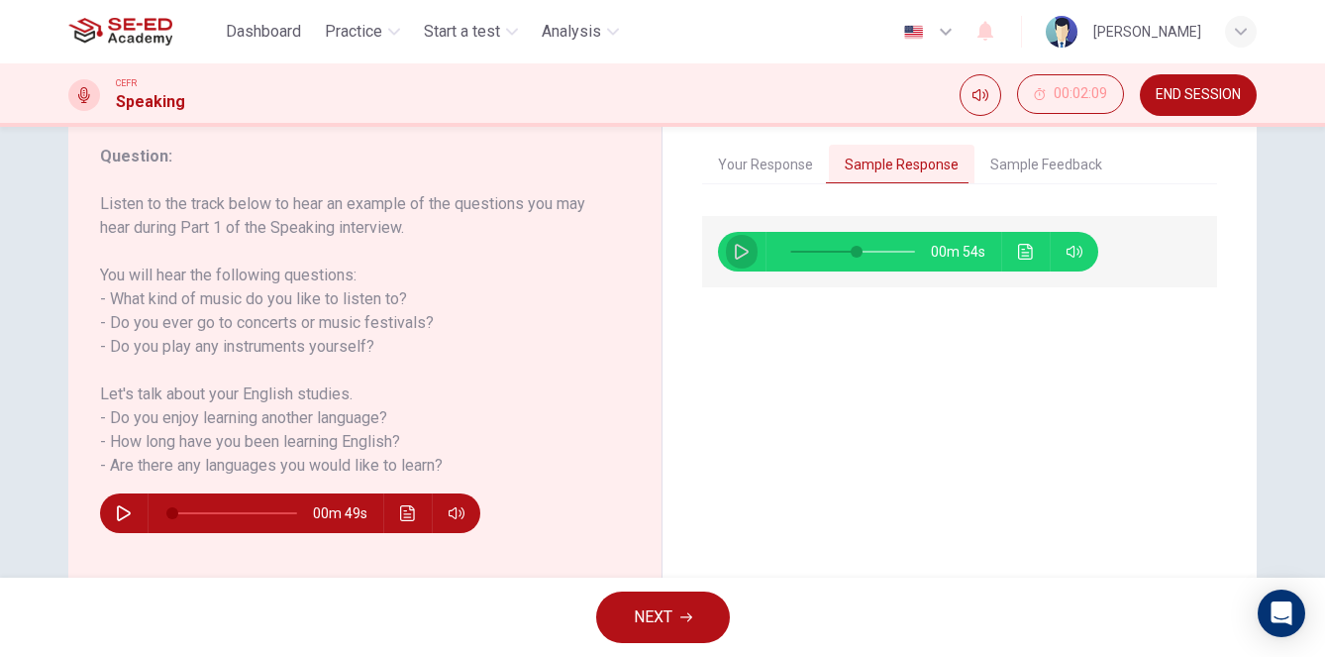
click at [741, 257] on icon "button" at bounding box center [742, 252] width 16 height 16
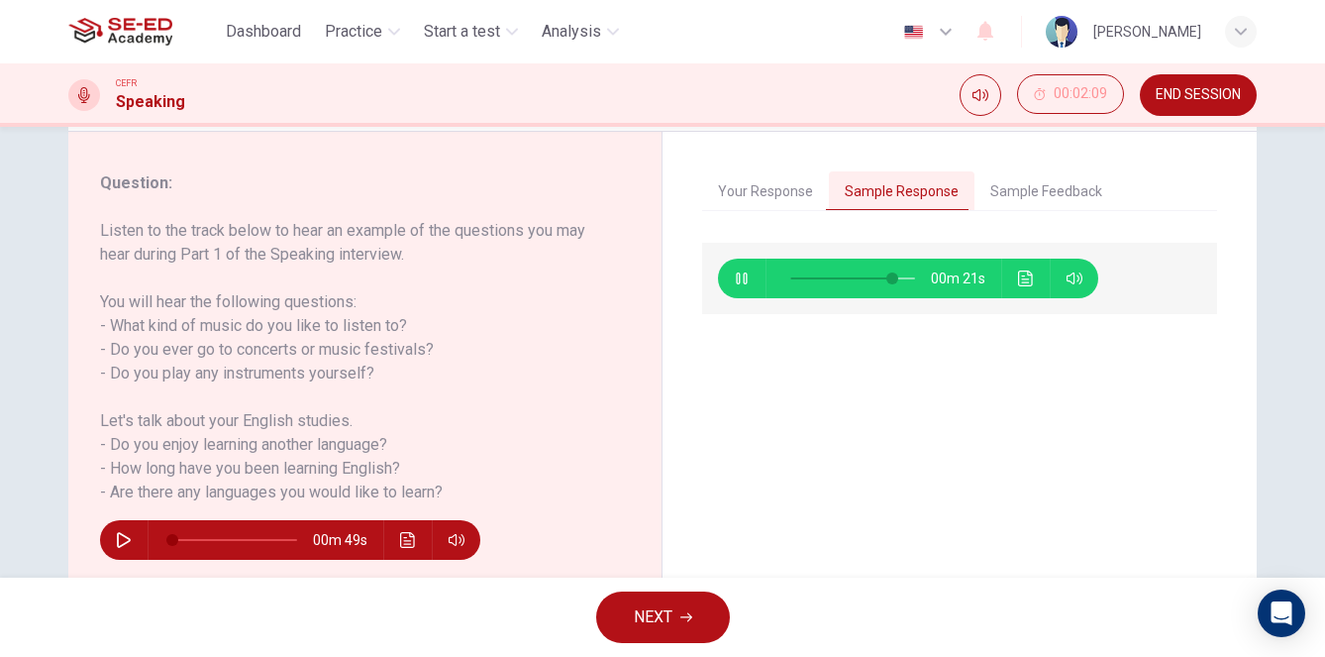
scroll to position [236, 0]
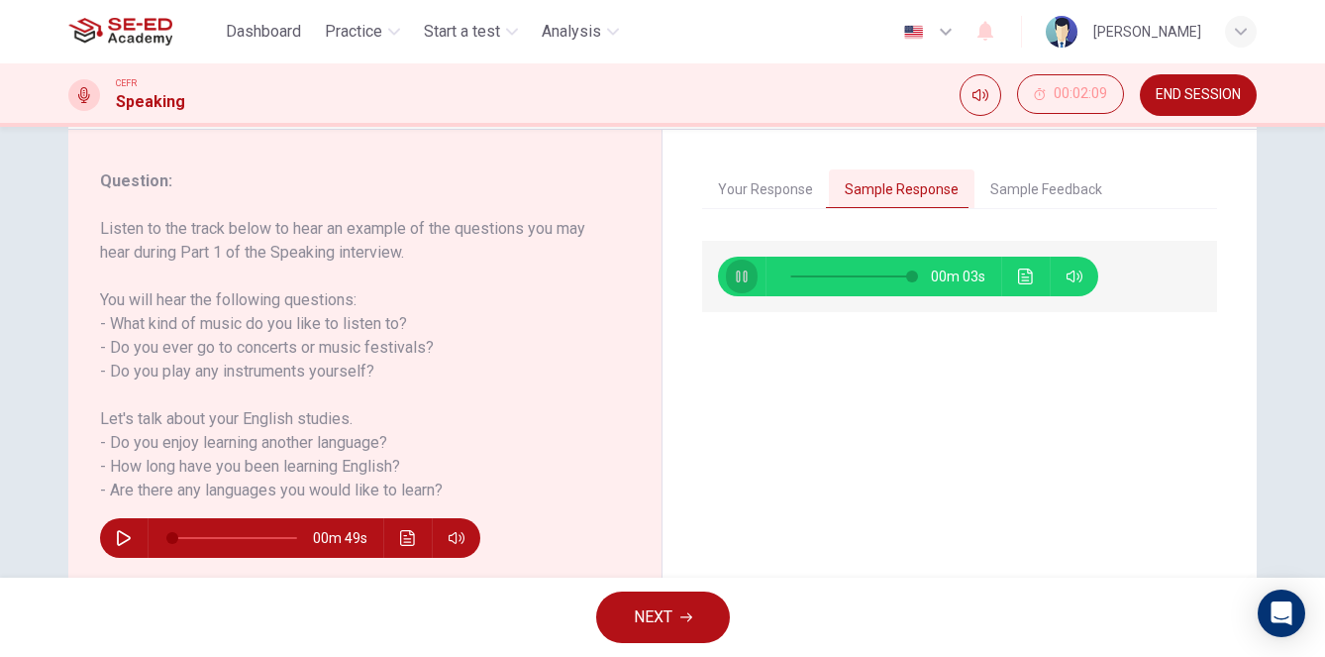
click at [747, 280] on icon "button" at bounding box center [741, 276] width 11 height 12
type input "98"
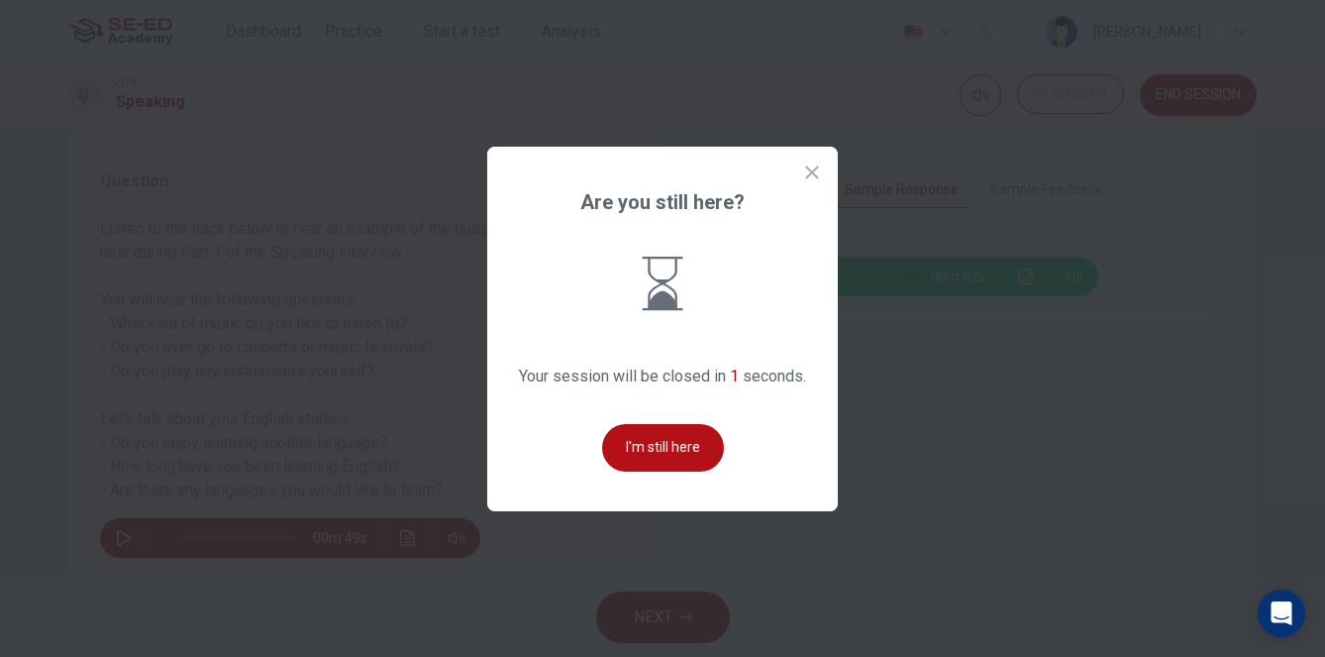
scroll to position [0, 0]
